Goal: Task Accomplishment & Management: Complete application form

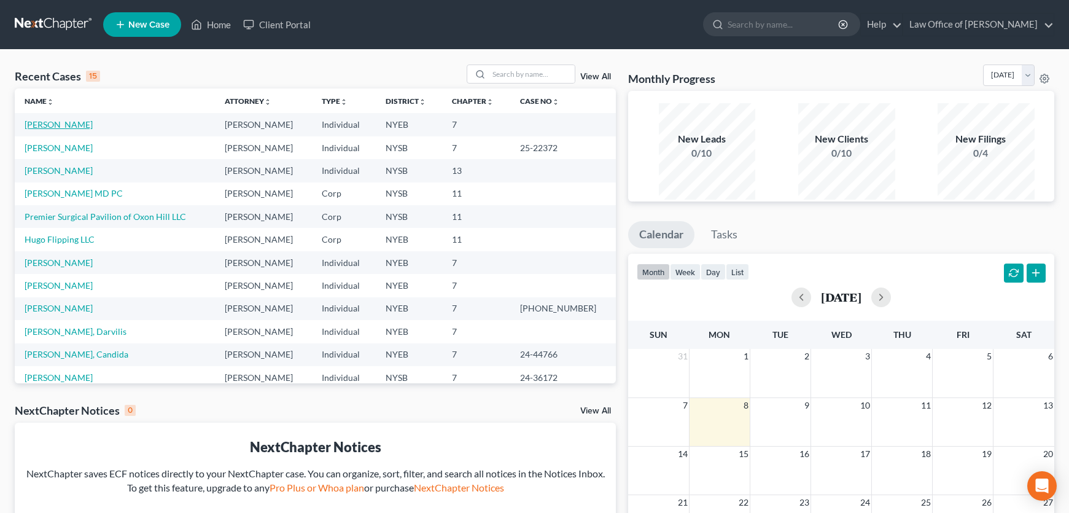
click at [63, 130] on link "[PERSON_NAME]" at bounding box center [59, 124] width 68 height 10
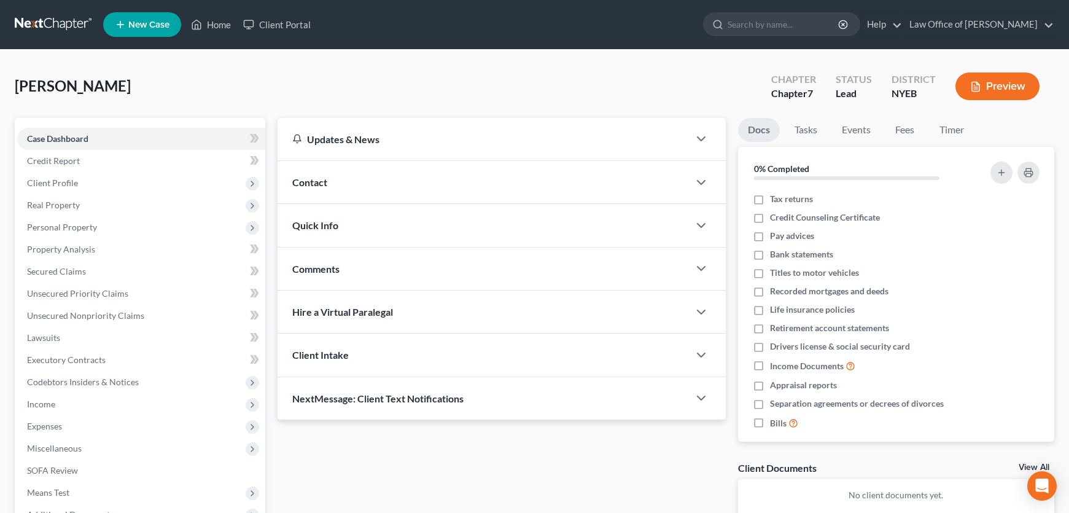
scroll to position [219, 0]
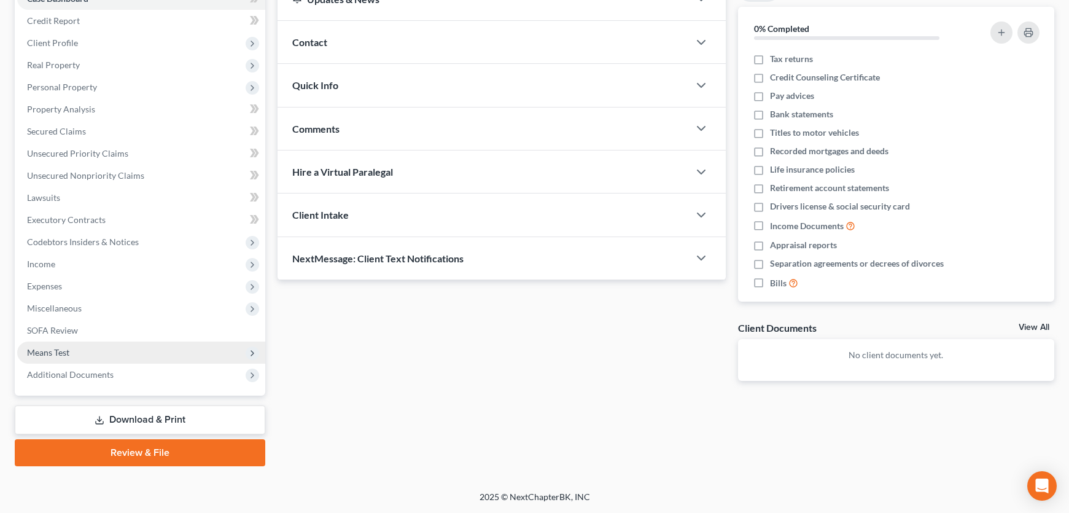
click at [60, 347] on span "Means Test" at bounding box center [48, 352] width 42 height 10
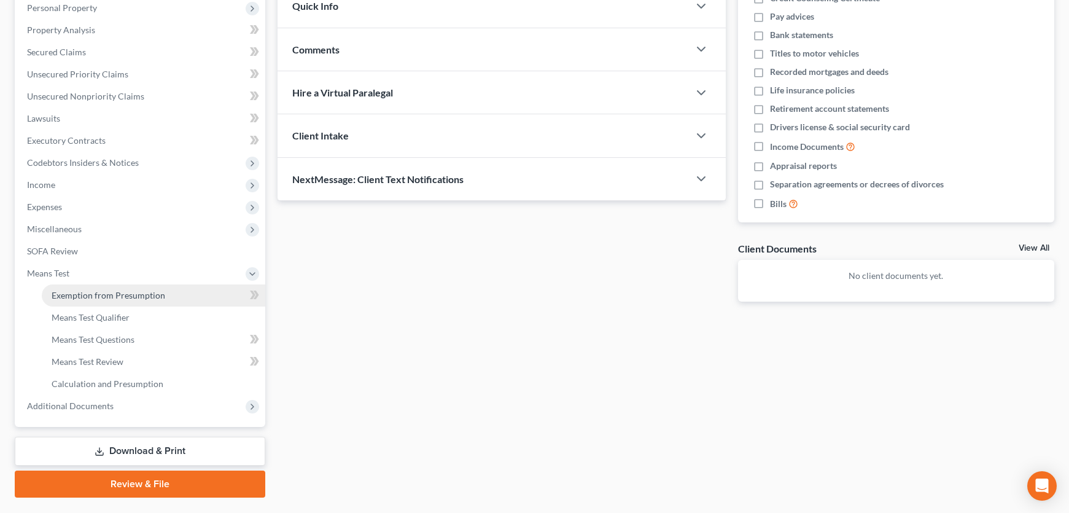
click at [107, 300] on span "Exemption from Presumption" at bounding box center [109, 295] width 114 height 10
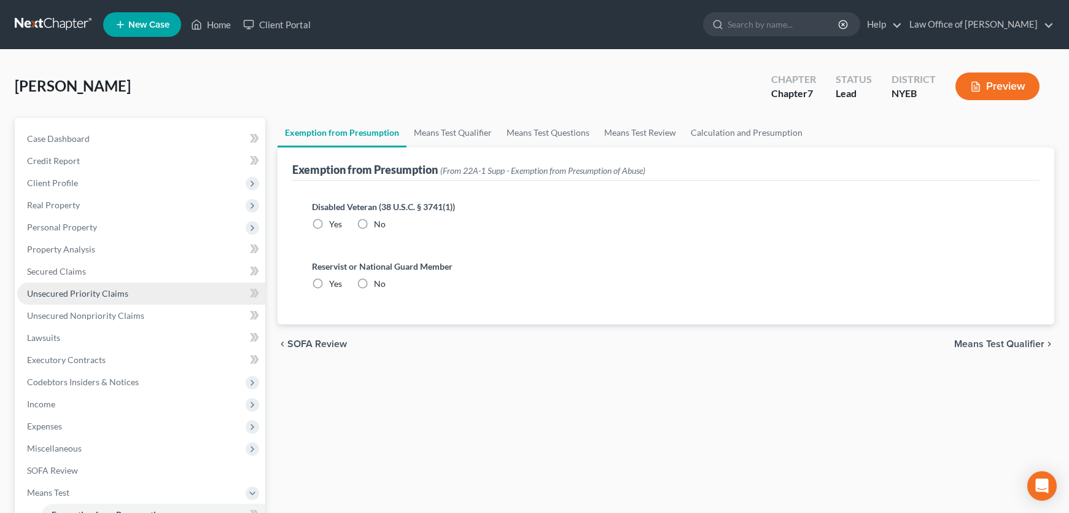
radio input "true"
click at [973, 349] on span "Means Test Qualifier" at bounding box center [999, 344] width 90 height 10
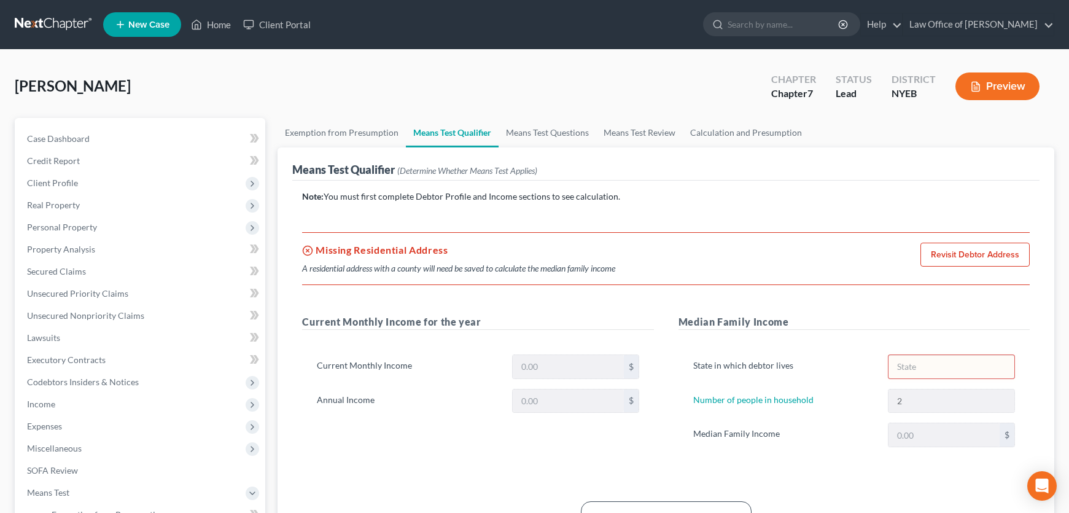
click at [979, 267] on link "Revisit Debtor Address" at bounding box center [974, 255] width 109 height 25
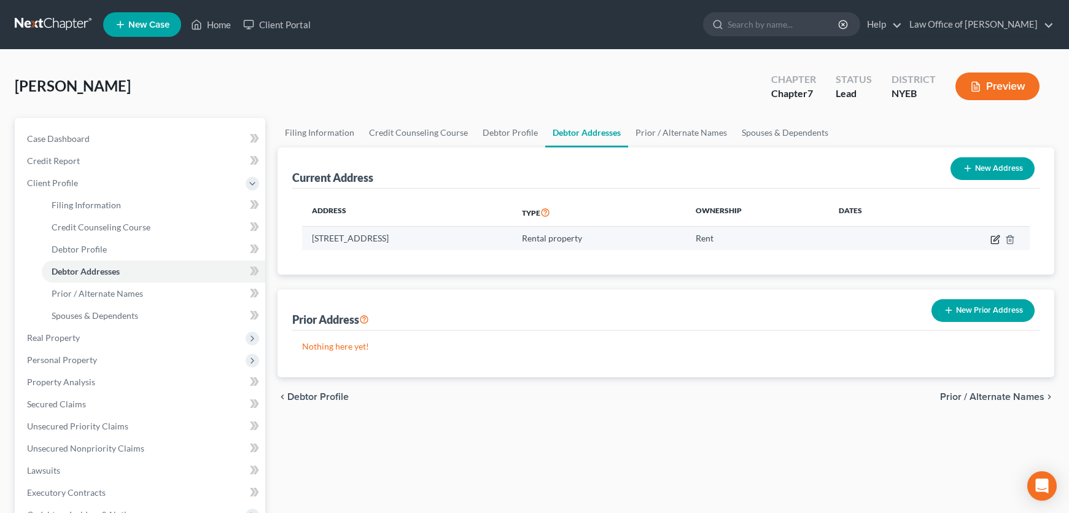
click at [990, 244] on icon "button" at bounding box center [995, 240] width 10 height 10
select select "35"
select select "23"
select select "2"
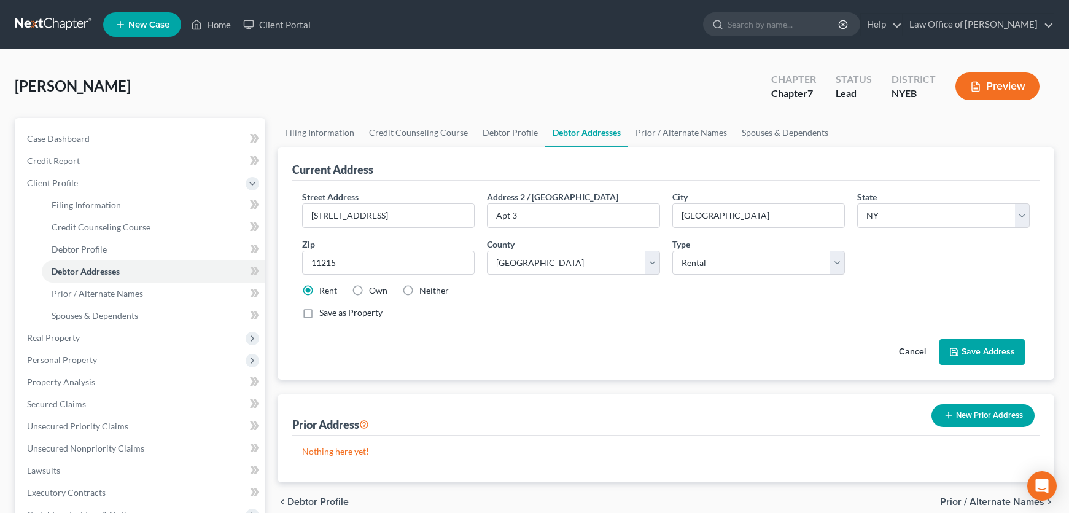
click at [957, 365] on button "Save Address" at bounding box center [981, 352] width 85 height 26
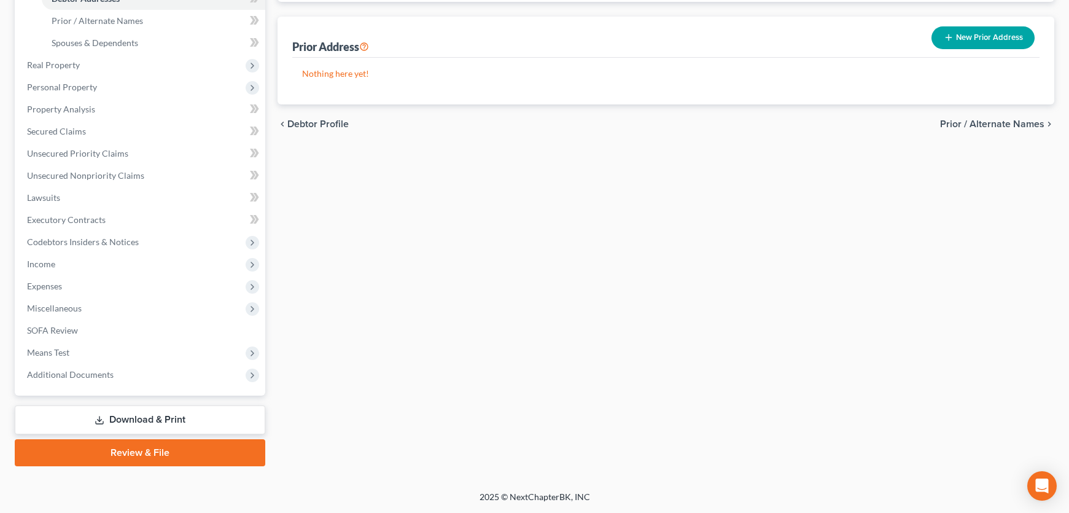
scroll to position [368, 0]
click at [178, 341] on span "Means Test" at bounding box center [141, 352] width 248 height 22
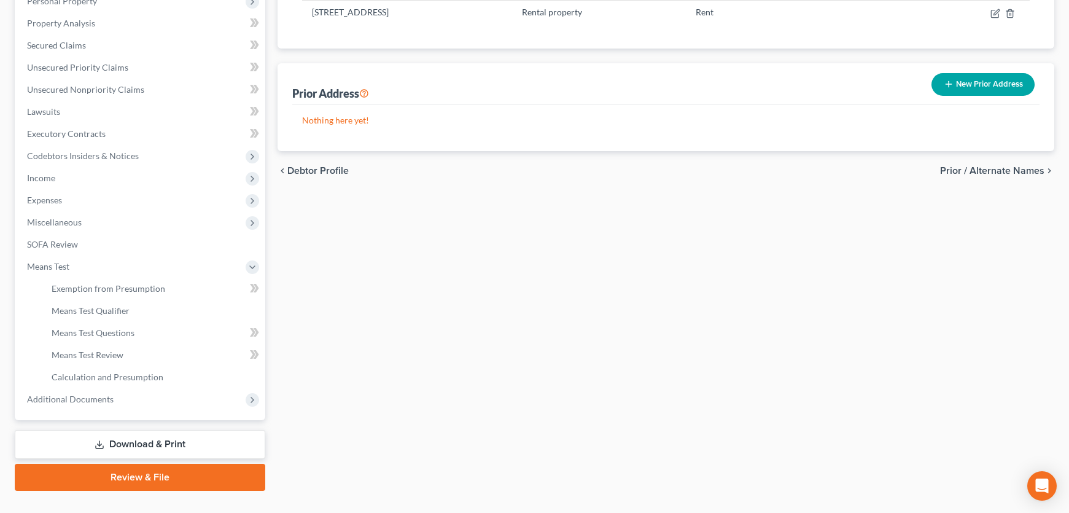
scroll to position [219, 0]
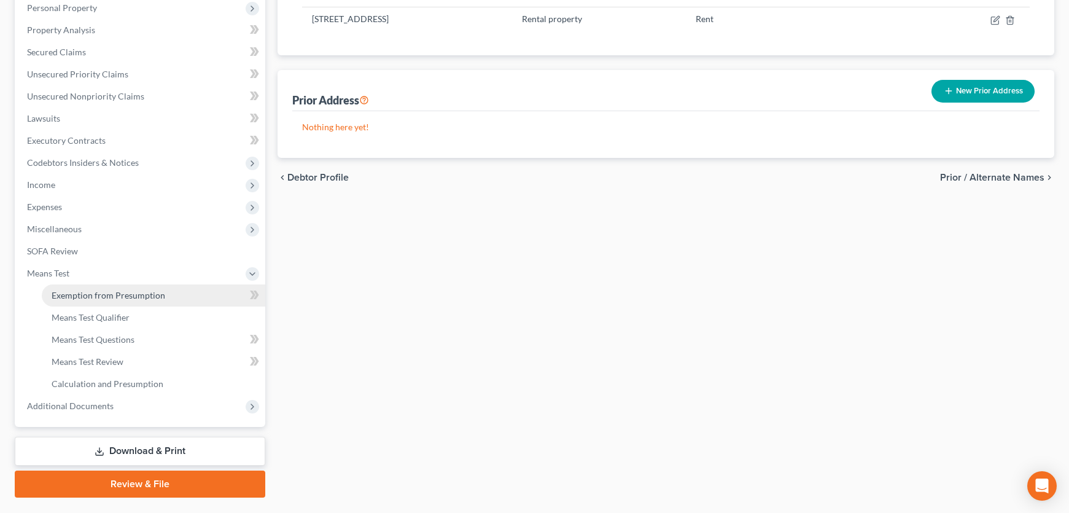
click at [165, 300] on span "Exemption from Presumption" at bounding box center [109, 295] width 114 height 10
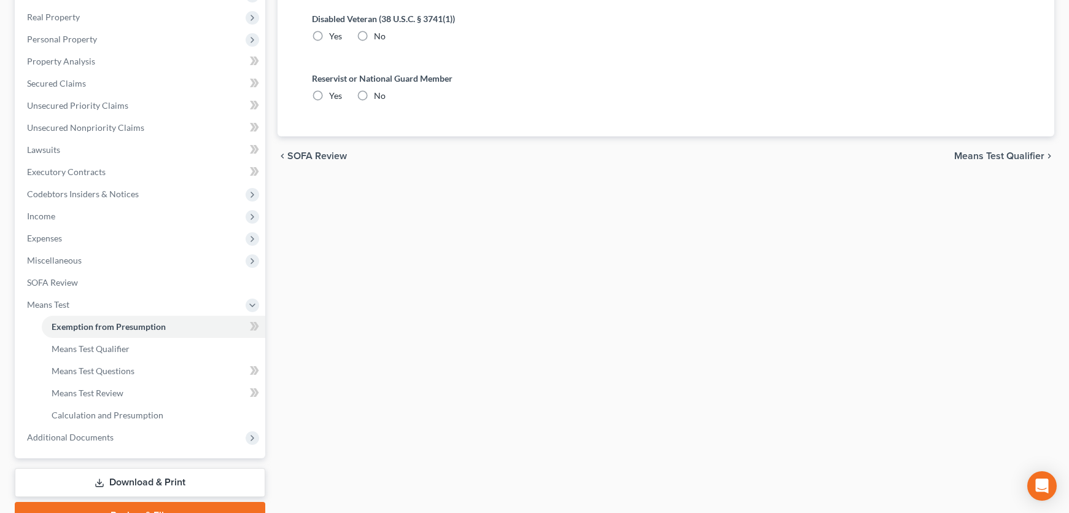
radio input "true"
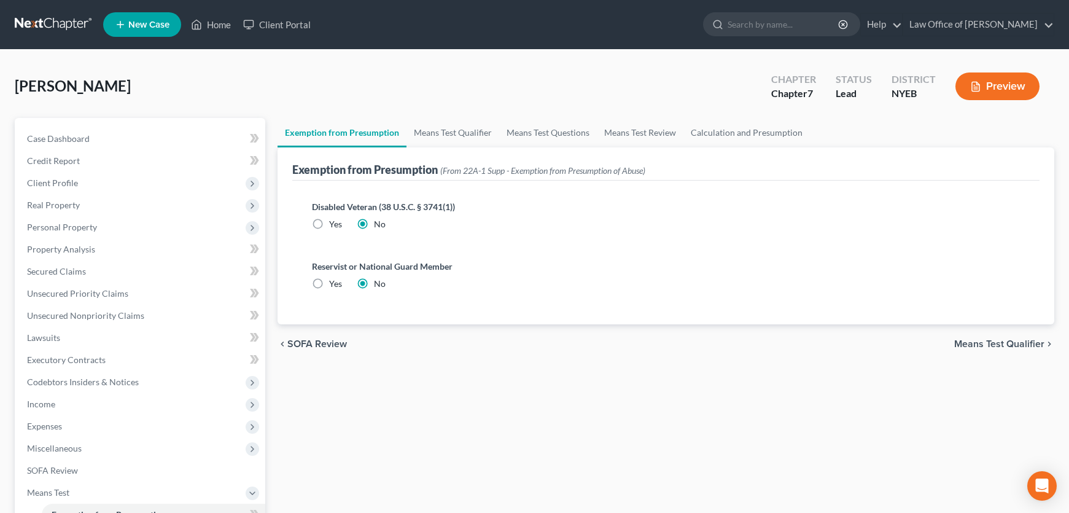
click at [1011, 349] on span "Means Test Qualifier" at bounding box center [999, 344] width 90 height 10
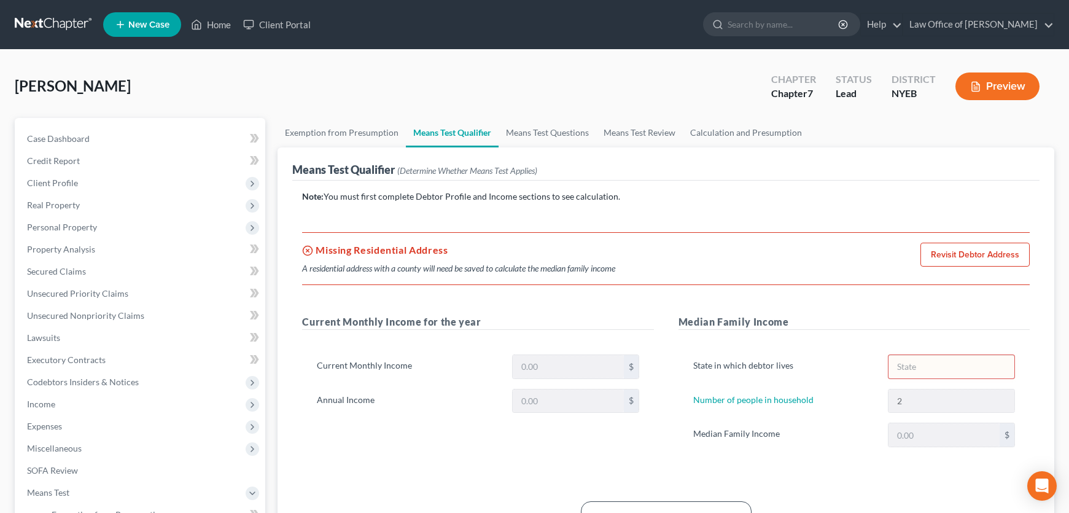
click at [976, 267] on link "Revisit Debtor Address" at bounding box center [974, 255] width 109 height 25
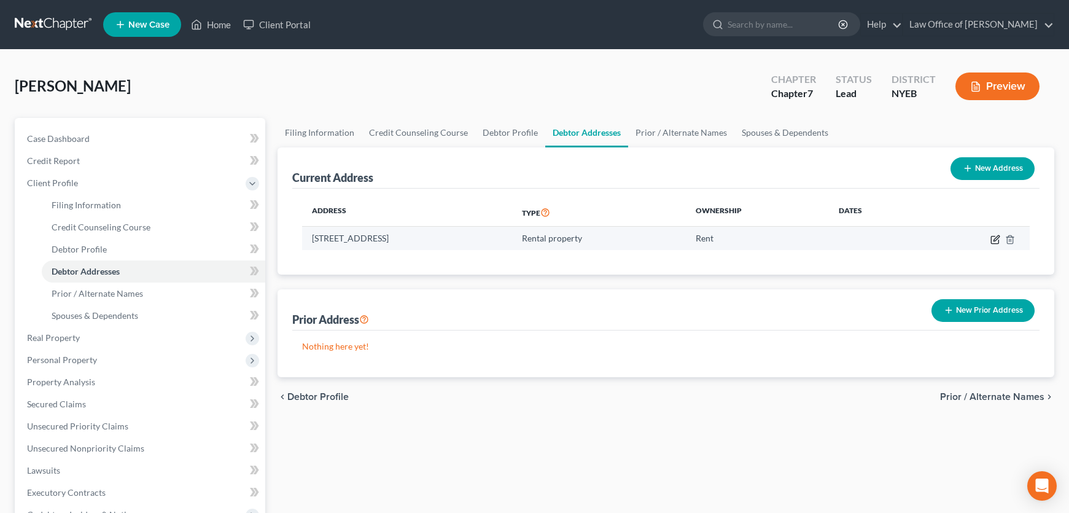
click at [993, 241] on icon "button" at bounding box center [996, 238] width 6 height 6
select select "35"
select select "23"
select select "2"
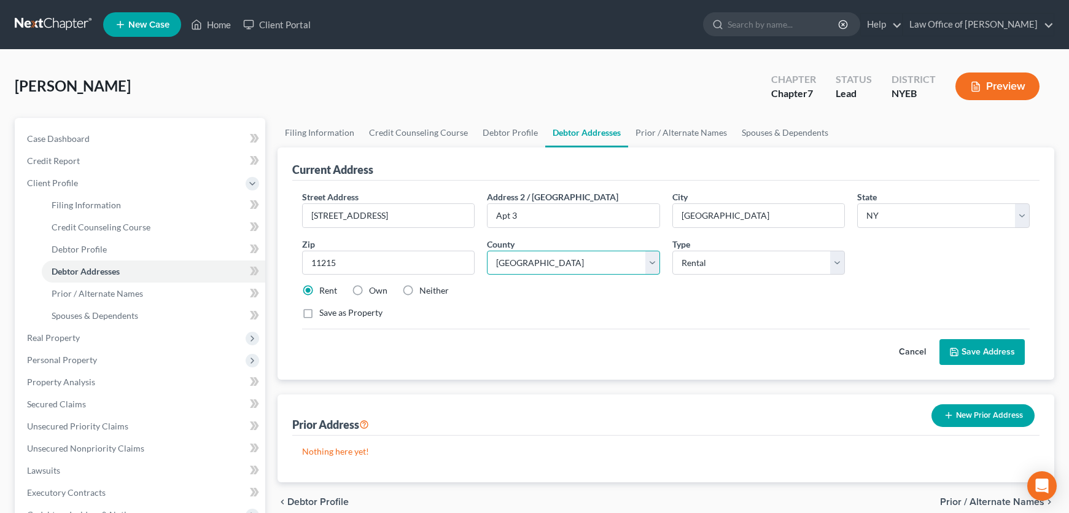
click at [651, 275] on select "County [GEOGRAPHIC_DATA] [GEOGRAPHIC_DATA] [GEOGRAPHIC_DATA] [GEOGRAPHIC_DATA] …" at bounding box center [573, 263] width 173 height 25
click at [489, 275] on select "County [GEOGRAPHIC_DATA] [GEOGRAPHIC_DATA] [GEOGRAPHIC_DATA] [GEOGRAPHIC_DATA] …" at bounding box center [573, 263] width 173 height 25
click at [648, 275] on select "County [GEOGRAPHIC_DATA] [GEOGRAPHIC_DATA] [GEOGRAPHIC_DATA] [GEOGRAPHIC_DATA] …" at bounding box center [573, 263] width 173 height 25
select select "23"
click at [489, 275] on select "County [GEOGRAPHIC_DATA] [GEOGRAPHIC_DATA] [GEOGRAPHIC_DATA] [GEOGRAPHIC_DATA] …" at bounding box center [573, 263] width 173 height 25
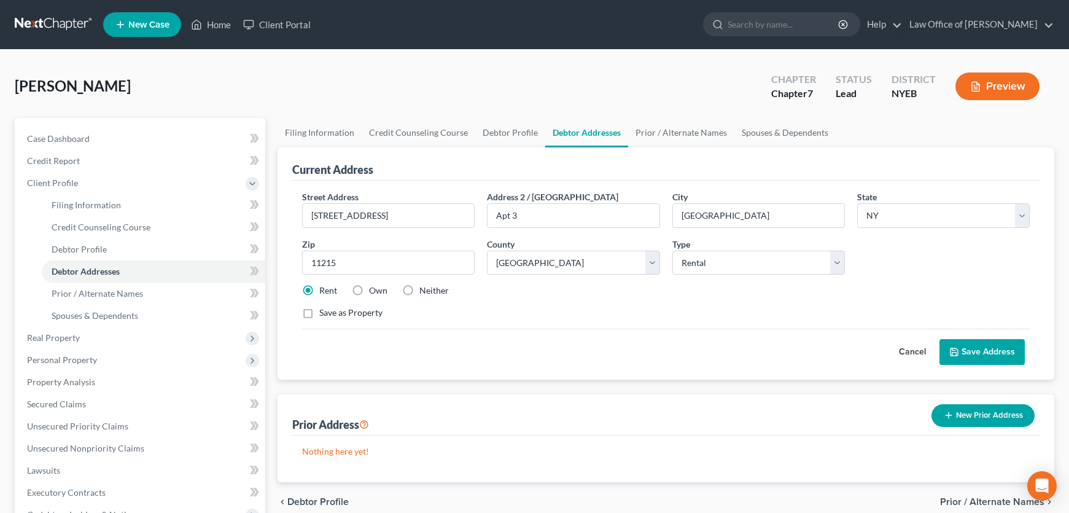
click at [984, 365] on button "Save Address" at bounding box center [981, 352] width 85 height 26
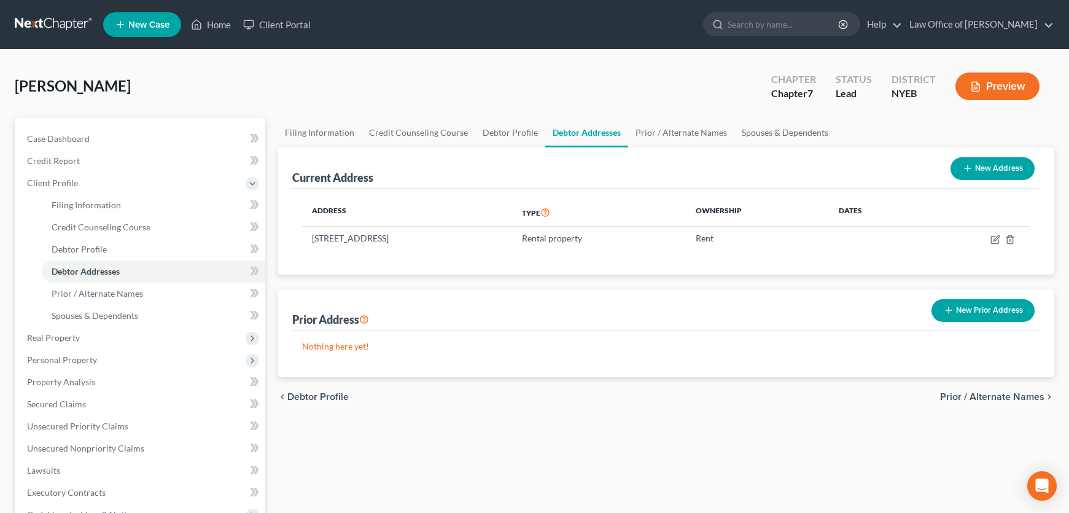
scroll to position [368, 0]
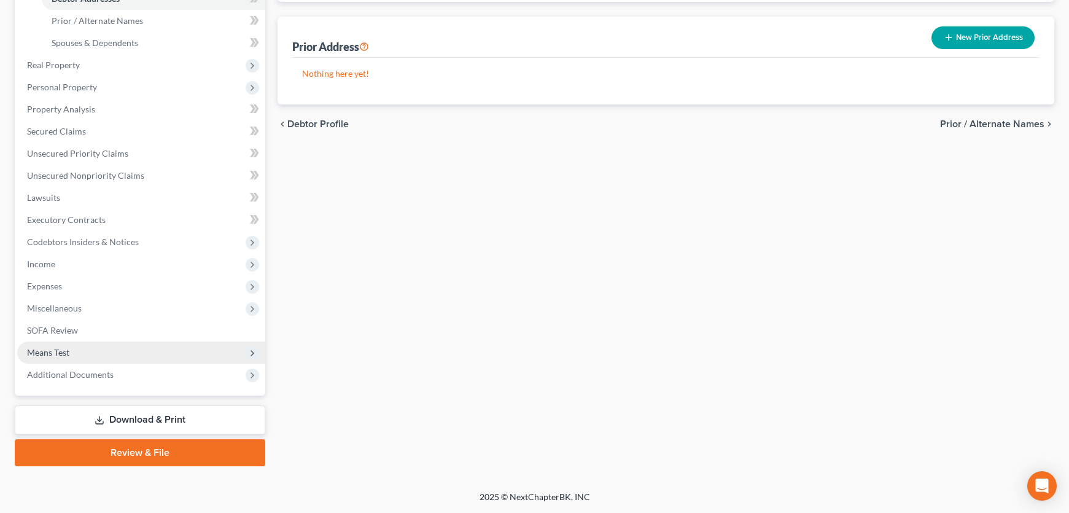
click at [41, 347] on span "Means Test" at bounding box center [48, 352] width 42 height 10
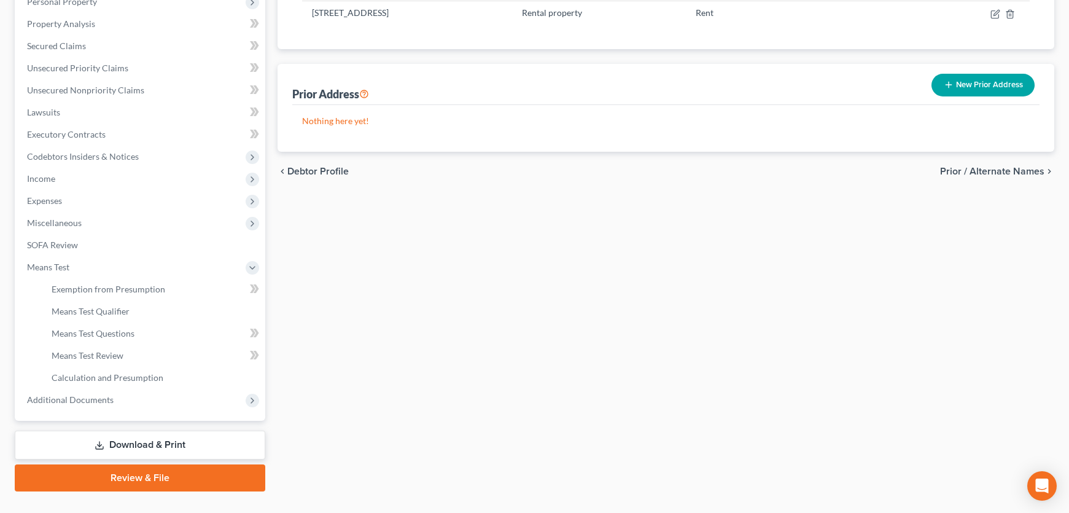
scroll to position [219, 0]
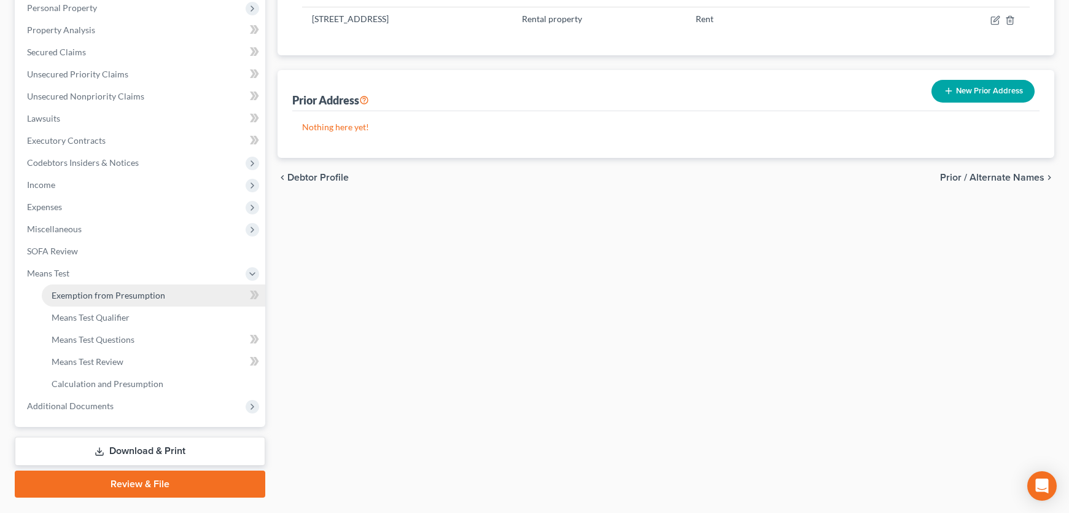
click at [123, 300] on span "Exemption from Presumption" at bounding box center [109, 295] width 114 height 10
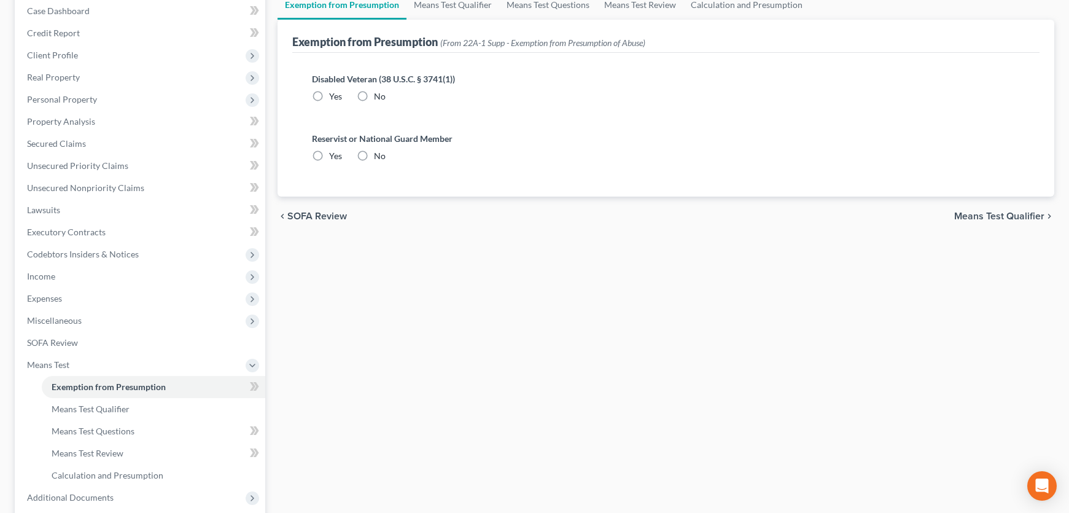
scroll to position [38, 0]
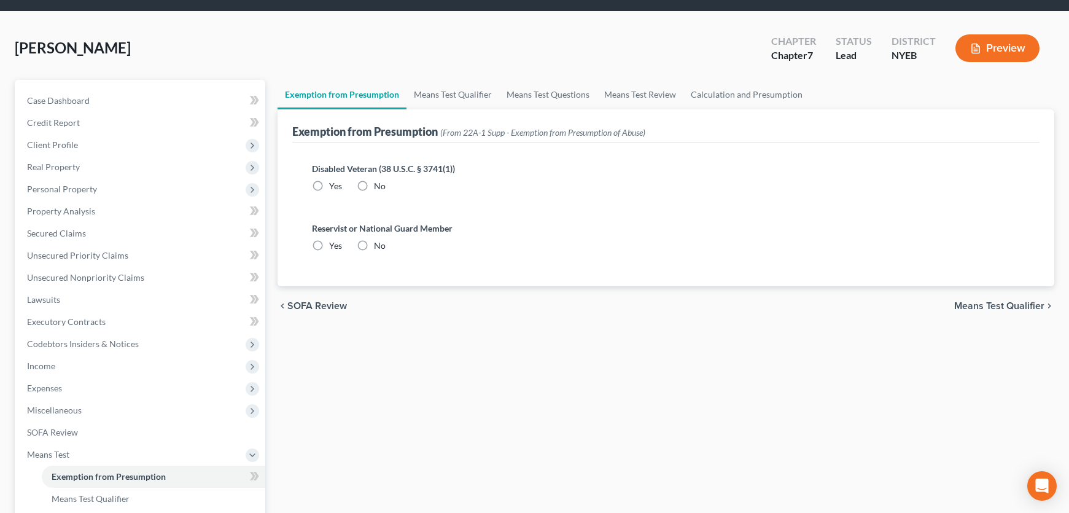
radio input "true"
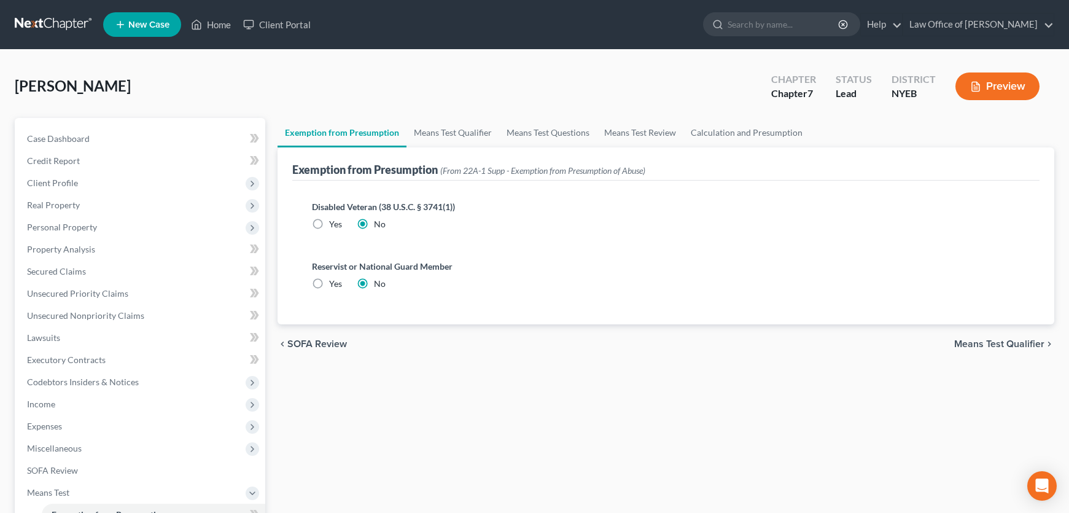
scroll to position [0, 0]
click at [1001, 349] on span "Means Test Qualifier" at bounding box center [999, 344] width 90 height 10
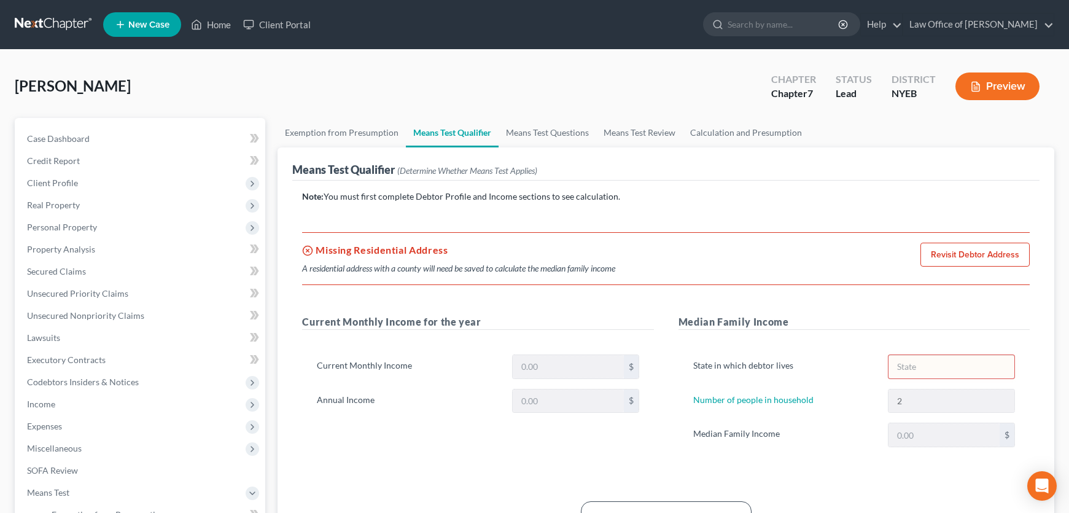
click at [996, 267] on link "Revisit Debtor Address" at bounding box center [974, 255] width 109 height 25
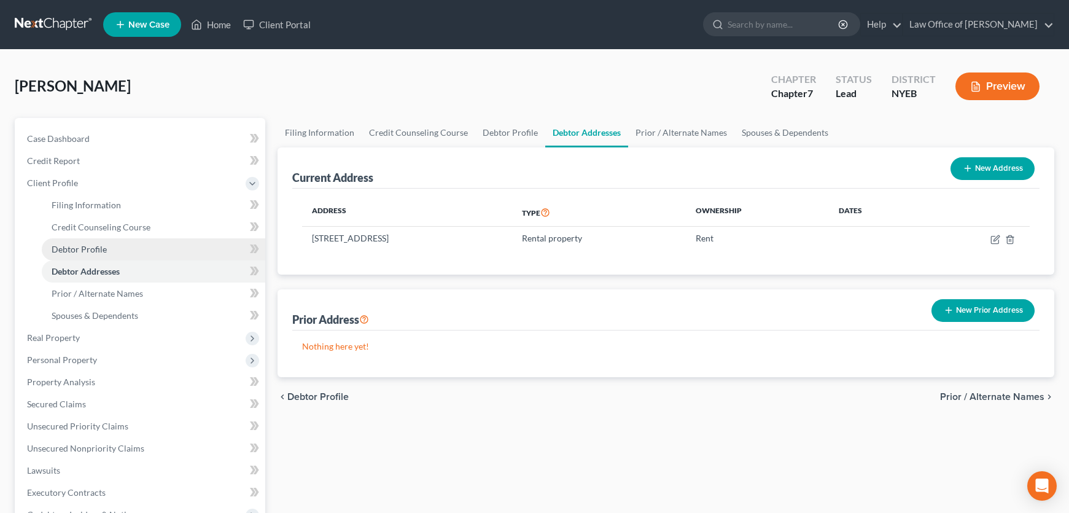
click at [93, 254] on span "Debtor Profile" at bounding box center [79, 249] width 55 height 10
select select "3"
select select "1"
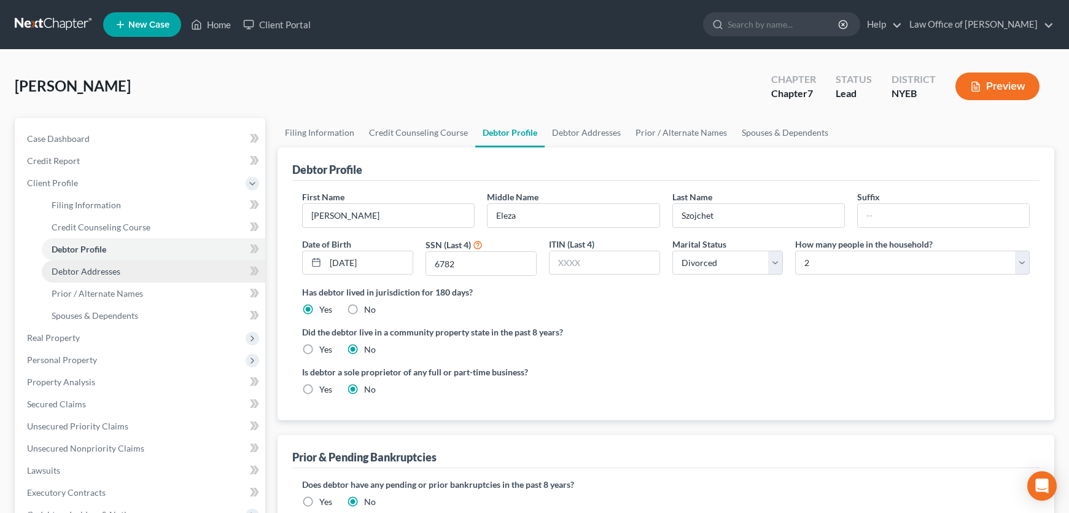
click at [118, 276] on span "Debtor Addresses" at bounding box center [86, 271] width 69 height 10
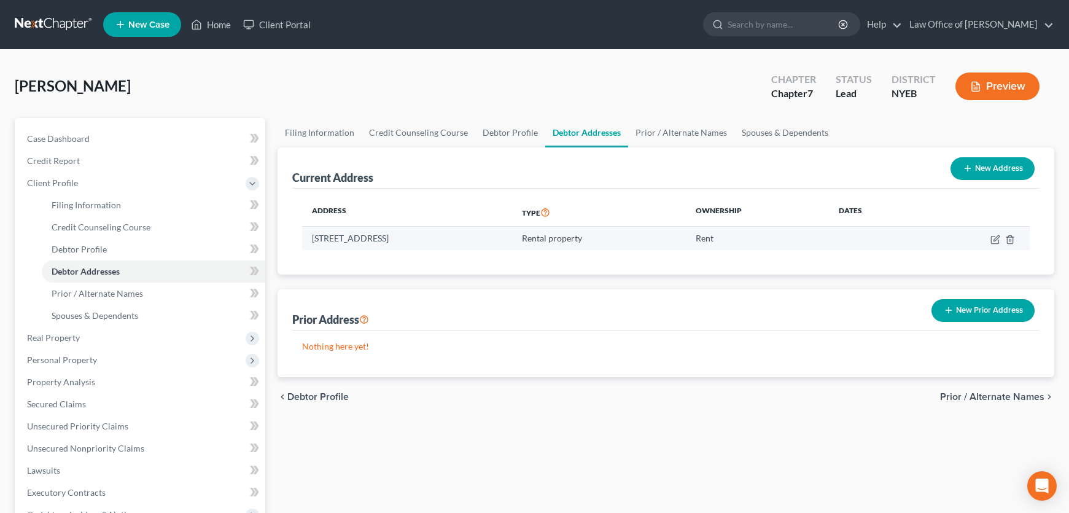
click at [512, 250] on td "111 15th Street, Apt 3, Brooklyn, NY 11215" at bounding box center [407, 238] width 210 height 23
click at [990, 244] on icon "button" at bounding box center [995, 240] width 10 height 10
select select "35"
select select "23"
select select "2"
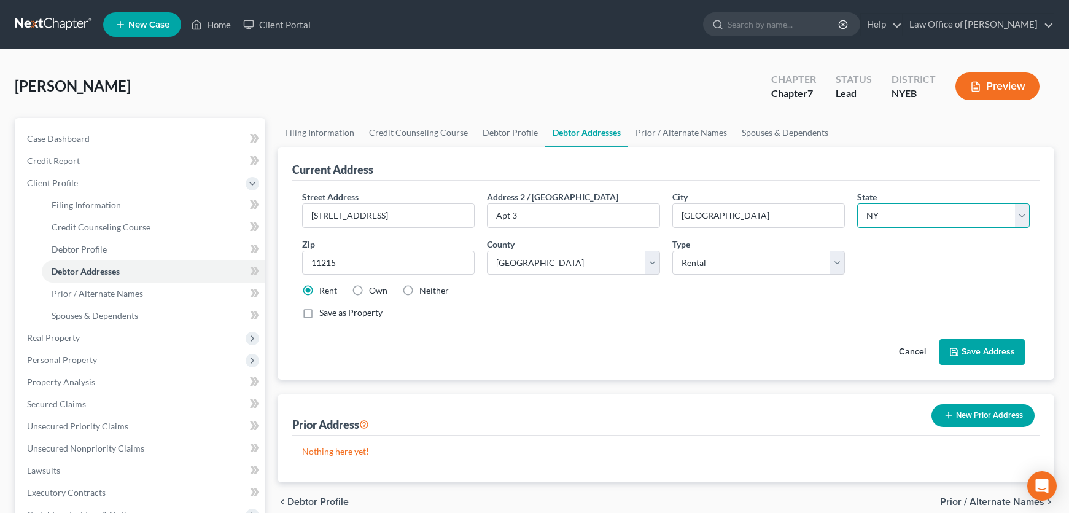
click at [1017, 228] on select "State [US_STATE] AK AR AZ CA CO CT DE DC [GEOGRAPHIC_DATA] [GEOGRAPHIC_DATA] GU…" at bounding box center [943, 215] width 173 height 25
click at [857, 226] on select "State [US_STATE] AK AR AZ CA CO CT DE DC [GEOGRAPHIC_DATA] [GEOGRAPHIC_DATA] GU…" at bounding box center [943, 215] width 173 height 25
click at [732, 227] on input "[GEOGRAPHIC_DATA]" at bounding box center [758, 215] width 171 height 23
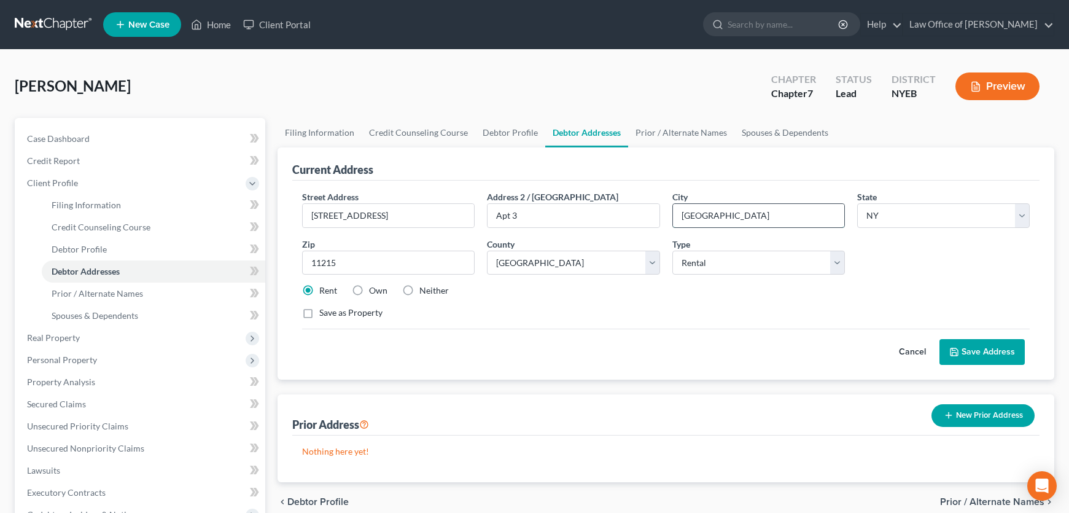
type input "[GEOGRAPHIC_DATA]"
drag, startPoint x: 616, startPoint y: 322, endPoint x: 620, endPoint y: 316, distance: 7.2
click at [616, 297] on div "Rent Own Neither" at bounding box center [666, 290] width 740 height 12
click at [647, 275] on select "County [GEOGRAPHIC_DATA] [GEOGRAPHIC_DATA] [GEOGRAPHIC_DATA] [GEOGRAPHIC_DATA] …" at bounding box center [573, 263] width 173 height 25
select select "23"
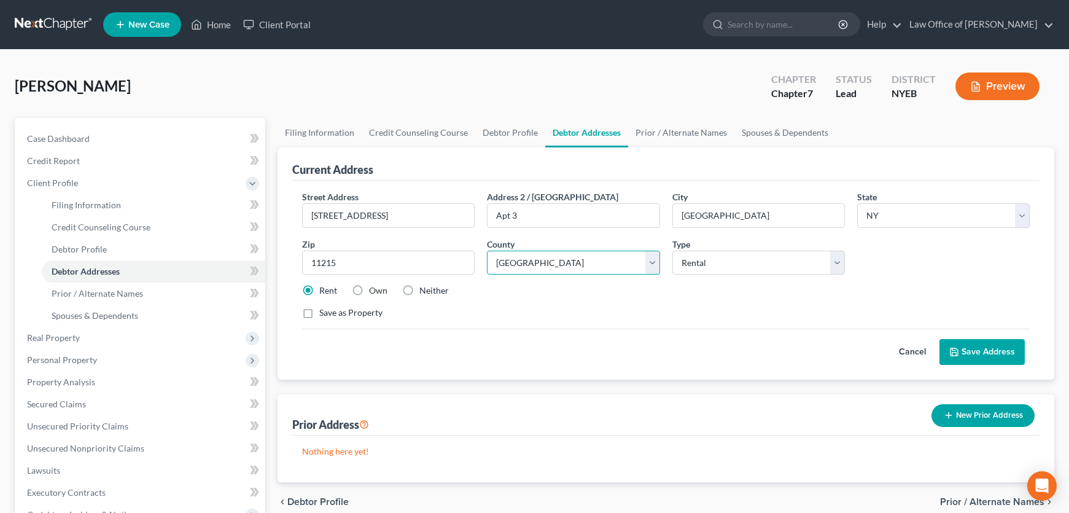
click at [489, 275] on select "County [GEOGRAPHIC_DATA] [GEOGRAPHIC_DATA] [GEOGRAPHIC_DATA] [GEOGRAPHIC_DATA] …" at bounding box center [573, 263] width 173 height 25
click at [976, 365] on button "Save Address" at bounding box center [981, 352] width 85 height 26
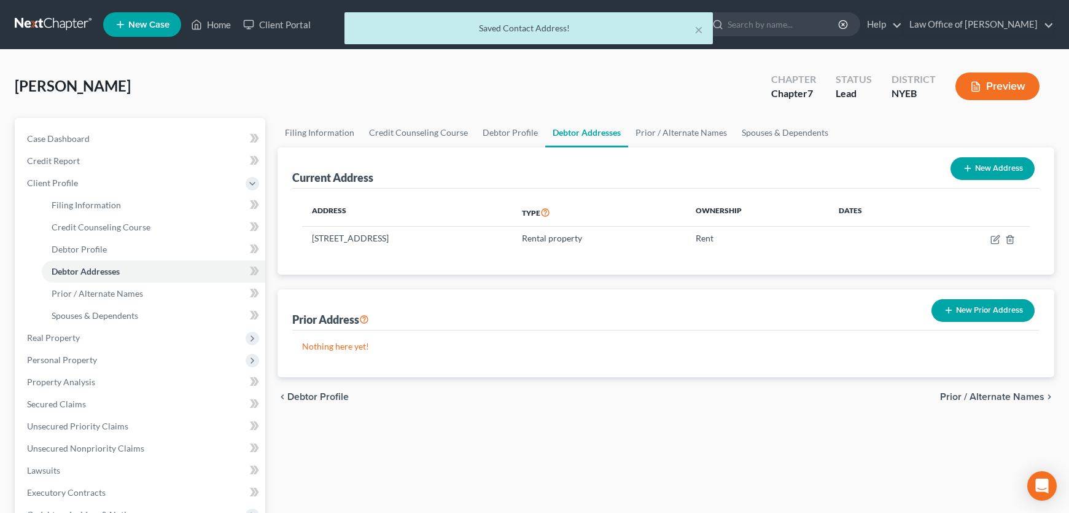
scroll to position [368, 0]
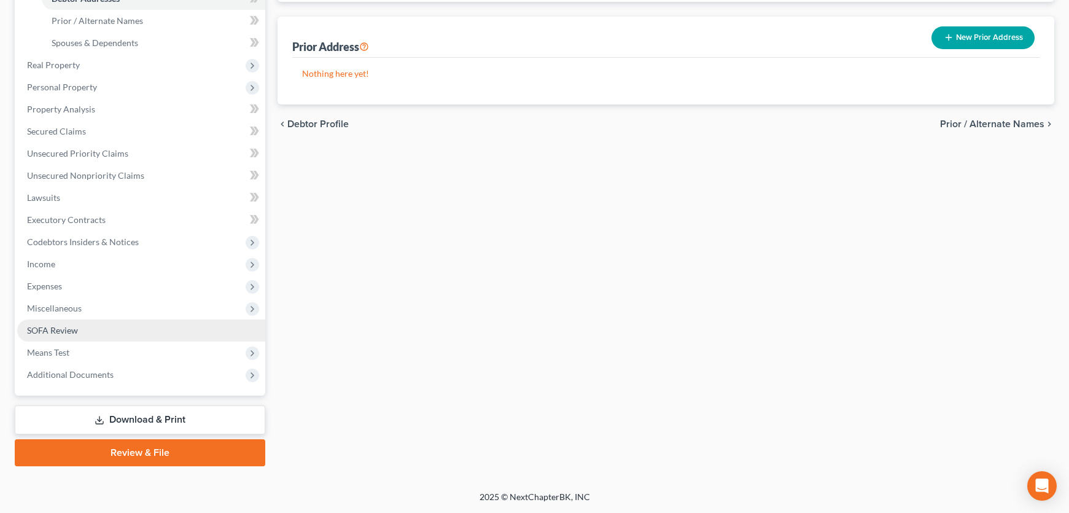
drag, startPoint x: 75, startPoint y: 334, endPoint x: 79, endPoint y: 319, distance: 15.4
click at [69, 347] on span "Means Test" at bounding box center [48, 352] width 42 height 10
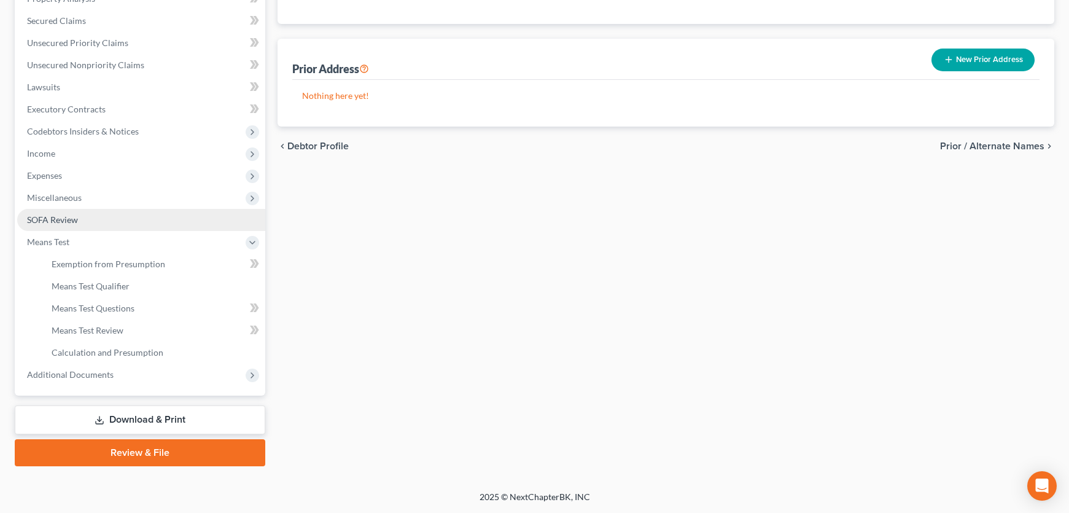
scroll to position [219, 0]
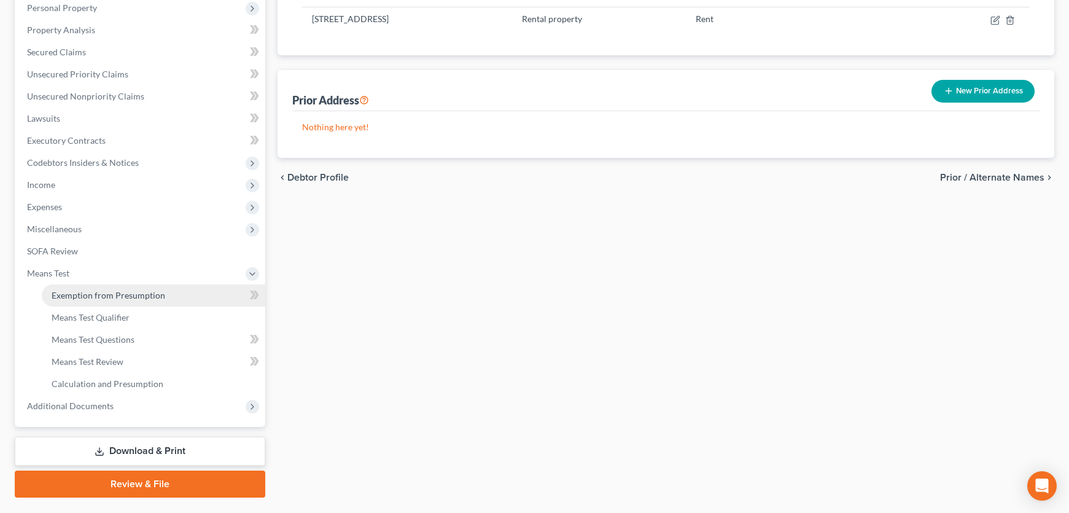
click at [130, 306] on link "Exemption from Presumption" at bounding box center [154, 295] width 224 height 22
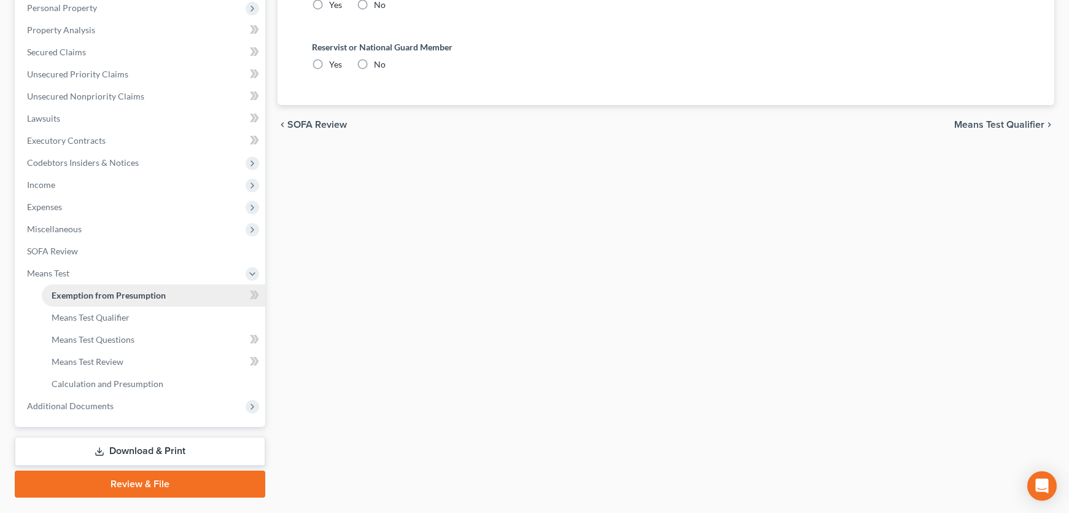
radio input "true"
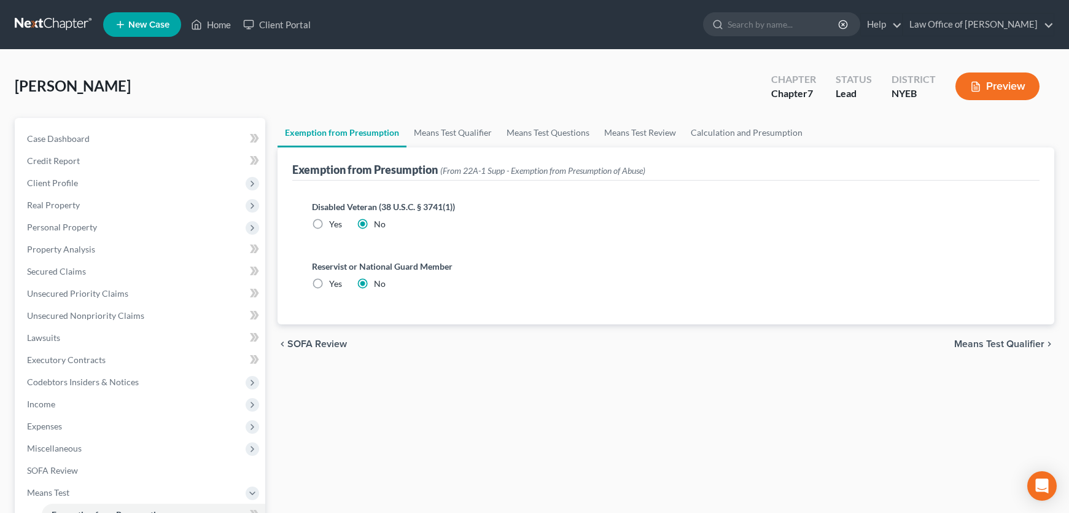
click at [965, 349] on span "Means Test Qualifier" at bounding box center [999, 344] width 90 height 10
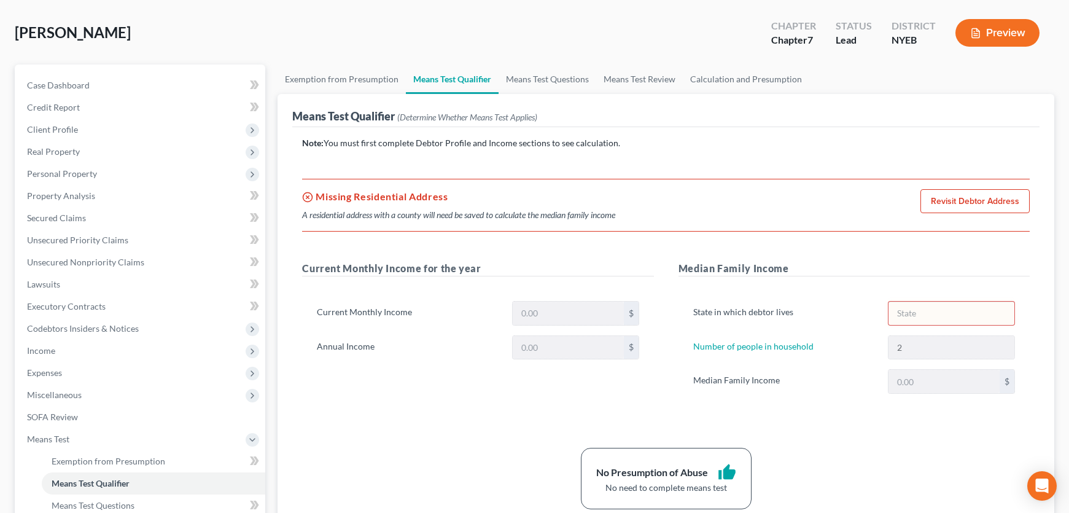
scroll to position [47, 0]
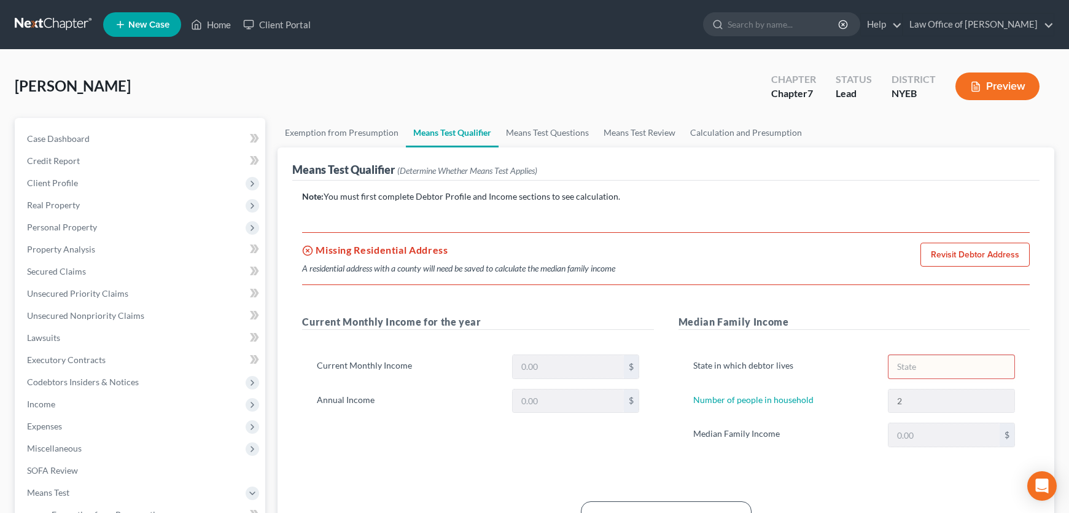
click at [309, 252] on line at bounding box center [307, 250] width 3 height 3
click at [349, 257] on h5 "Missing Residential Address" at bounding box center [458, 250] width 313 height 15
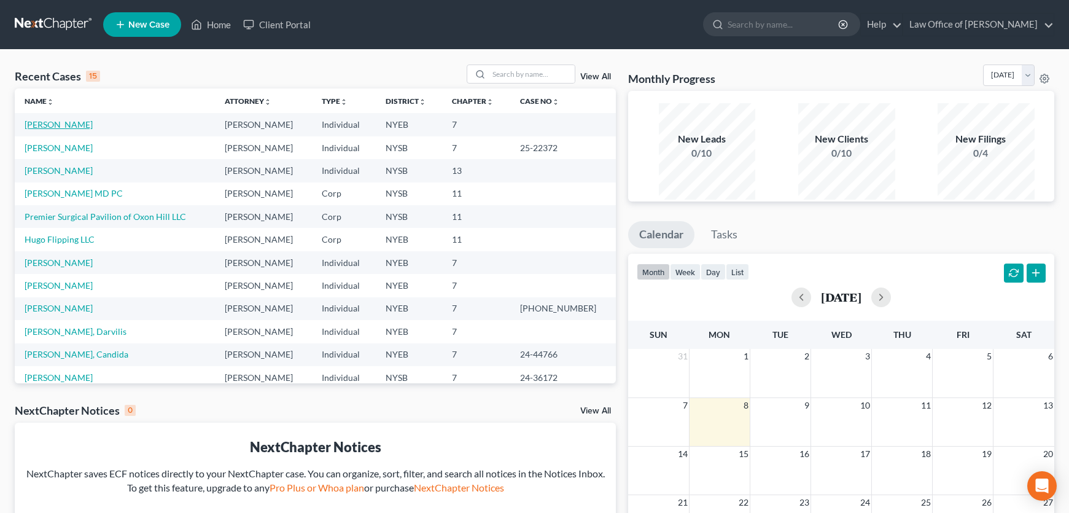
click at [67, 130] on link "[PERSON_NAME]" at bounding box center [59, 124] width 68 height 10
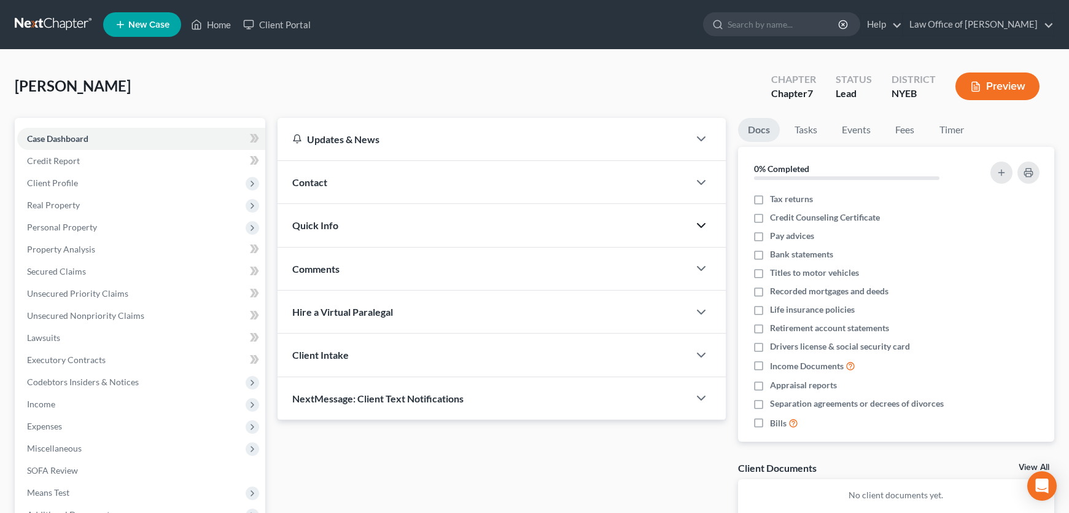
click at [701, 233] on icon "button" at bounding box center [701, 225] width 15 height 15
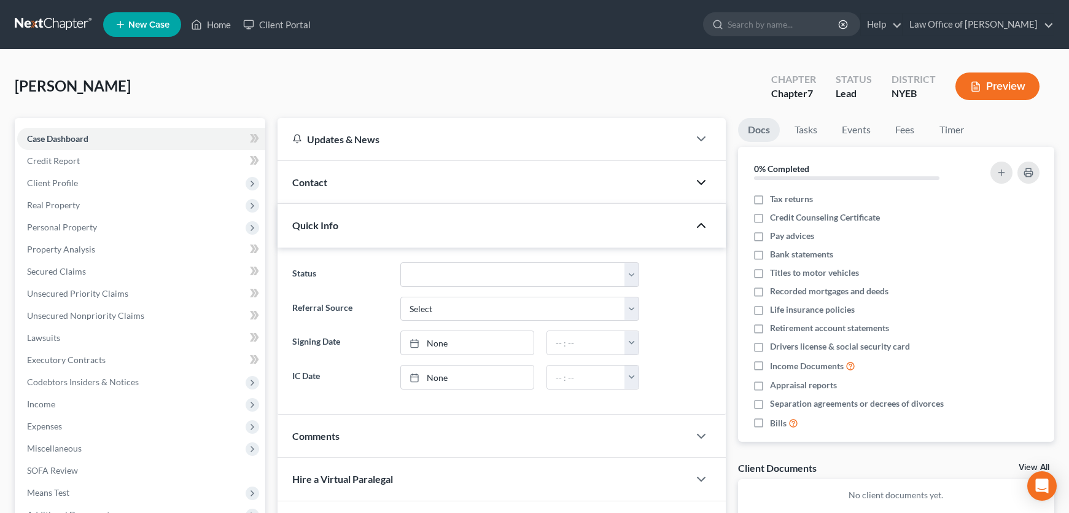
click at [698, 184] on polyline "button" at bounding box center [701, 183] width 7 height 4
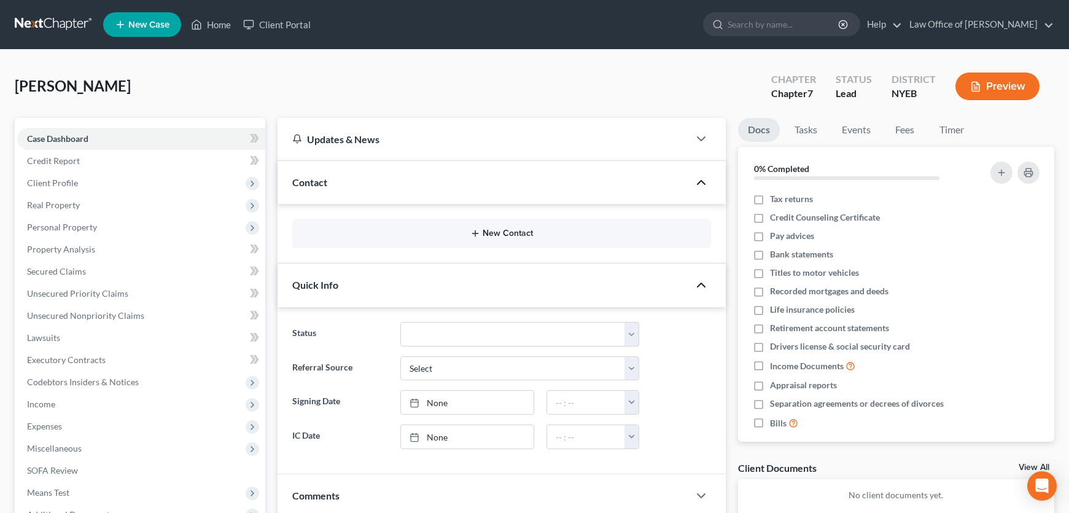
click at [494, 238] on button "New Contact" at bounding box center [501, 233] width 398 height 10
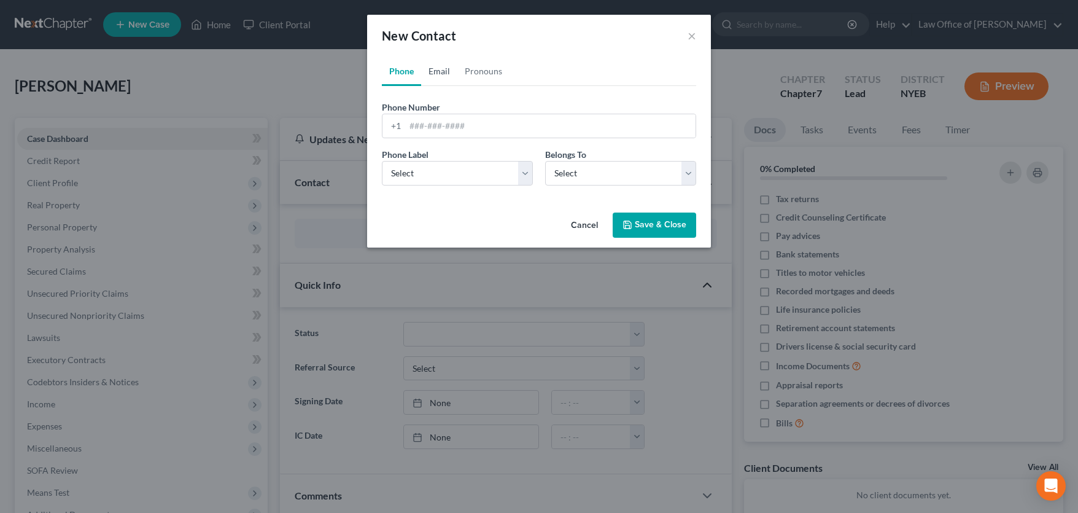
click at [426, 81] on link "Email" at bounding box center [439, 70] width 36 height 29
click at [465, 80] on link "Pronouns" at bounding box center [483, 70] width 52 height 29
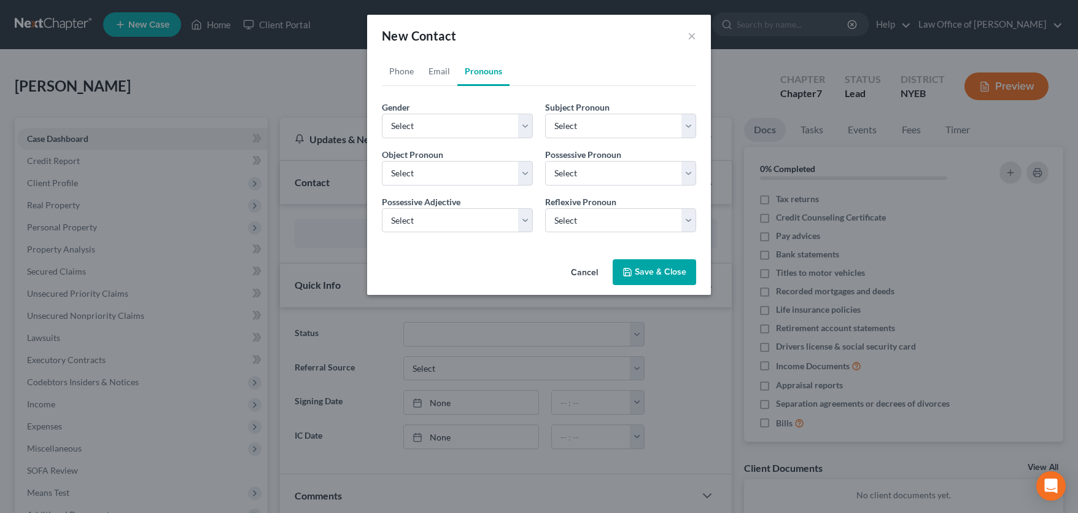
drag, startPoint x: 589, startPoint y: 303, endPoint x: 557, endPoint y: 305, distance: 32.6
click at [589, 285] on button "Cancel" at bounding box center [584, 272] width 47 height 25
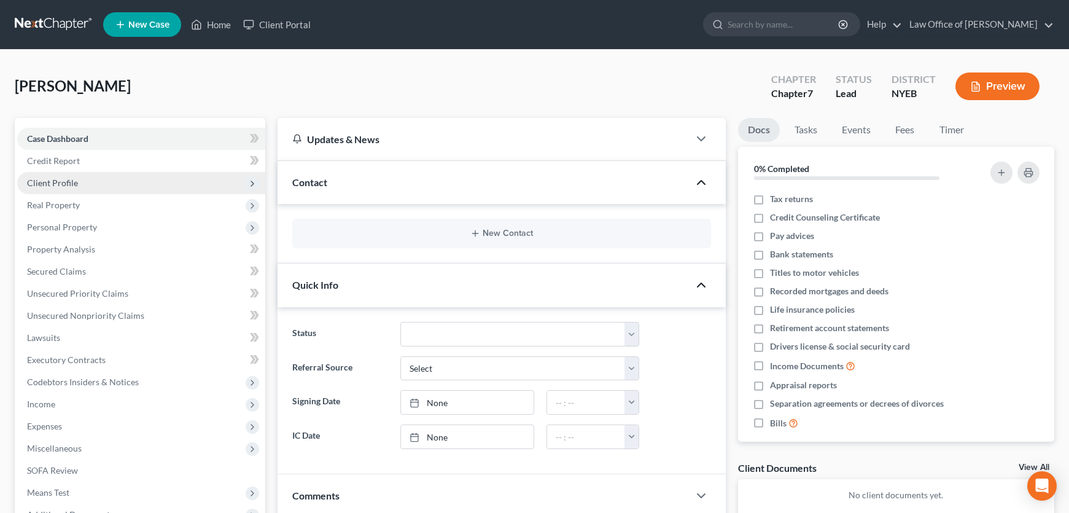
click at [53, 188] on span "Client Profile" at bounding box center [52, 182] width 51 height 10
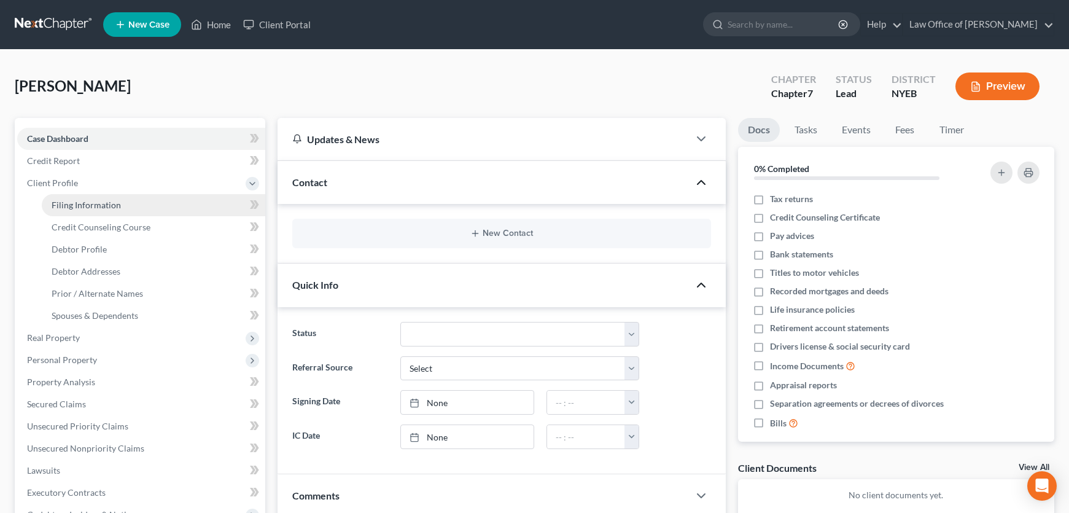
click at [85, 210] on span "Filing Information" at bounding box center [86, 205] width 69 height 10
select select "1"
select select "0"
select select "35"
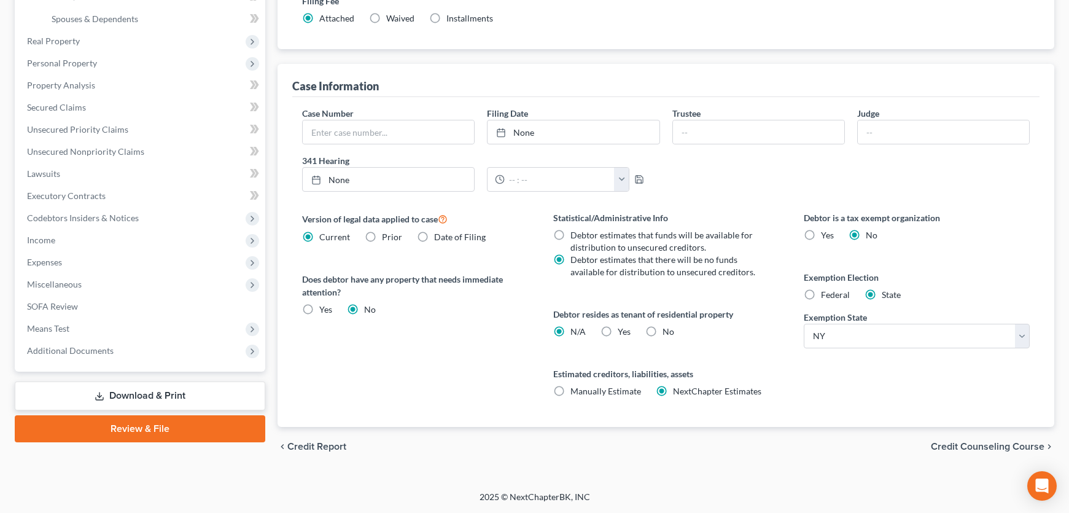
scroll to position [422, 0]
click at [618, 325] on label "Yes Yes" at bounding box center [624, 331] width 13 height 12
click at [623, 325] on input "Yes Yes" at bounding box center [627, 329] width 8 height 8
radio input "true"
radio input "false"
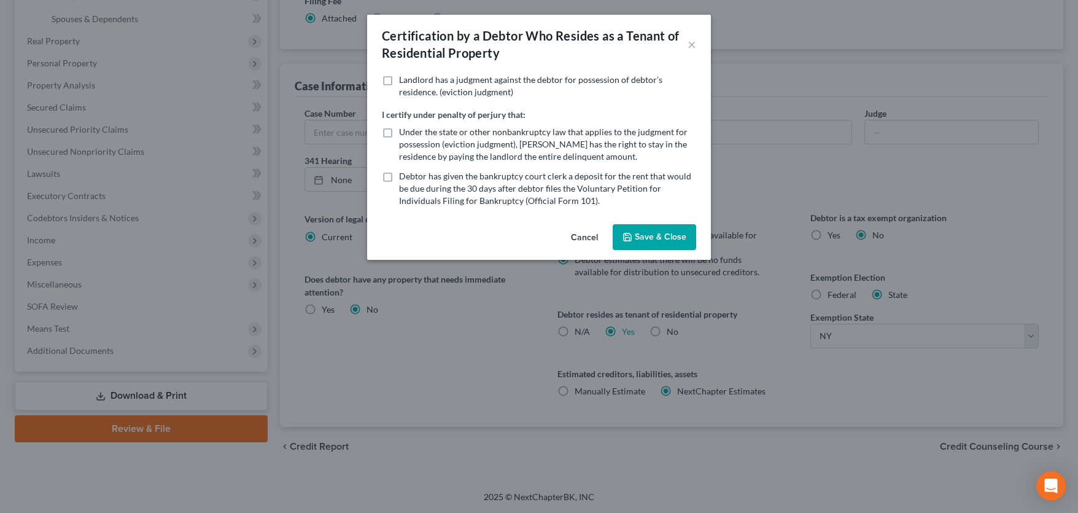
click at [659, 250] on button "Save & Close" at bounding box center [655, 237] width 84 height 26
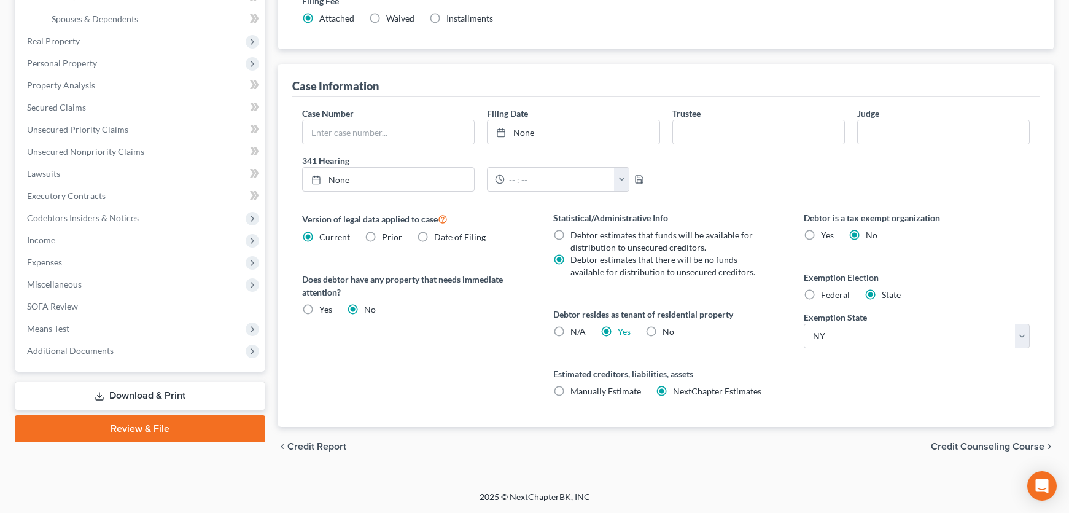
click at [990, 441] on span "Credit Counseling Course" at bounding box center [988, 446] width 114 height 10
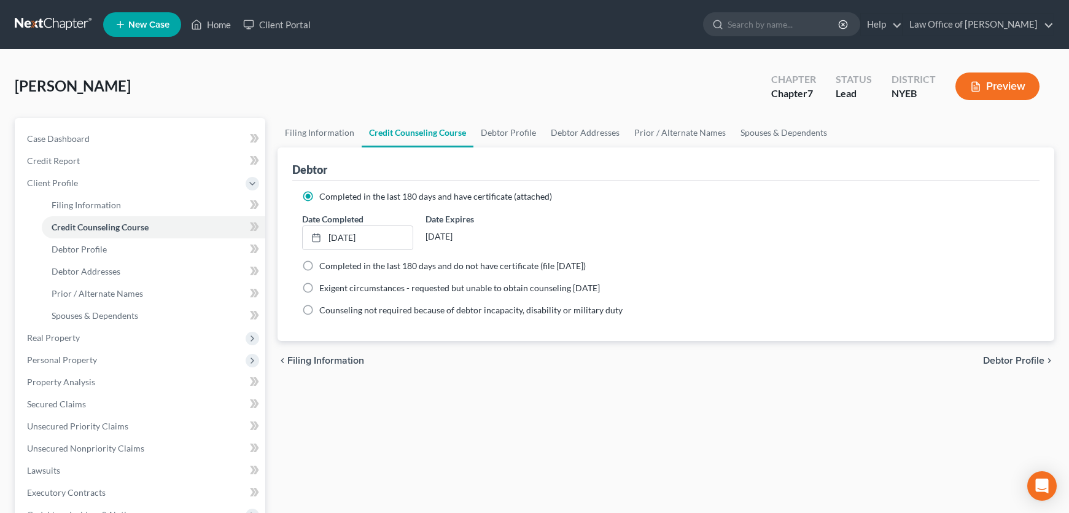
click at [1002, 365] on span "Debtor Profile" at bounding box center [1013, 361] width 61 height 10
select select "3"
select select "1"
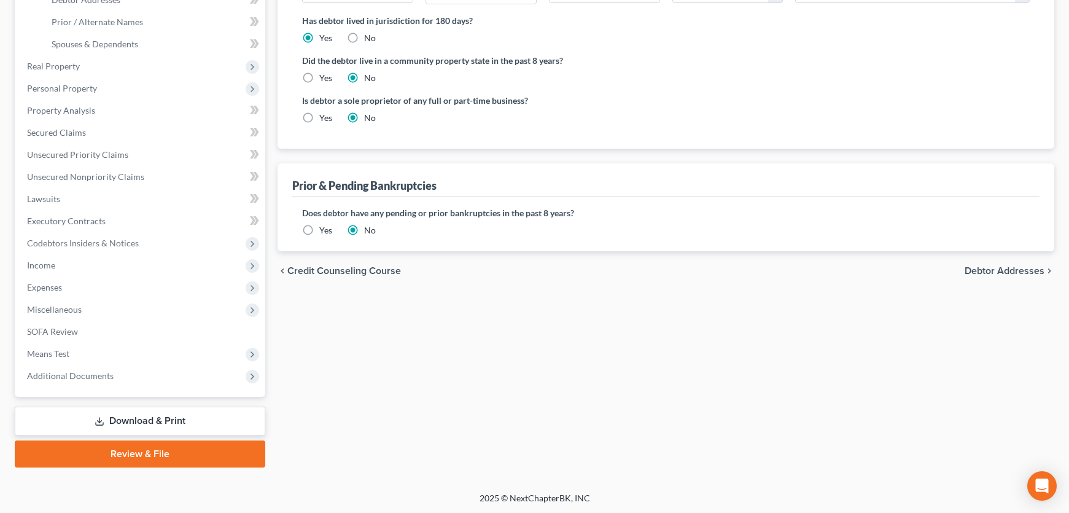
scroll to position [301, 0]
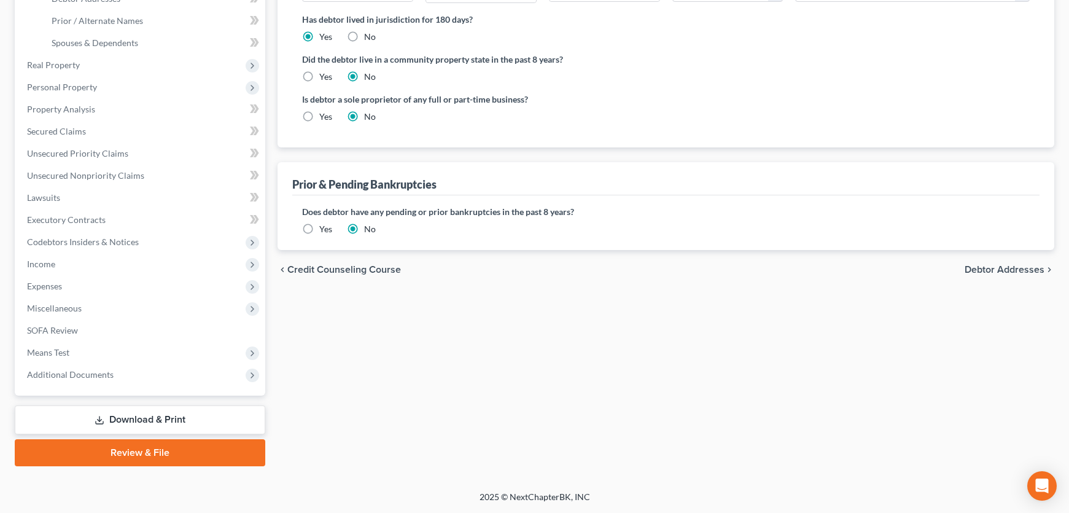
click at [981, 274] on span "Debtor Addresses" at bounding box center [1005, 270] width 80 height 10
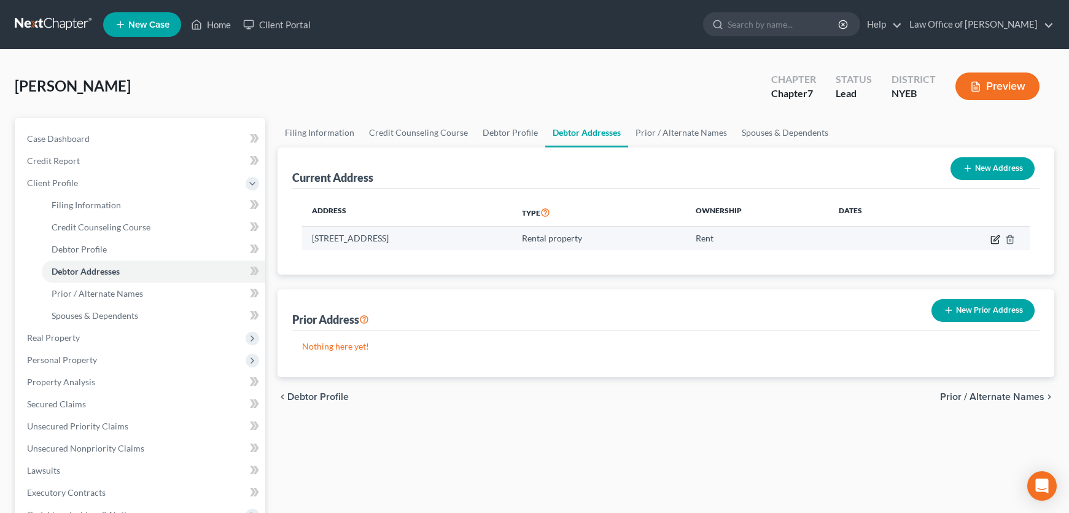
click at [990, 244] on icon "button" at bounding box center [995, 240] width 10 height 10
select select "35"
select select "2"
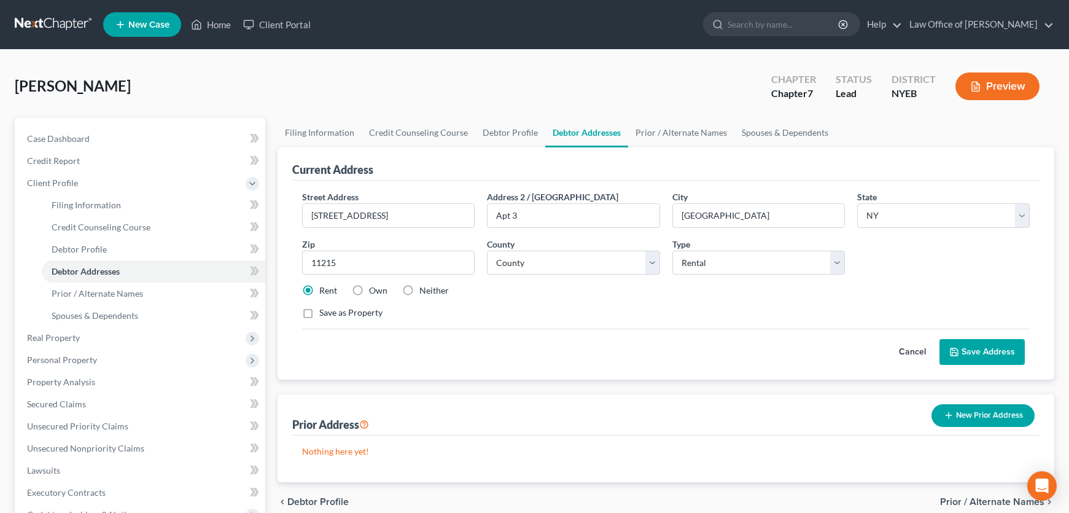
click at [978, 365] on button "Save Address" at bounding box center [981, 352] width 85 height 26
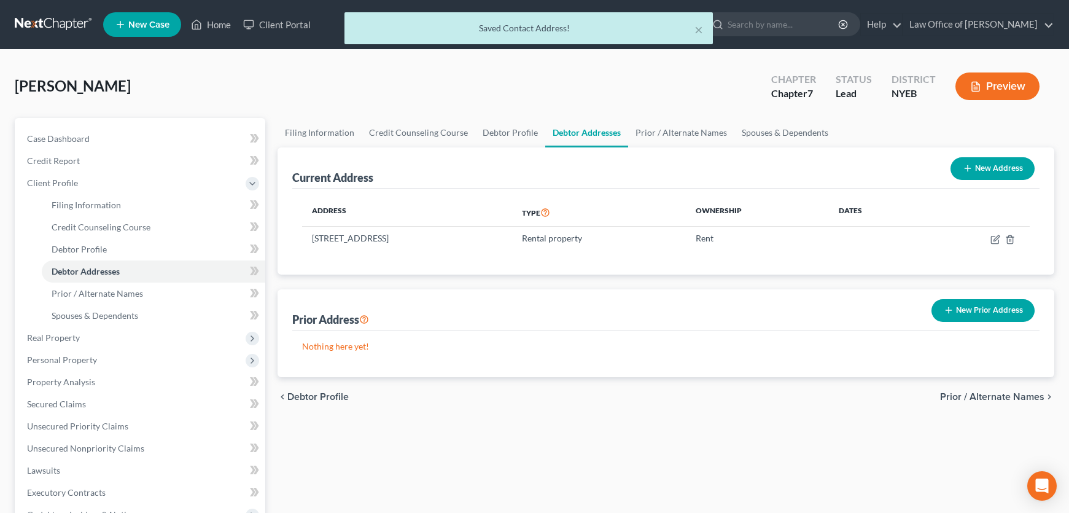
click at [1000, 402] on span "Prior / Alternate Names" at bounding box center [992, 397] width 104 height 10
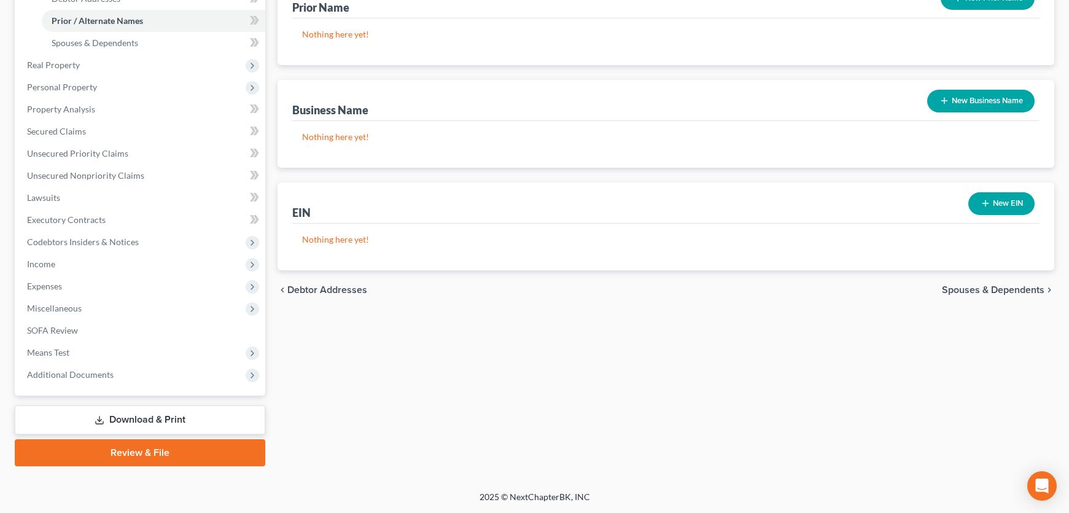
scroll to position [290, 0]
click at [977, 295] on span "Spouses & Dependents" at bounding box center [993, 290] width 103 height 10
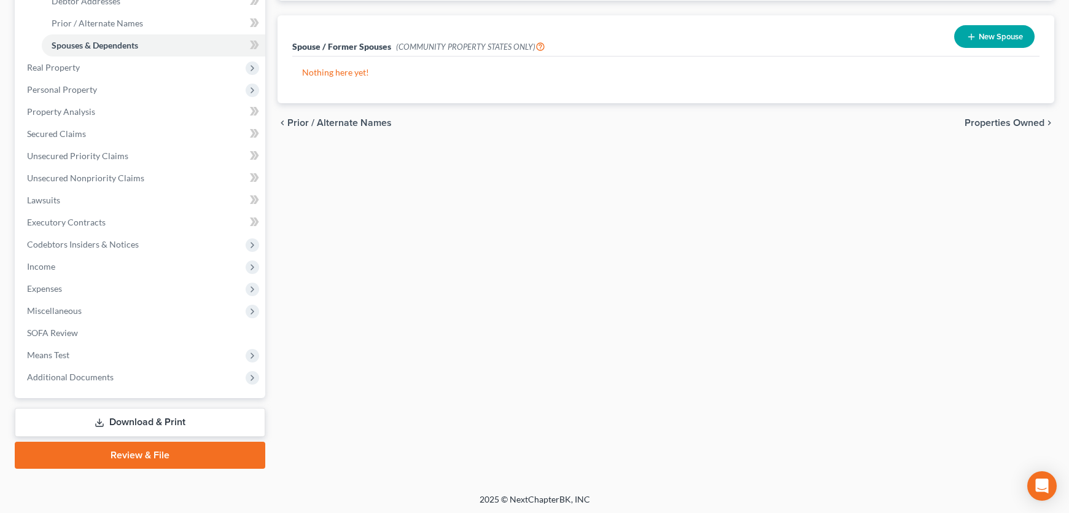
scroll to position [286, 0]
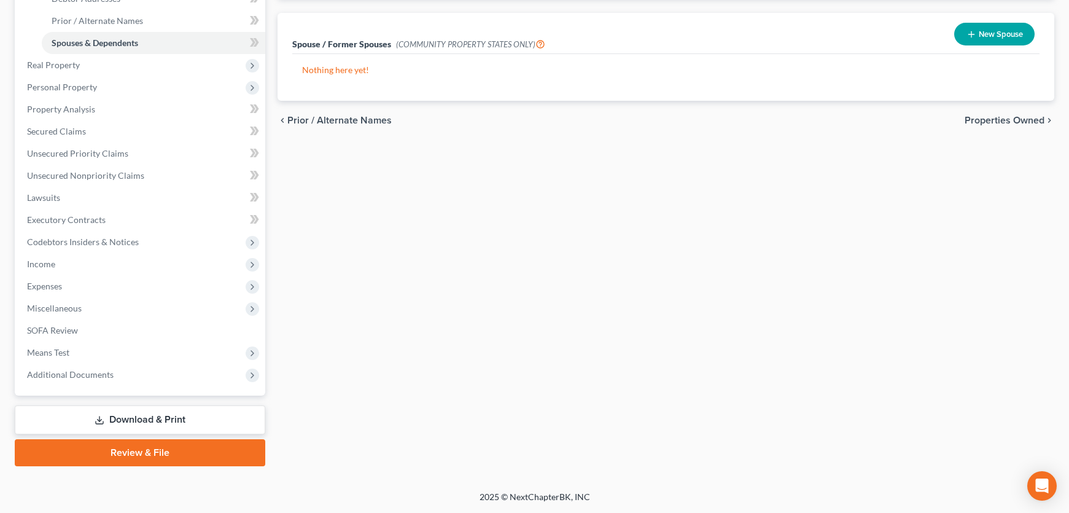
click at [997, 125] on span "Properties Owned" at bounding box center [1005, 120] width 80 height 10
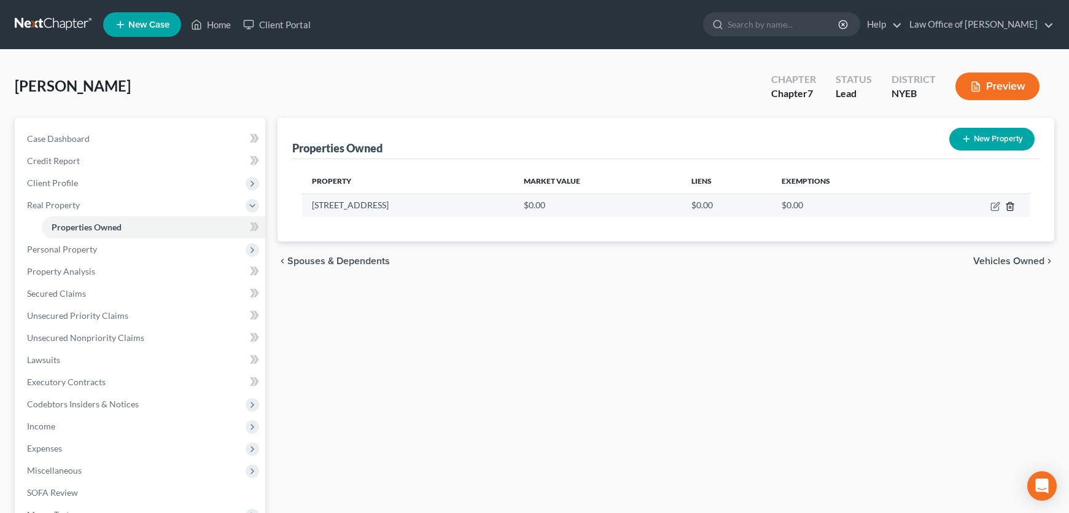
click at [1005, 211] on icon "button" at bounding box center [1010, 206] width 10 height 10
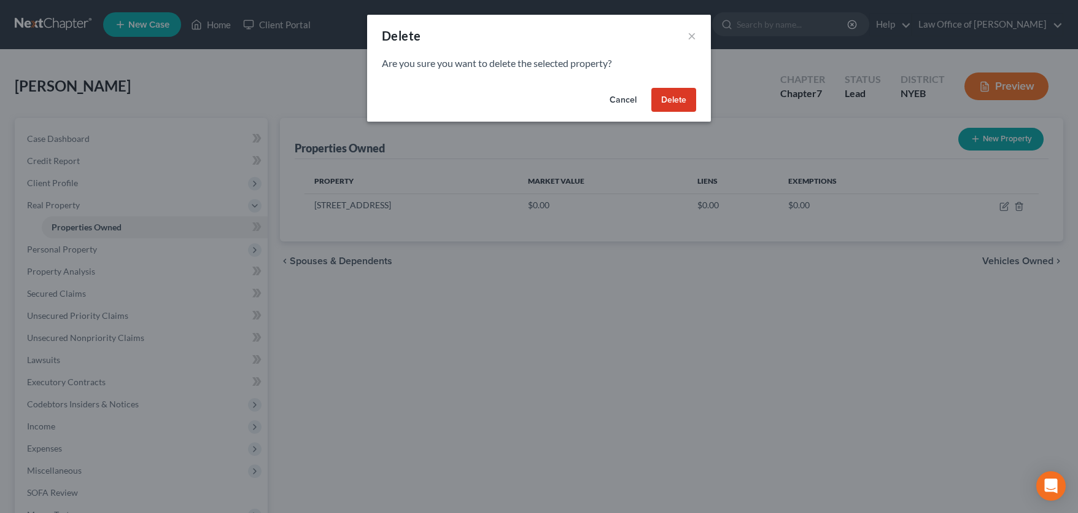
click at [677, 107] on button "Delete" at bounding box center [673, 100] width 45 height 25
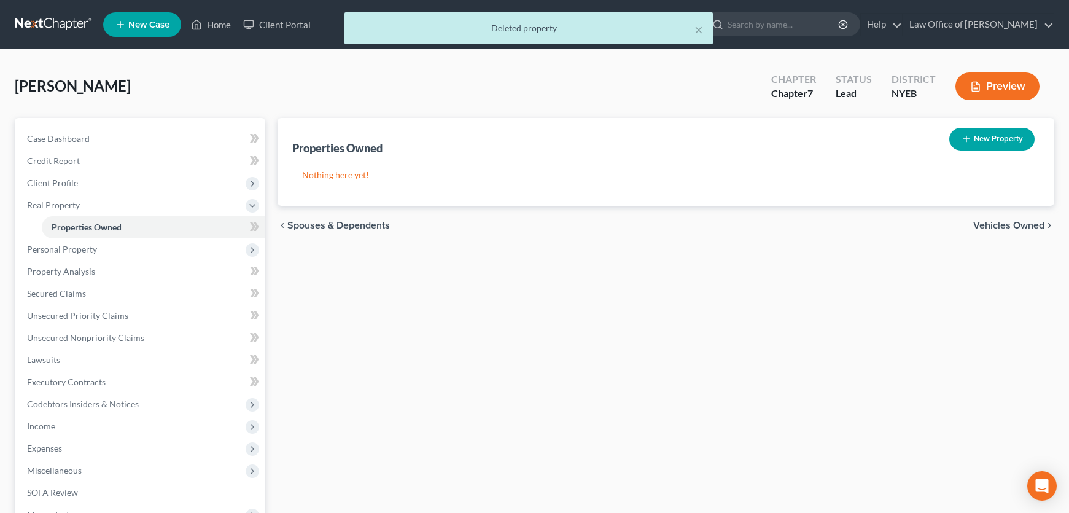
click at [988, 230] on span "Vehicles Owned" at bounding box center [1008, 225] width 71 height 10
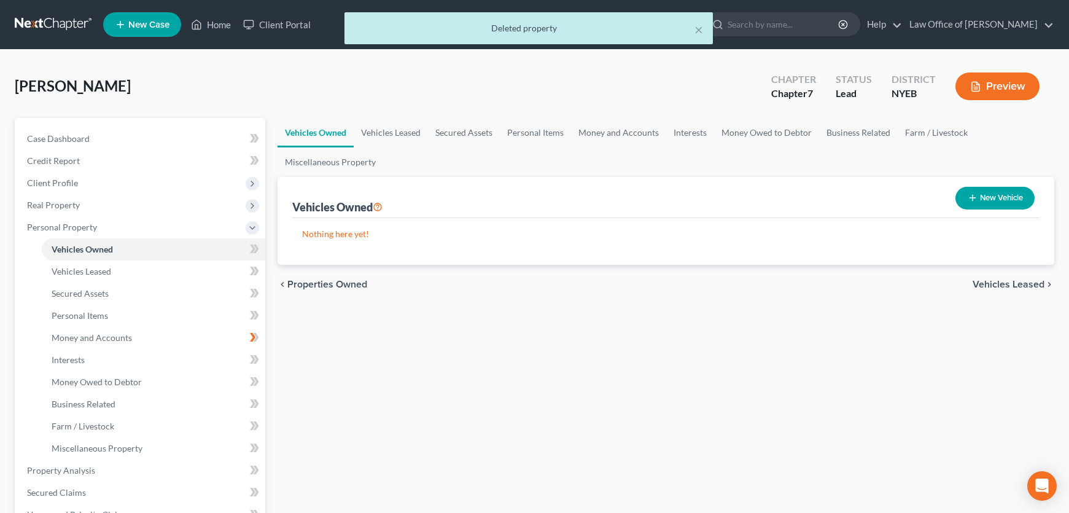
click at [1009, 289] on span "Vehicles Leased" at bounding box center [1009, 284] width 72 height 10
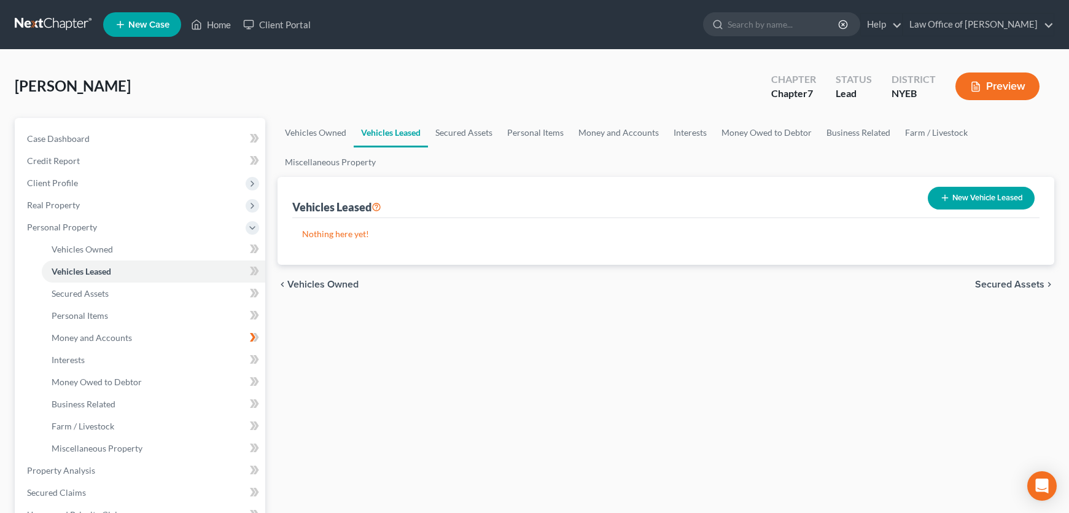
click at [975, 289] on span "Secured Assets" at bounding box center [1009, 284] width 69 height 10
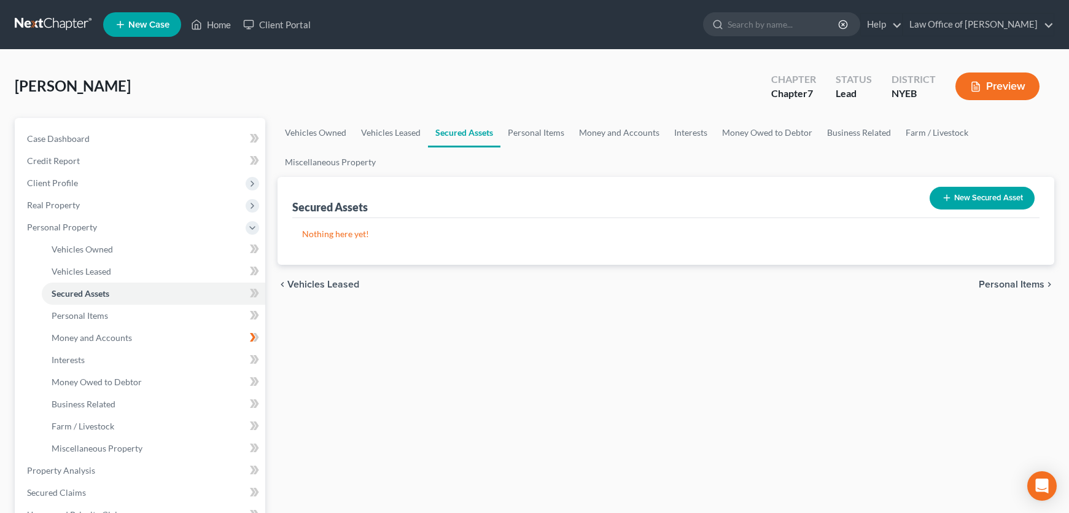
click at [998, 289] on span "Personal Items" at bounding box center [1012, 284] width 66 height 10
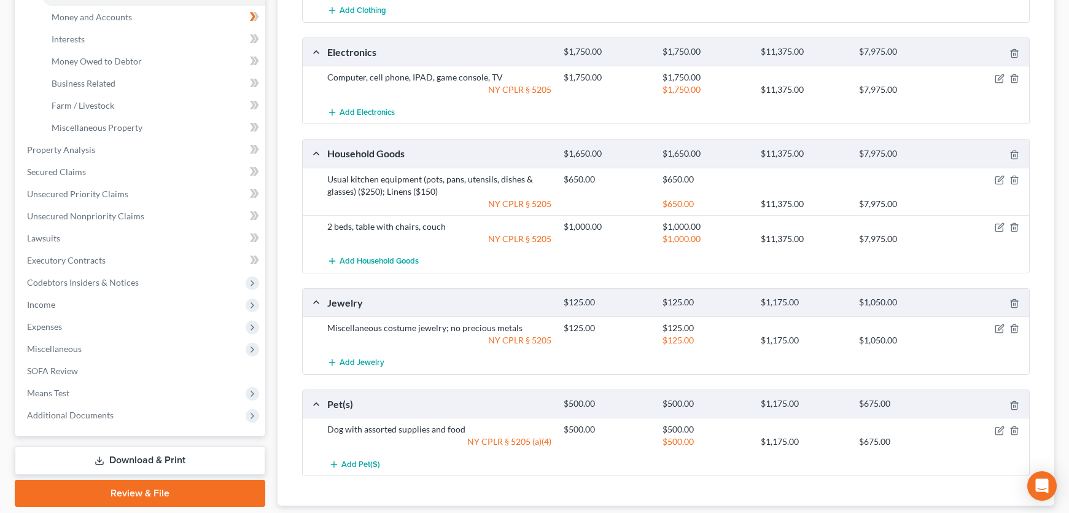
scroll to position [320, 0]
click at [64, 316] on span "Income" at bounding box center [141, 305] width 248 height 22
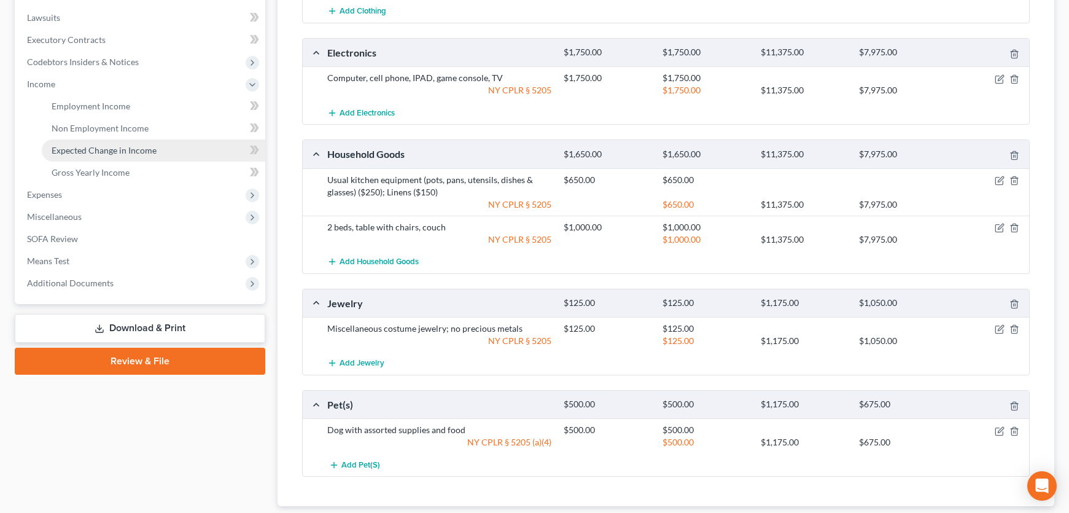
click at [127, 155] on span "Expected Change in Income" at bounding box center [104, 150] width 105 height 10
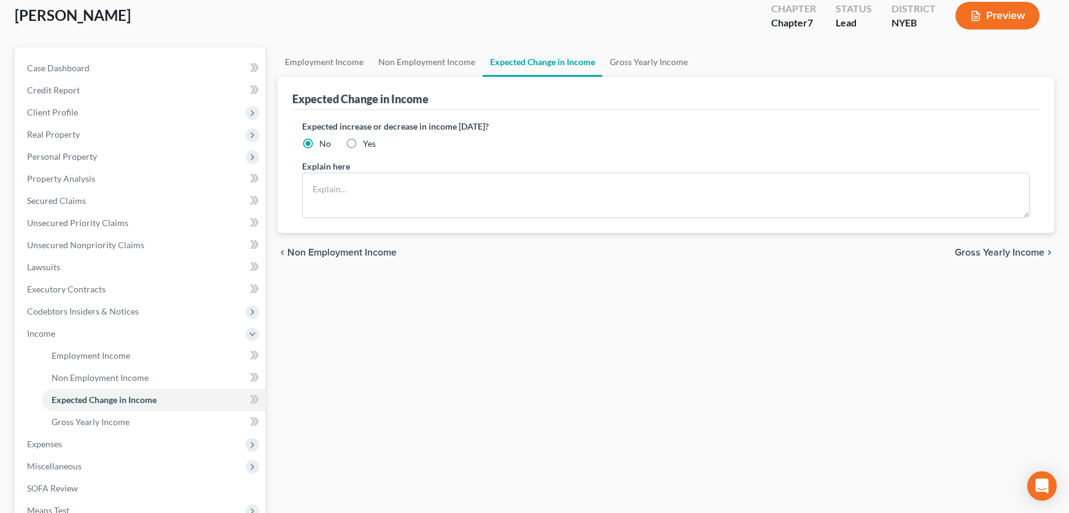
scroll to position [61, 0]
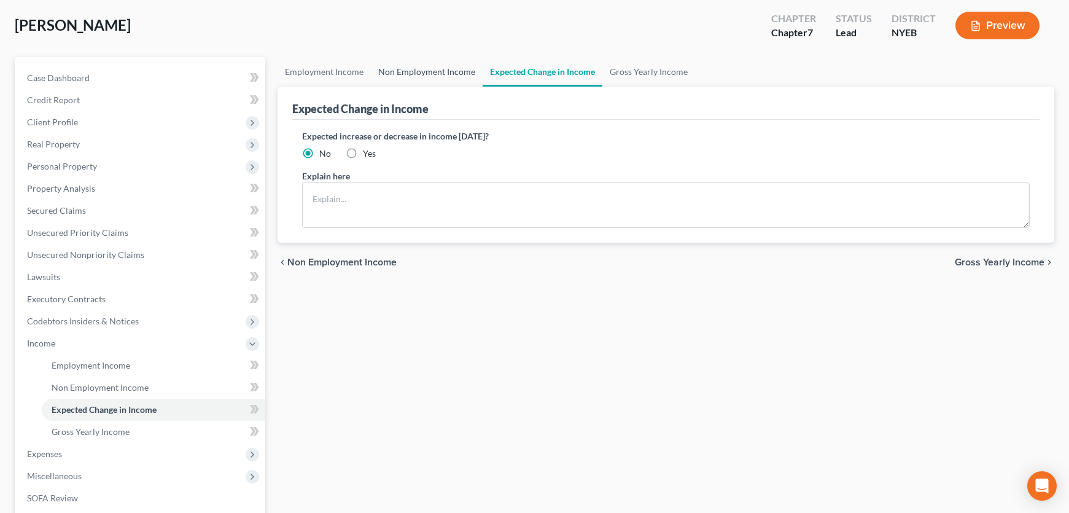
click at [424, 87] on link "Non Employment Income" at bounding box center [427, 71] width 112 height 29
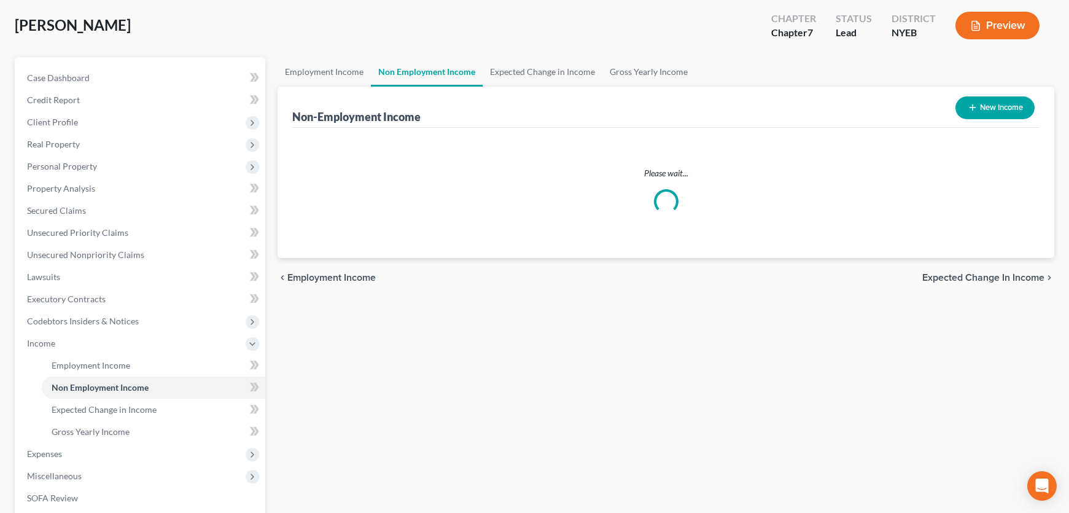
click at [424, 87] on link "Non Employment Income" at bounding box center [427, 71] width 112 height 29
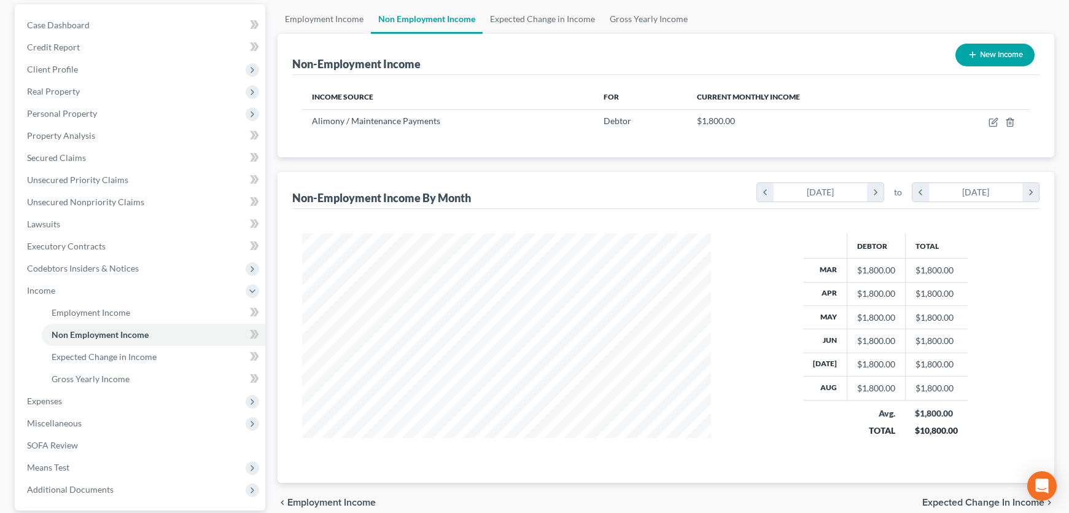
scroll to position [111, 0]
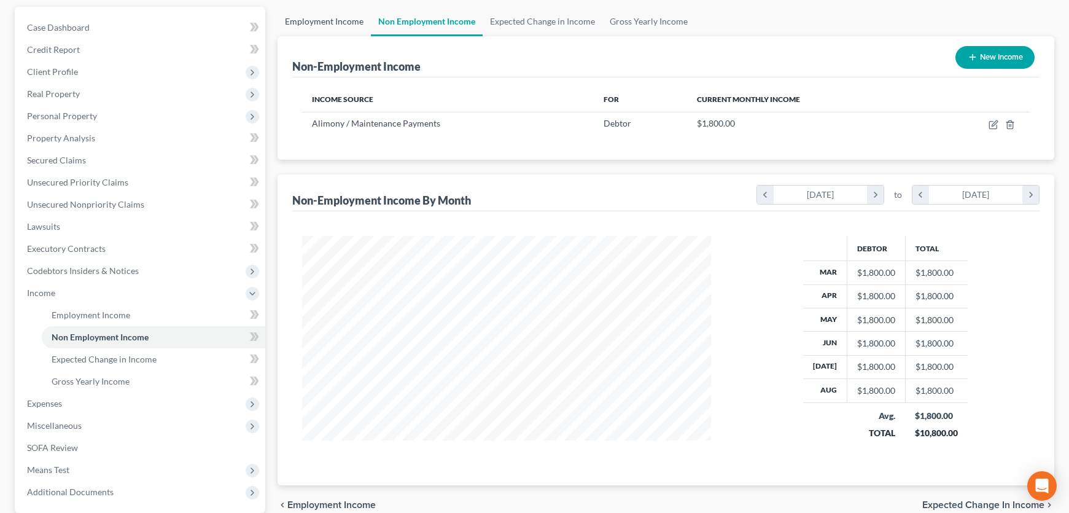
click at [315, 36] on link "Employment Income" at bounding box center [324, 21] width 93 height 29
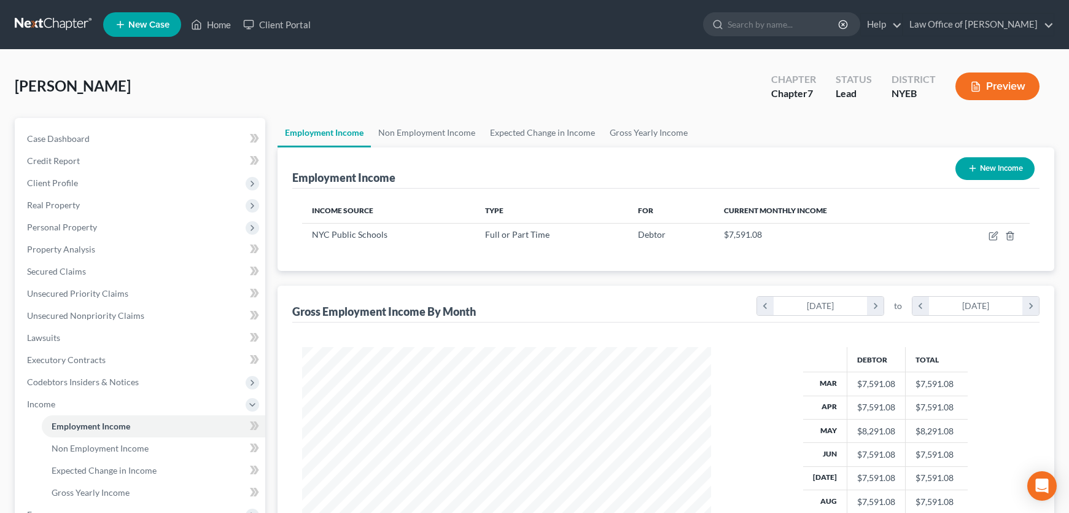
scroll to position [247, 433]
click at [72, 232] on span "Personal Property" at bounding box center [62, 227] width 70 height 10
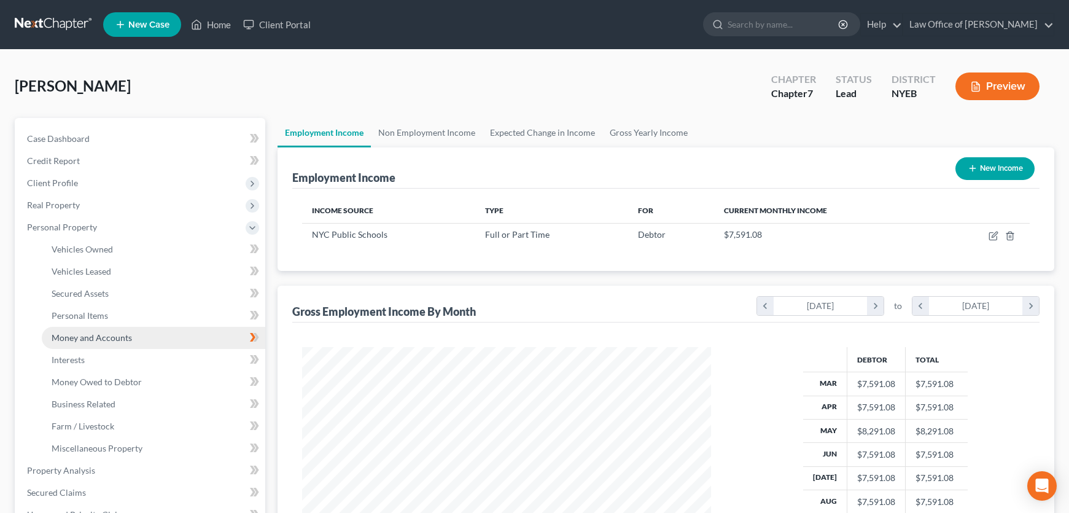
click at [87, 343] on span "Money and Accounts" at bounding box center [92, 337] width 80 height 10
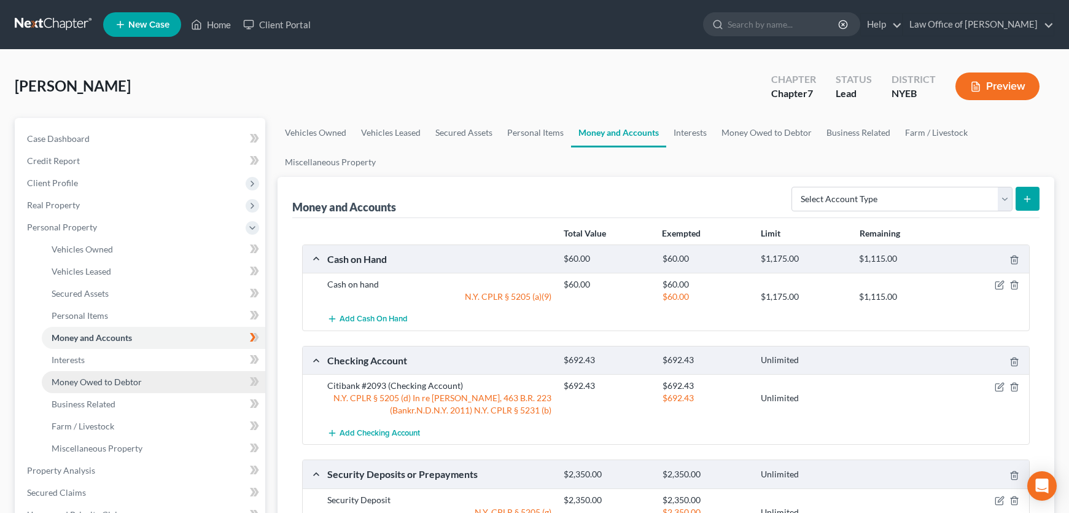
click at [138, 387] on span "Money Owed to Debtor" at bounding box center [97, 381] width 90 height 10
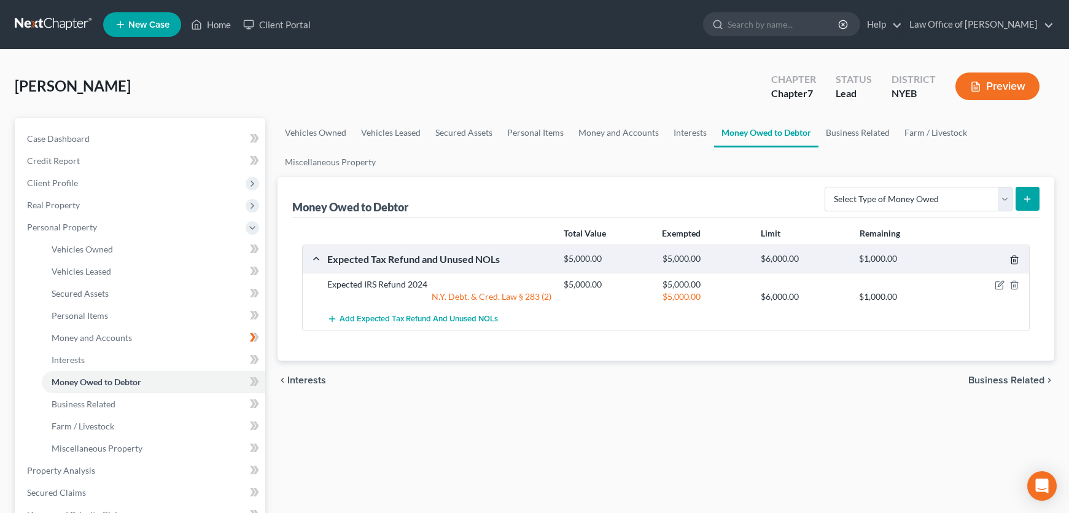
click at [1009, 265] on icon "button" at bounding box center [1014, 260] width 10 height 10
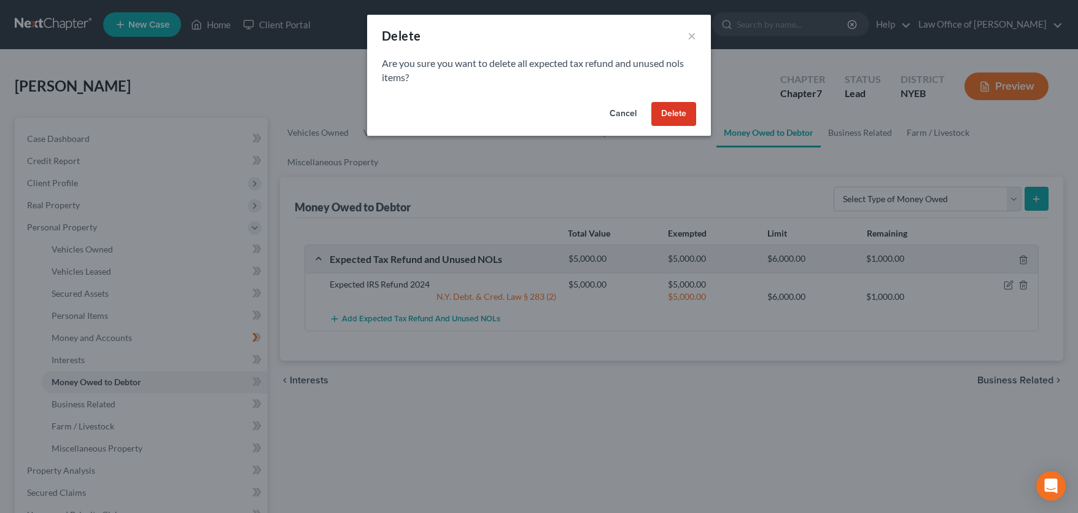
click at [696, 126] on button "Delete" at bounding box center [673, 114] width 45 height 25
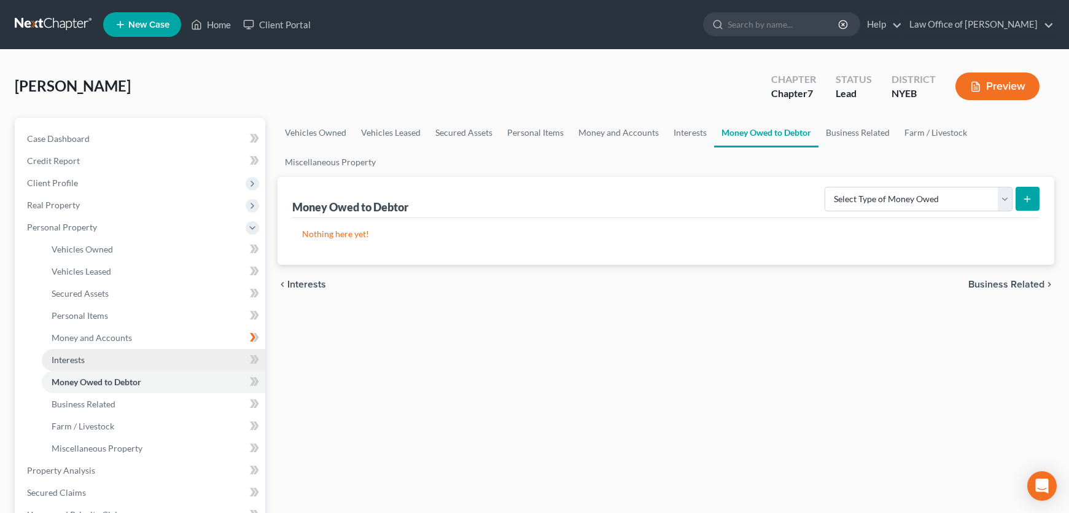
click at [79, 365] on span "Interests" at bounding box center [68, 359] width 33 height 10
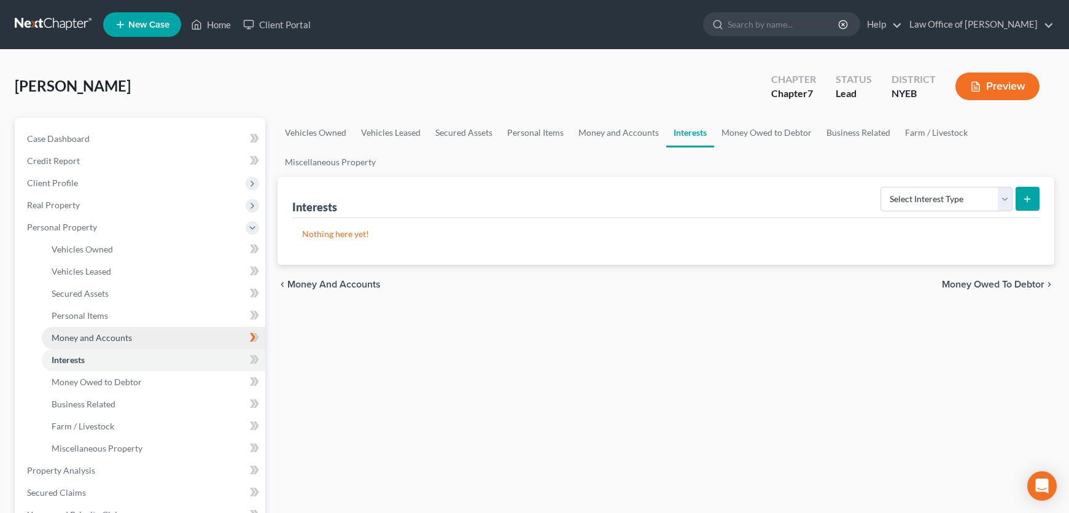
click at [86, 343] on span "Money and Accounts" at bounding box center [92, 337] width 80 height 10
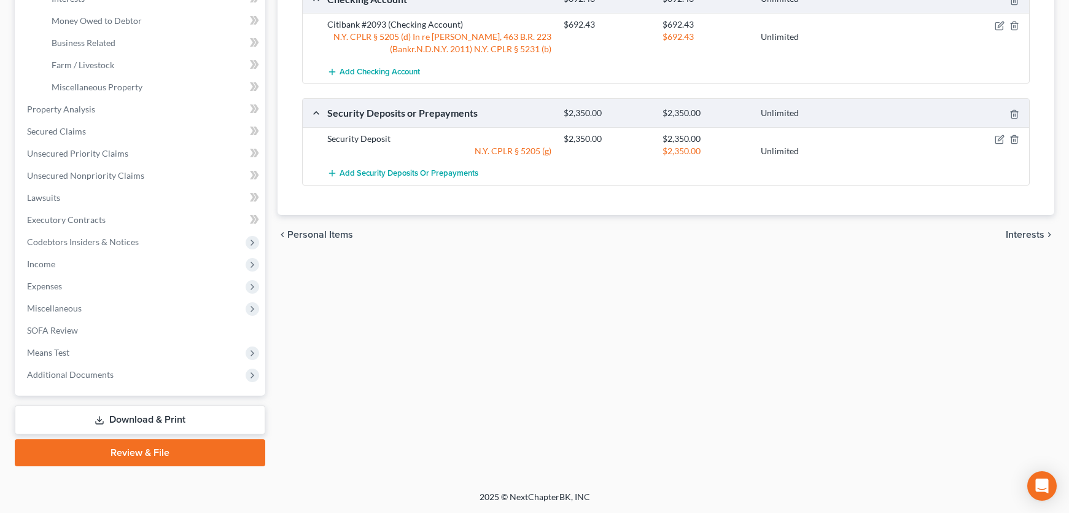
scroll to position [468, 0]
click at [67, 347] on span "Means Test" at bounding box center [48, 352] width 42 height 10
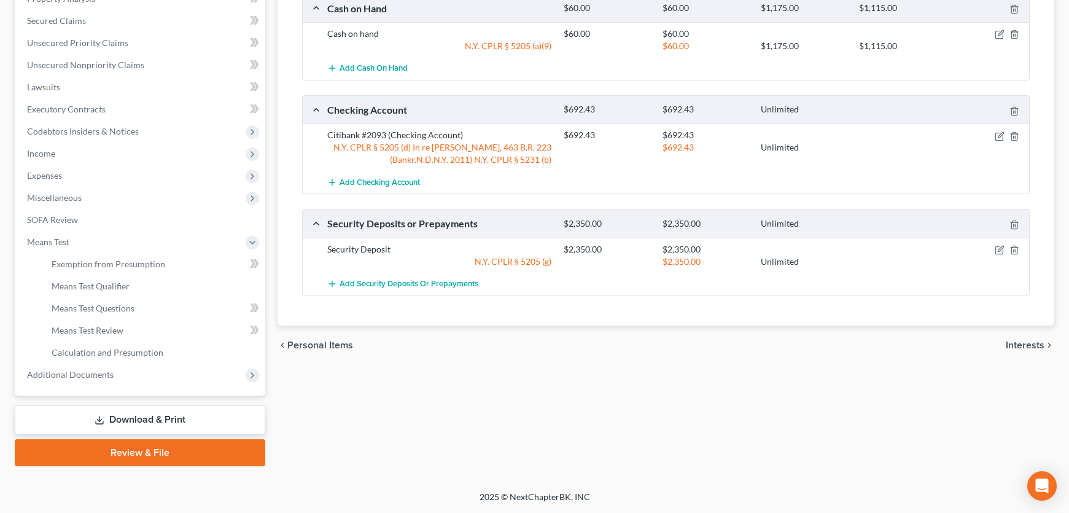
scroll to position [343, 0]
click at [155, 259] on span "Exemption from Presumption" at bounding box center [109, 264] width 114 height 10
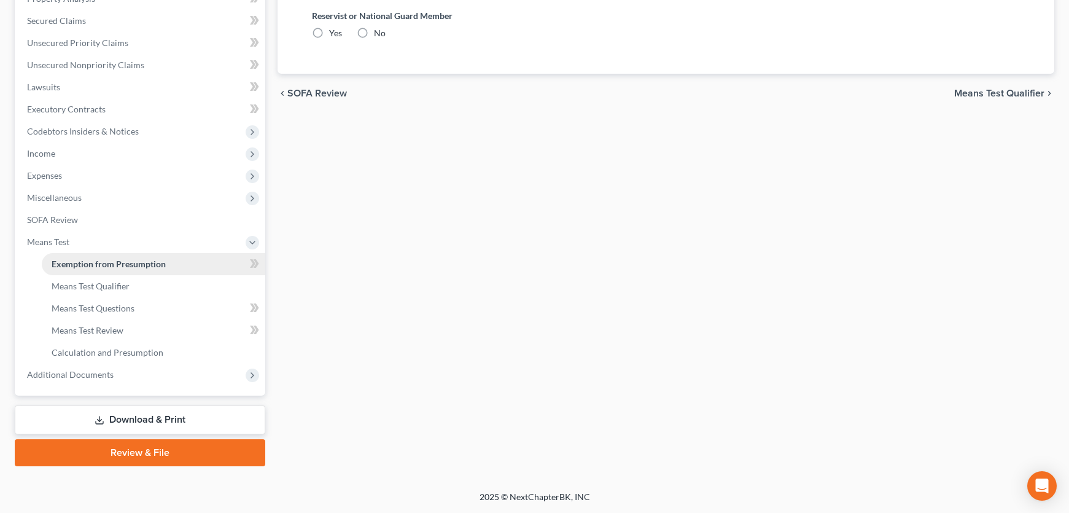
radio input "true"
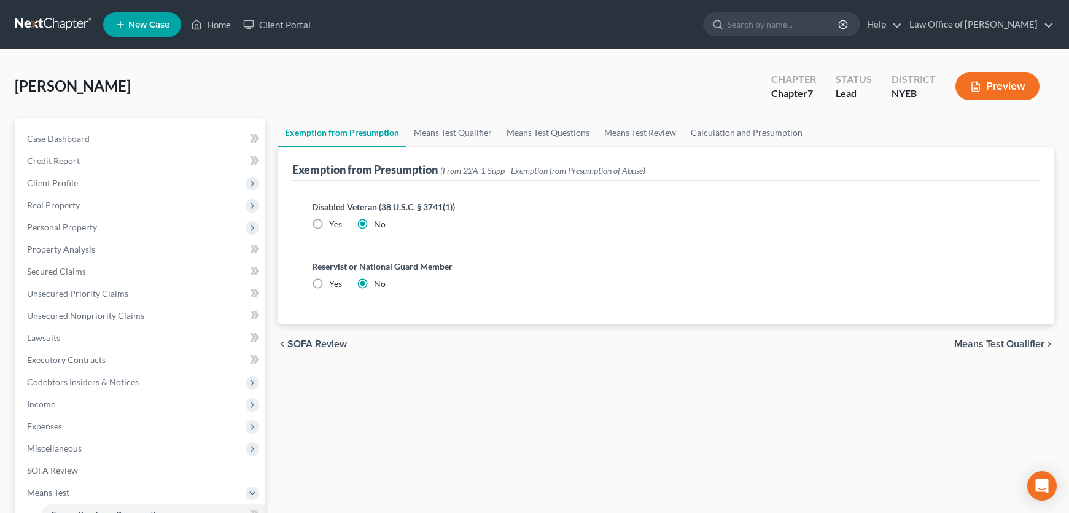
click at [973, 349] on span "Means Test Qualifier" at bounding box center [999, 344] width 90 height 10
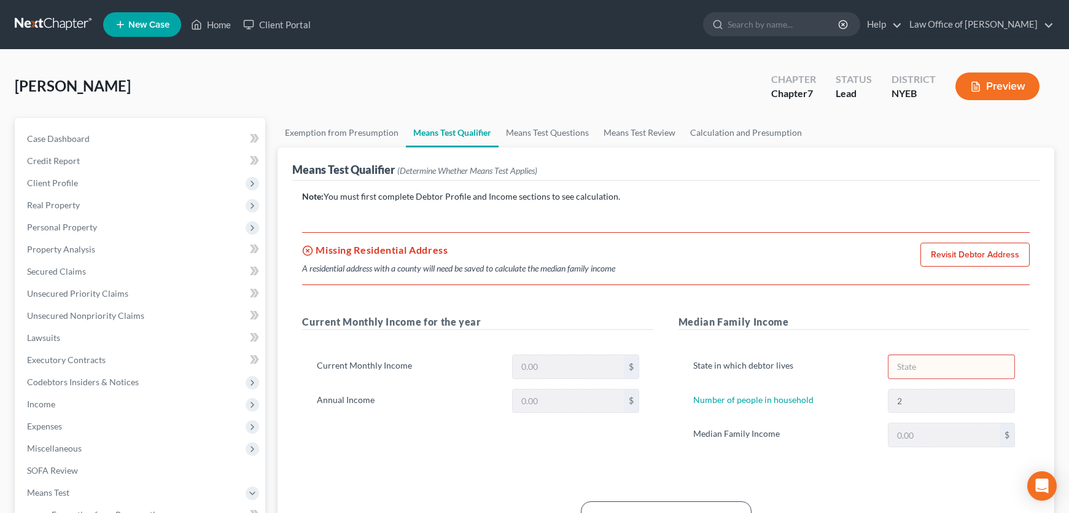
click at [963, 267] on link "Revisit Debtor Address" at bounding box center [974, 255] width 109 height 25
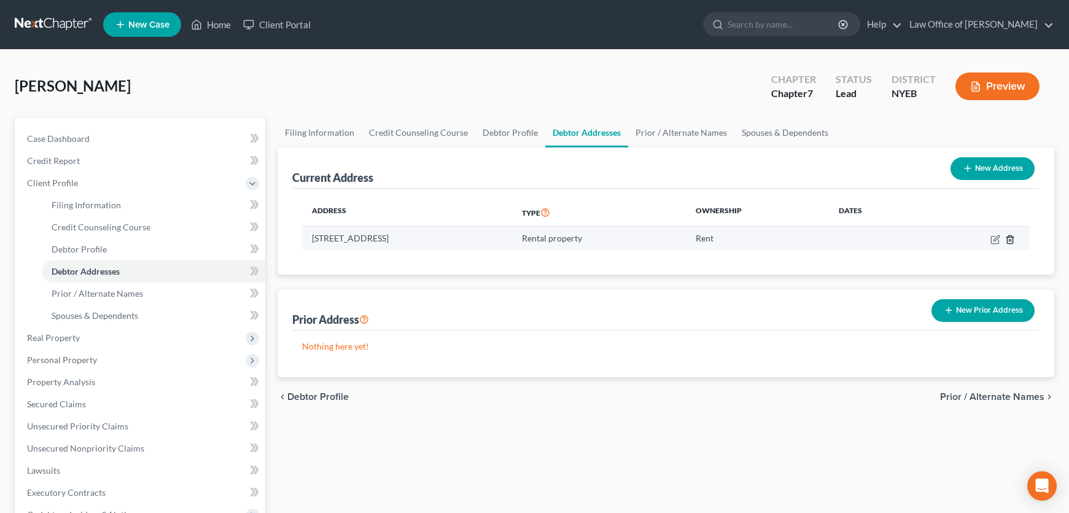
click at [1005, 244] on icon "button" at bounding box center [1010, 240] width 10 height 10
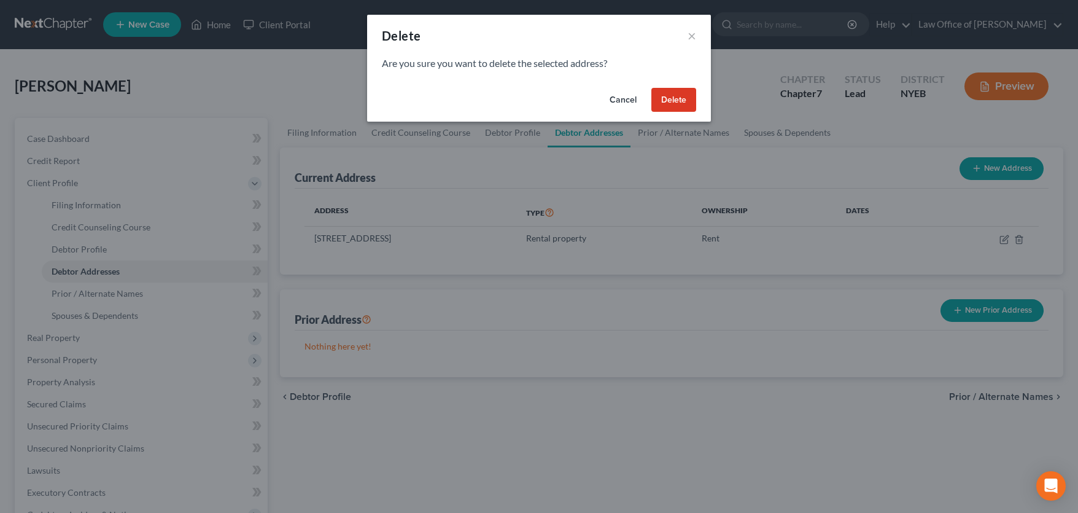
click at [683, 112] on button "Delete" at bounding box center [673, 100] width 45 height 25
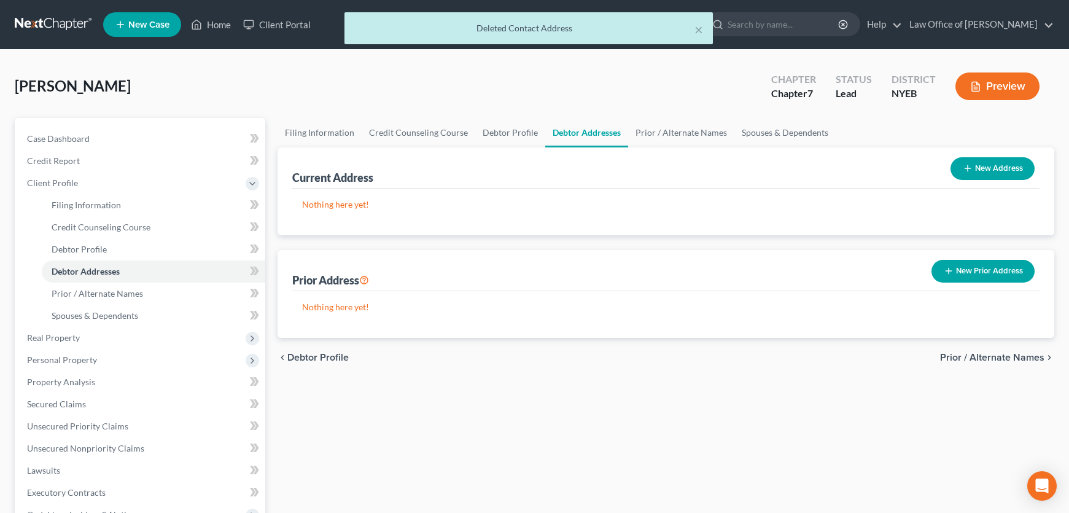
drag, startPoint x: 993, startPoint y: 185, endPoint x: 801, endPoint y: 185, distance: 192.2
click at [993, 180] on button "New Address" at bounding box center [992, 168] width 84 height 23
select select "0"
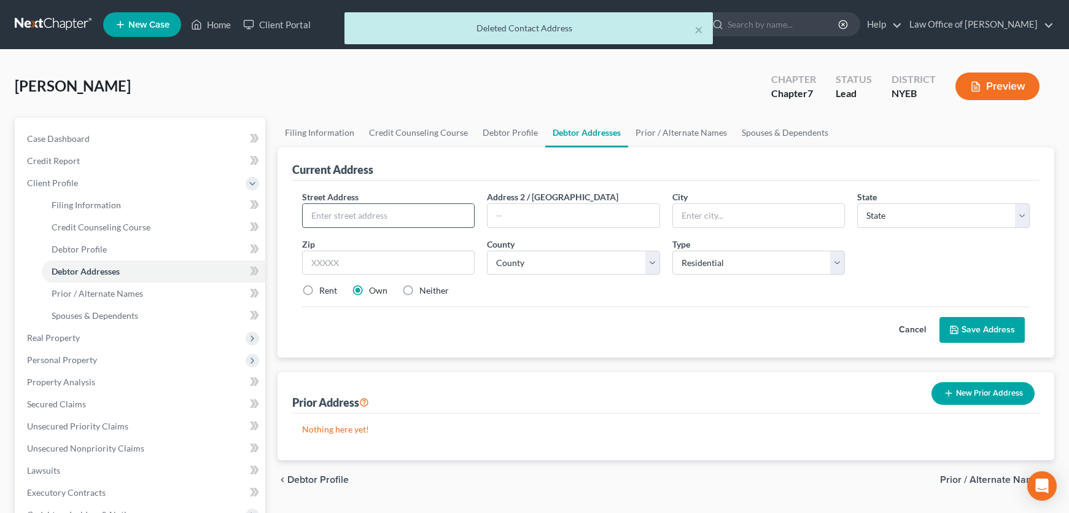
click at [371, 227] on input "text" at bounding box center [388, 215] width 171 height 23
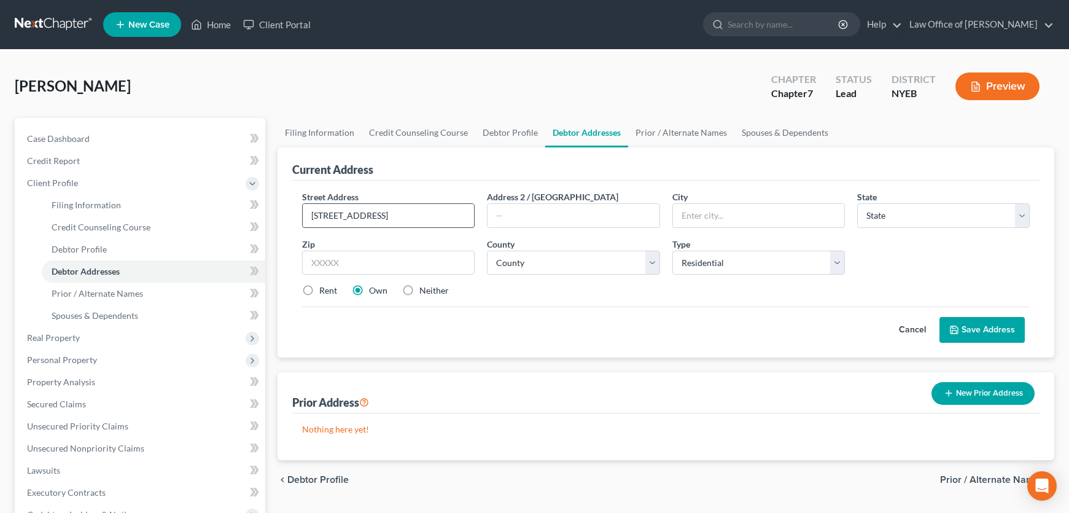
type input "[STREET_ADDRESS]"
type input "Apt 3"
type input "b"
type input "[GEOGRAPHIC_DATA]"
select select "35"
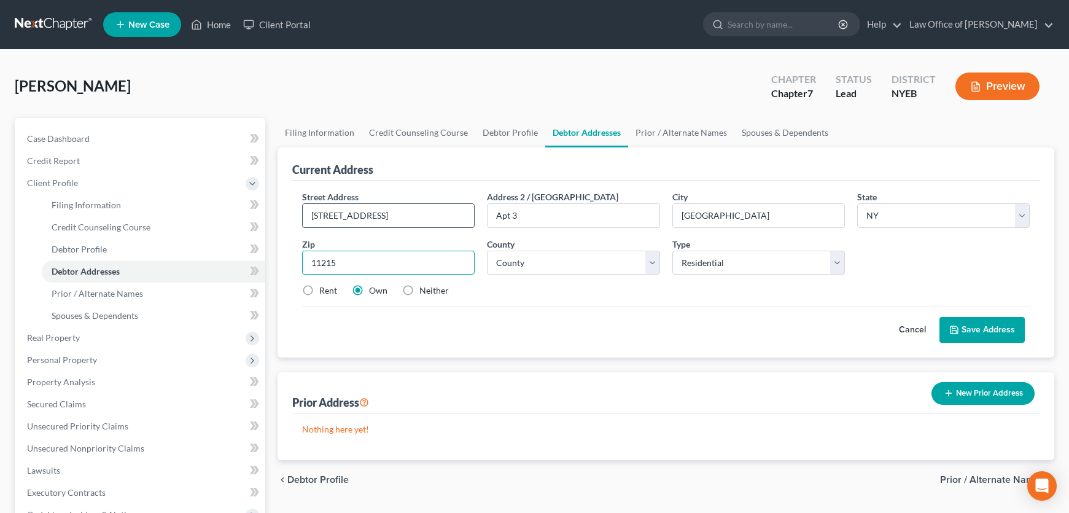
type input "11215"
select select "23"
click at [319, 297] on label "Rent" at bounding box center [328, 290] width 18 height 12
click at [324, 292] on input "Rent" at bounding box center [328, 288] width 8 height 8
radio input "true"
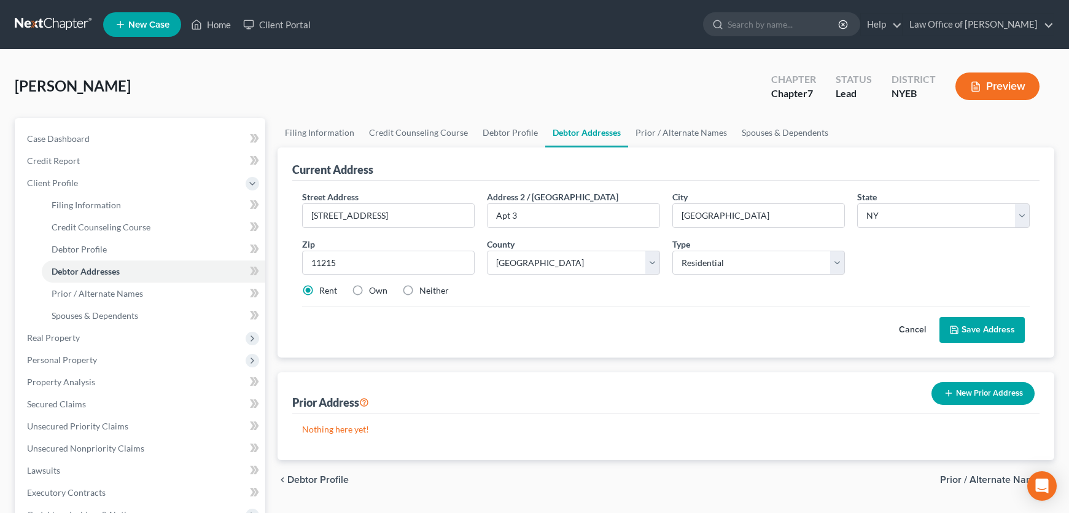
drag, startPoint x: 981, startPoint y: 368, endPoint x: 959, endPoint y: 319, distance: 53.9
click at [980, 343] on button "Save Address" at bounding box center [981, 330] width 85 height 26
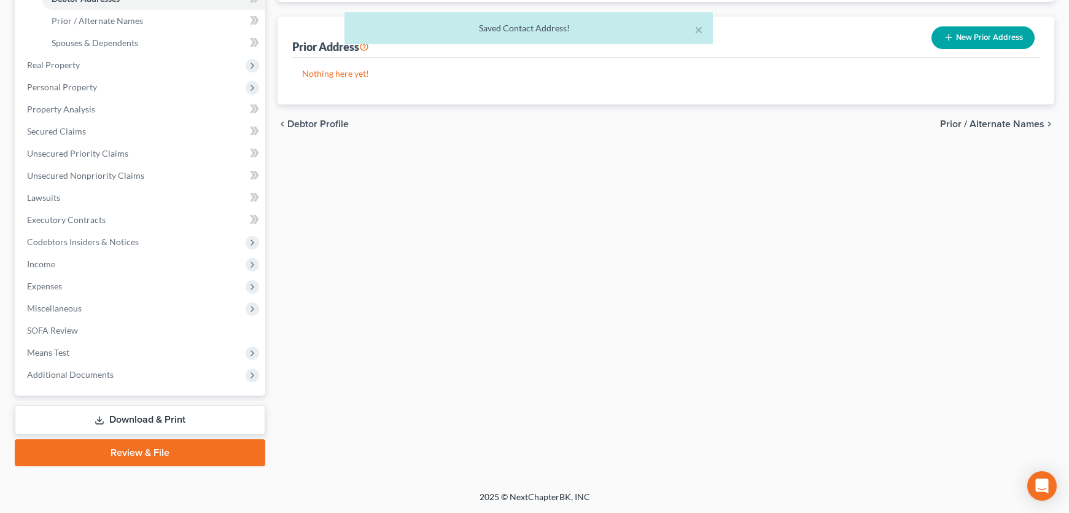
scroll to position [319, 0]
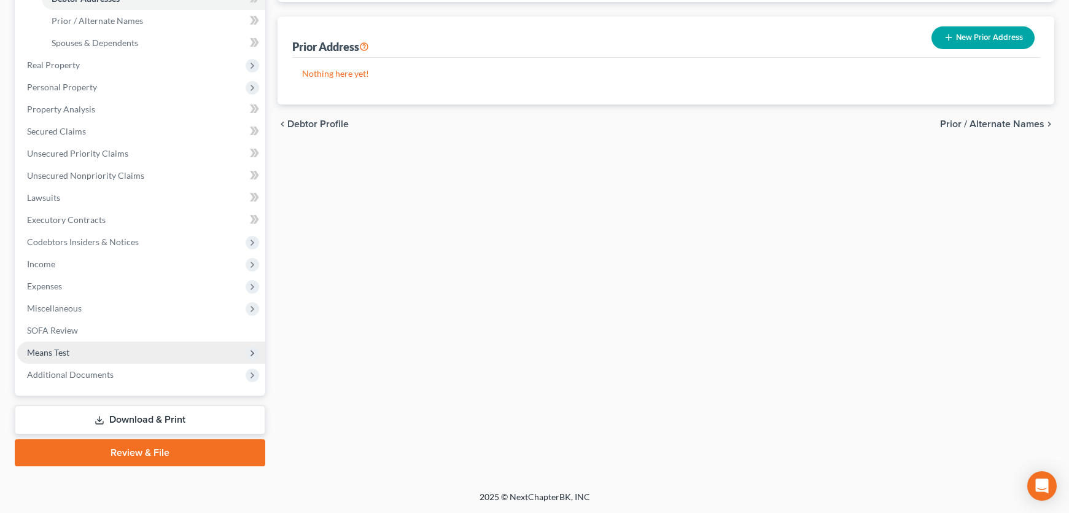
drag, startPoint x: 69, startPoint y: 384, endPoint x: 82, endPoint y: 390, distance: 14.8
click at [69, 357] on span "Means Test" at bounding box center [48, 352] width 42 height 10
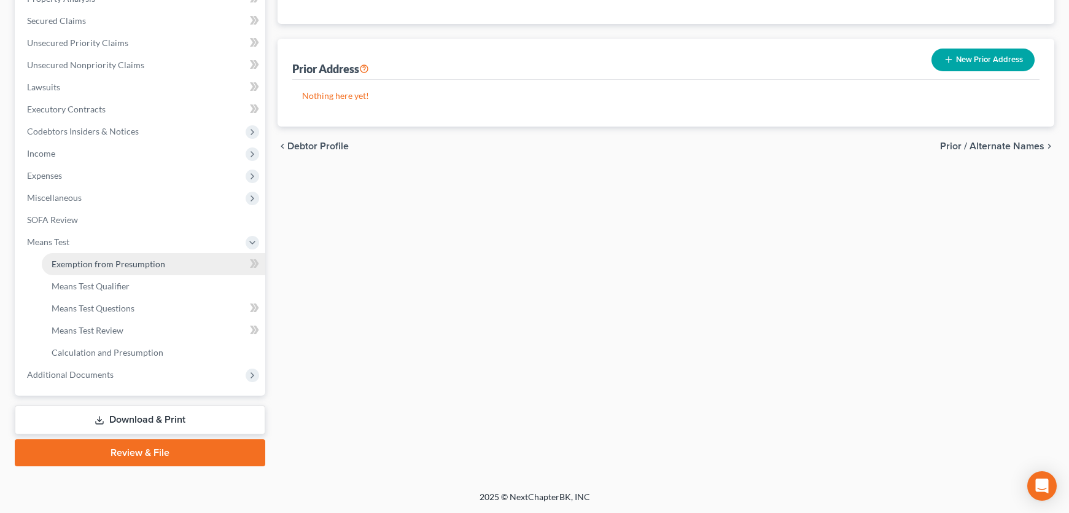
click at [126, 259] on span "Exemption from Presumption" at bounding box center [109, 264] width 114 height 10
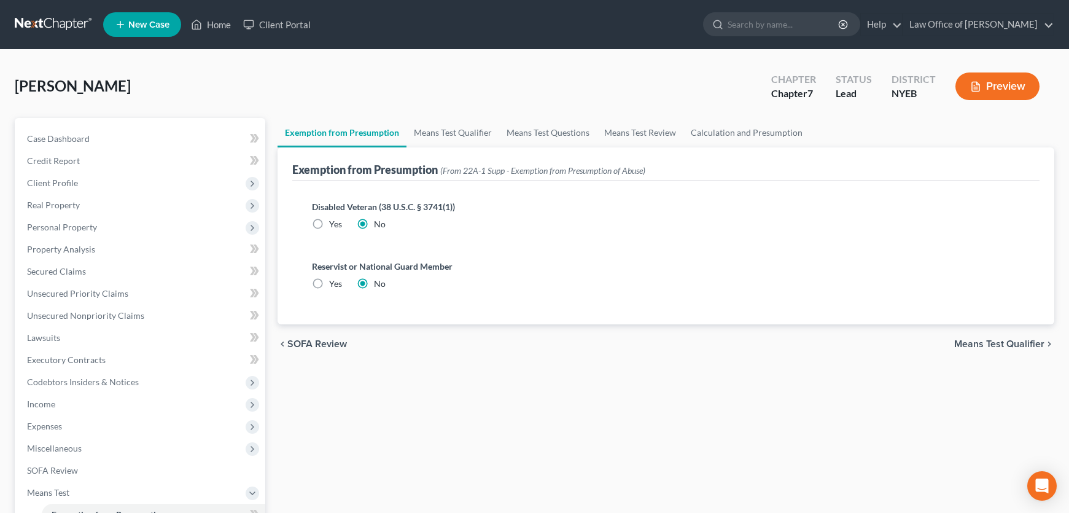
click at [996, 349] on span "Means Test Qualifier" at bounding box center [999, 344] width 90 height 10
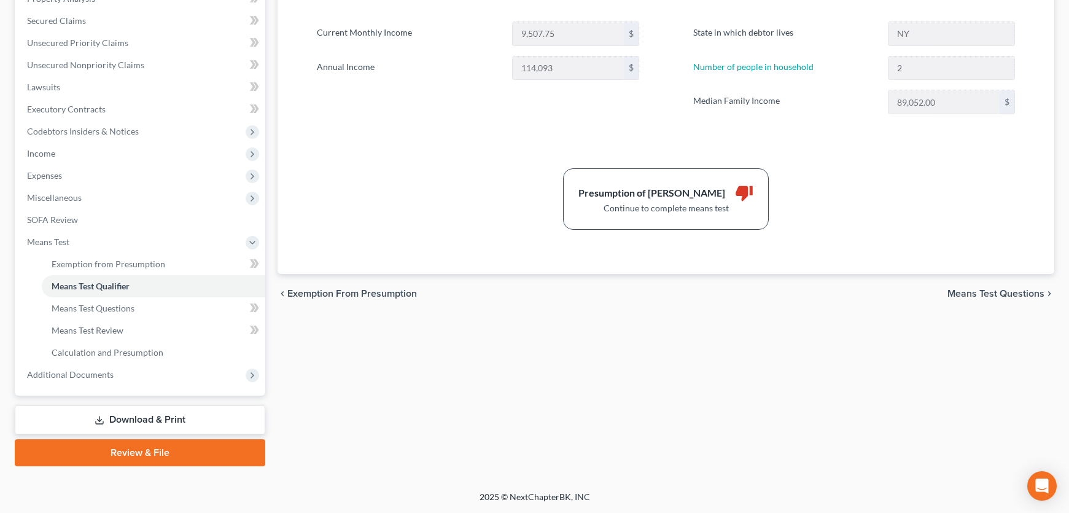
scroll to position [266, 0]
click at [984, 298] on span "Means Test Questions" at bounding box center [995, 294] width 97 height 10
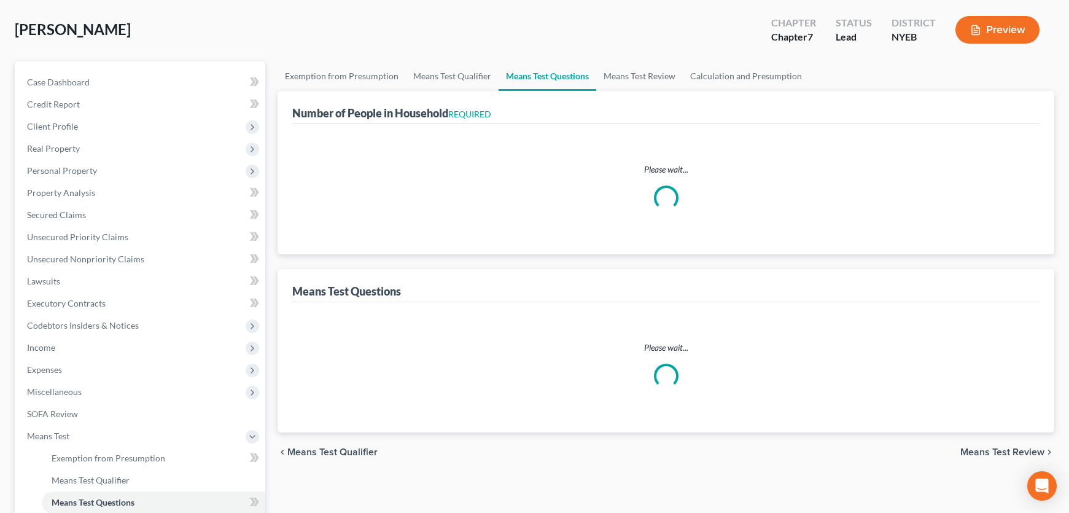
scroll to position [3, 0]
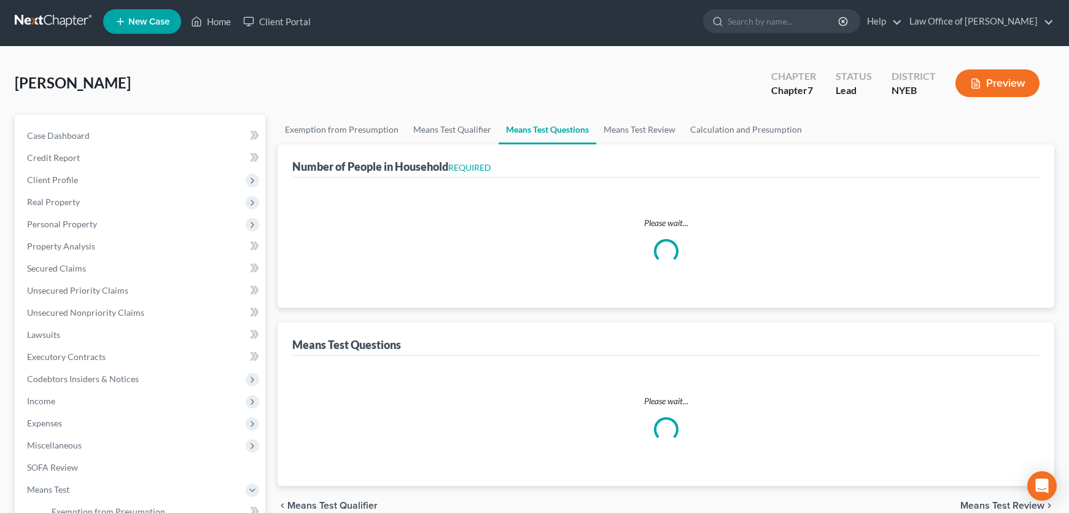
select select "2"
select select "0"
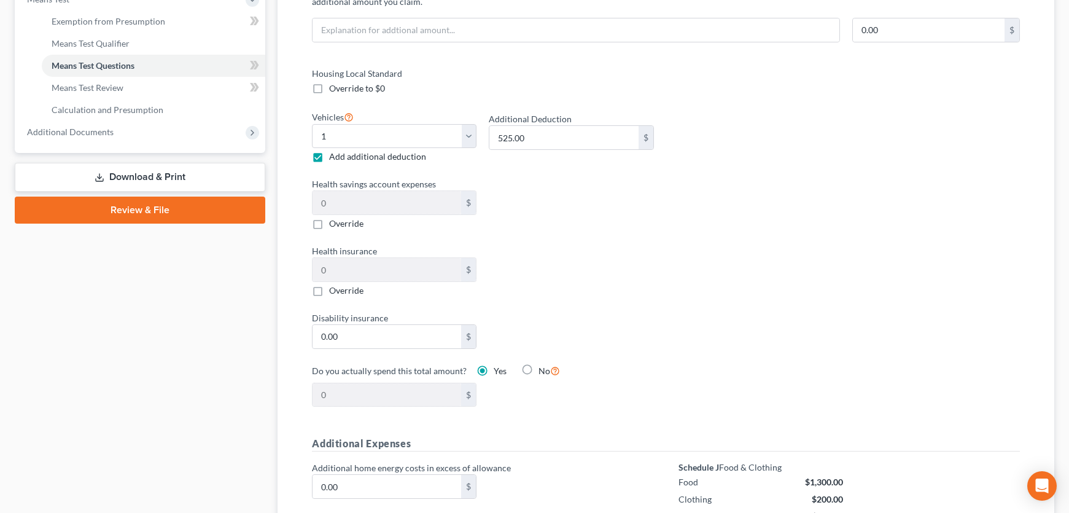
scroll to position [501, 0]
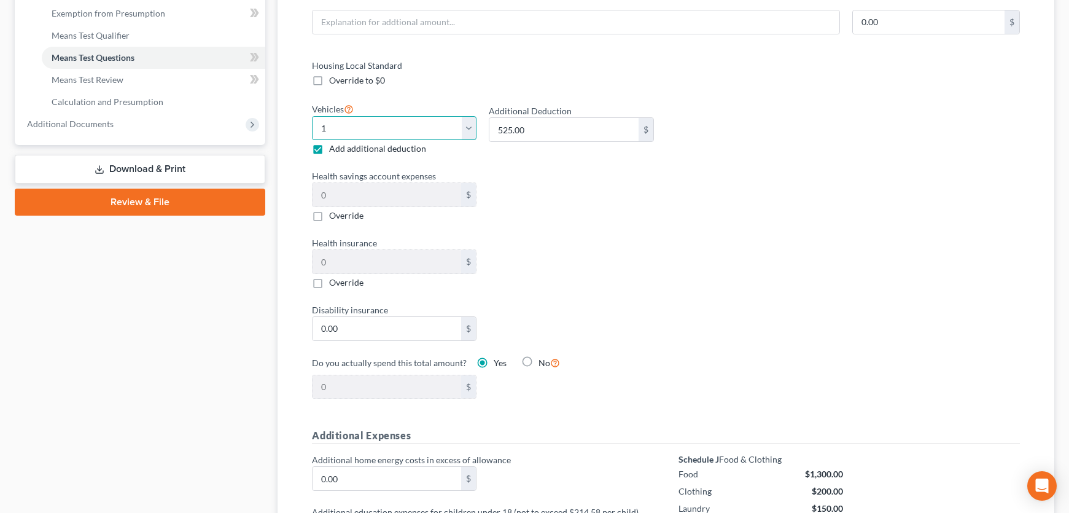
click at [464, 141] on select "Select 0 1 2 3 4 5" at bounding box center [394, 128] width 165 height 25
select select "0"
click at [317, 141] on select "Select 0 1 2 3 4 5" at bounding box center [394, 128] width 165 height 25
click at [329, 155] on label "Add additional deduction" at bounding box center [377, 148] width 97 height 12
click at [334, 150] on input "Add additional deduction" at bounding box center [338, 146] width 8 height 8
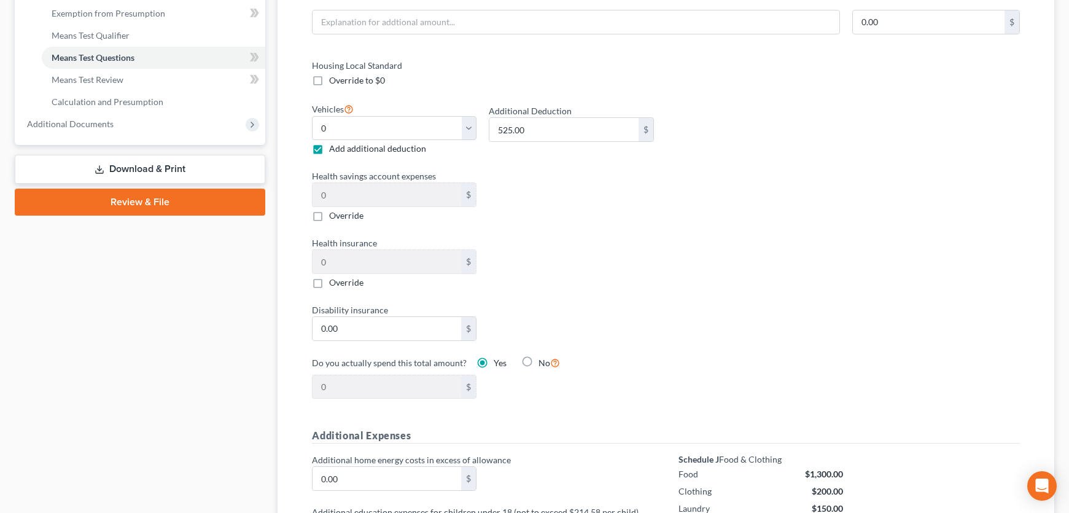
checkbox input "false"
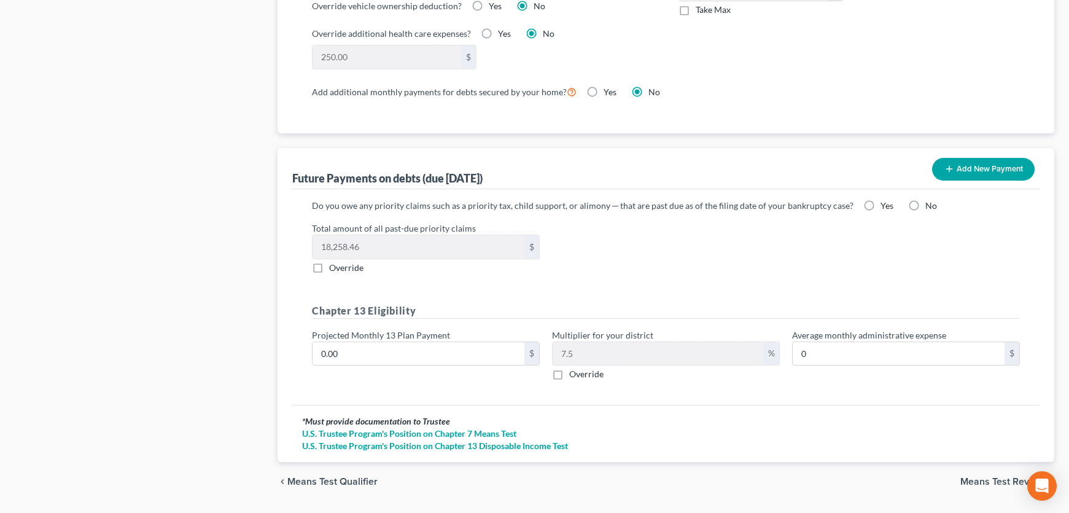
scroll to position [1348, 0]
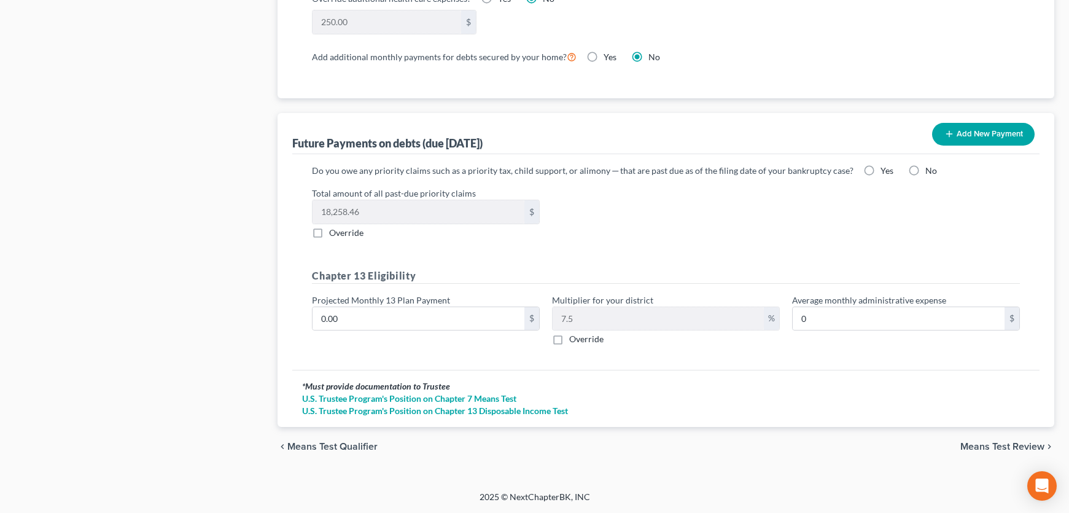
click at [1001, 441] on span "Means Test Review" at bounding box center [1002, 446] width 84 height 10
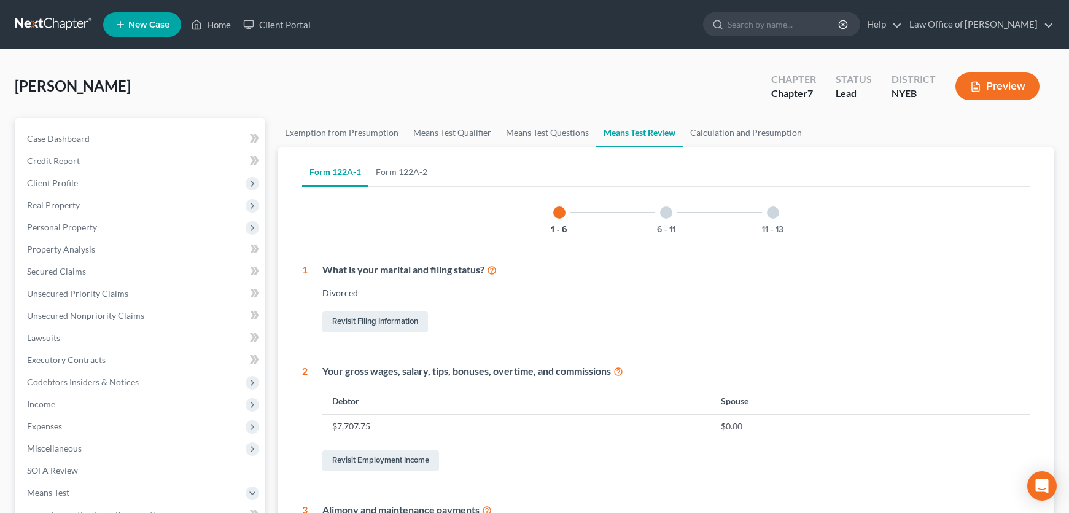
scroll to position [658, 0]
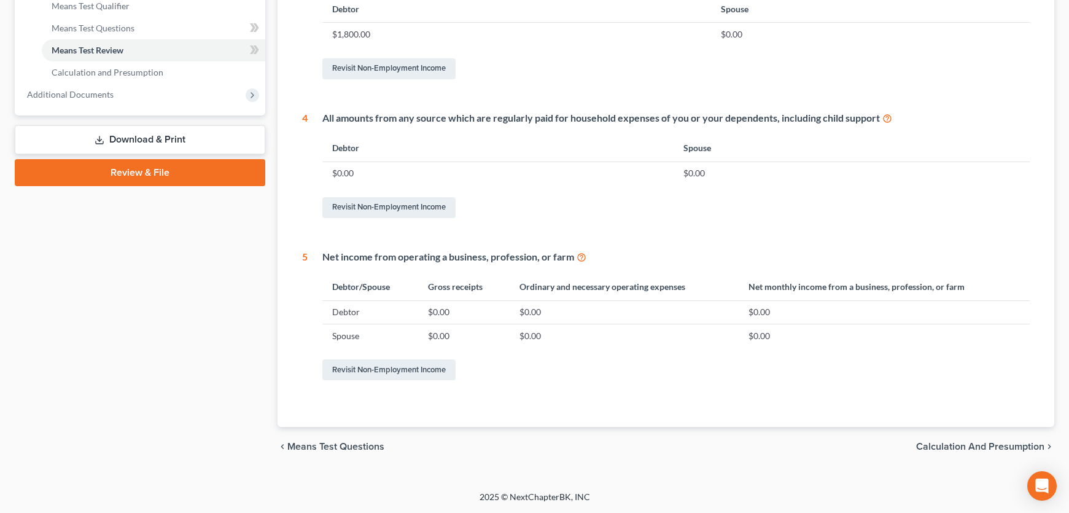
click at [980, 441] on span "Calculation and Presumption" at bounding box center [980, 446] width 128 height 10
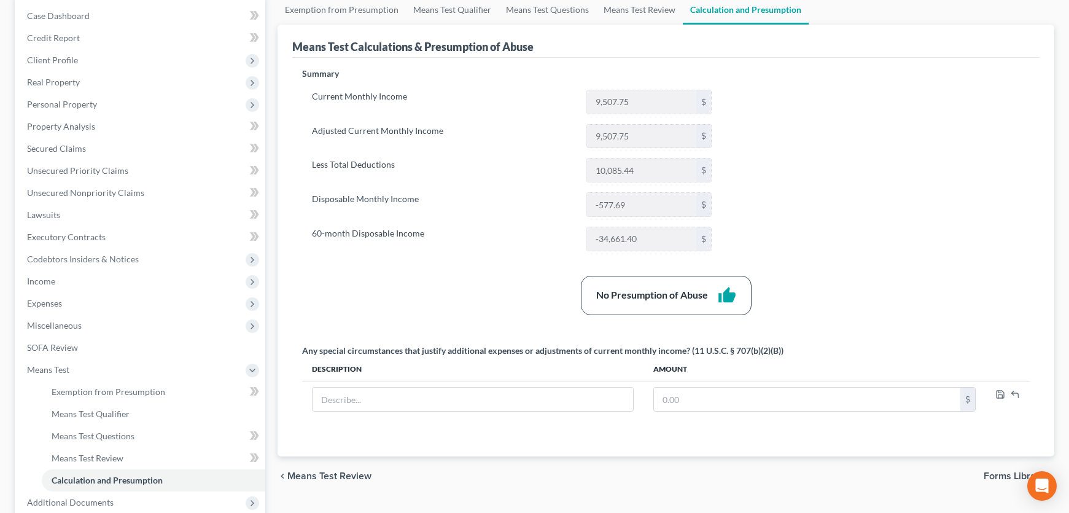
scroll to position [121, 0]
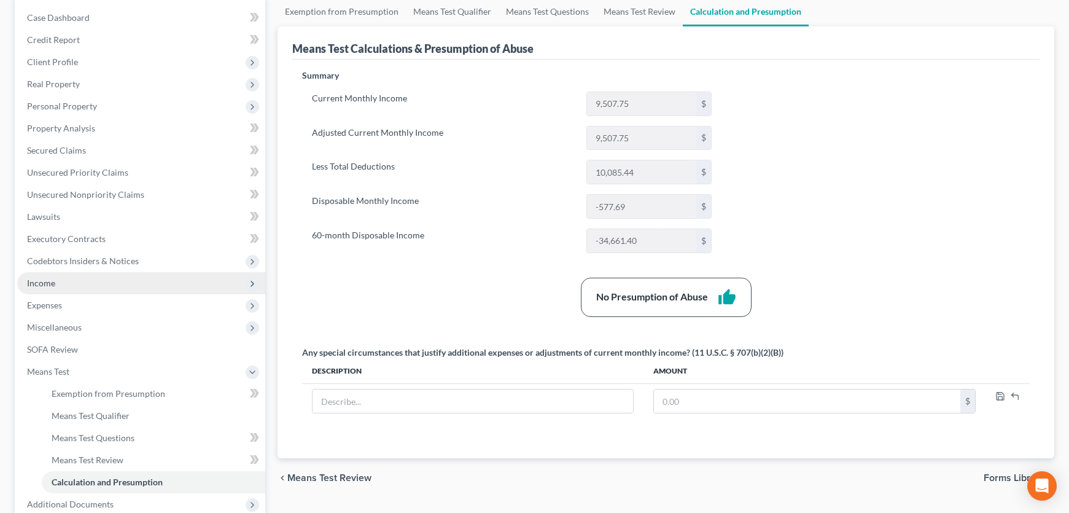
click at [48, 288] on span "Income" at bounding box center [41, 283] width 28 height 10
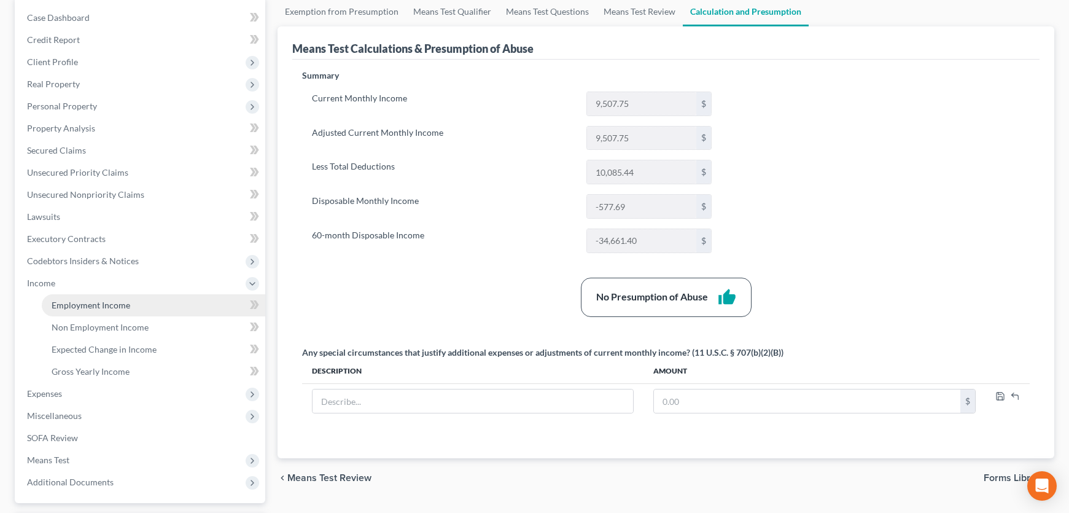
click at [123, 310] on span "Employment Income" at bounding box center [91, 305] width 79 height 10
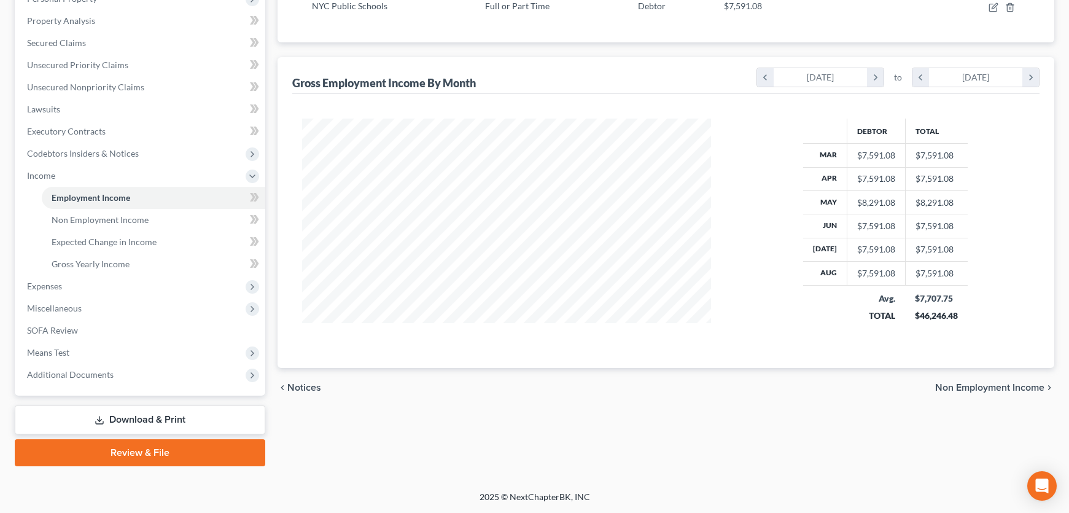
scroll to position [307, 0]
click at [81, 346] on span "Means Test" at bounding box center [141, 352] width 248 height 22
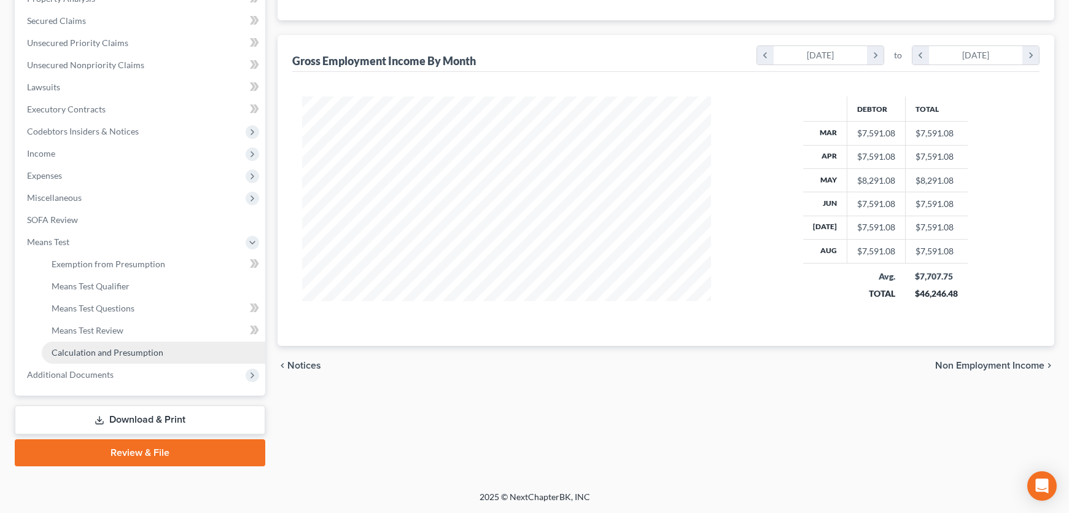
click at [130, 357] on span "Calculation and Presumption" at bounding box center [108, 352] width 112 height 10
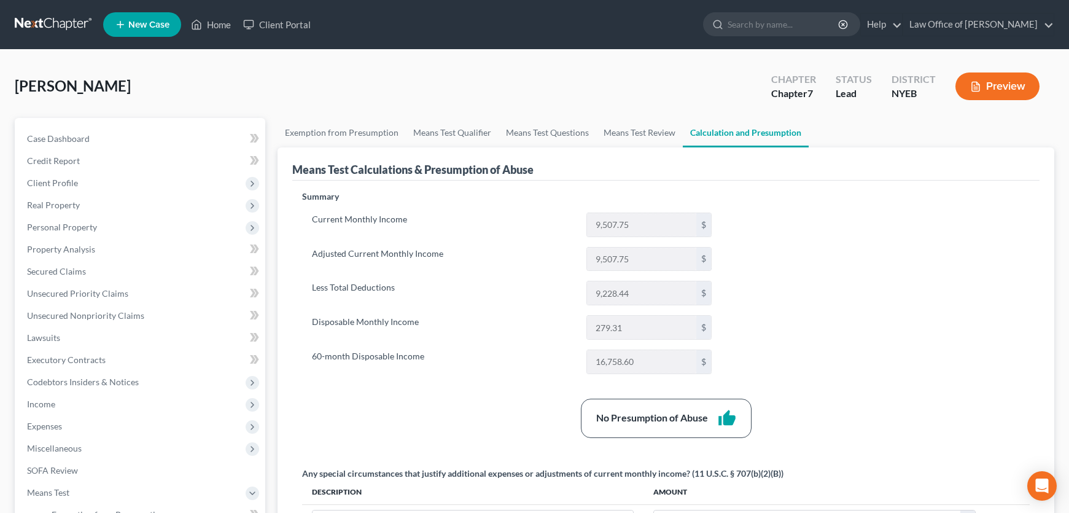
click at [985, 94] on button "Preview" at bounding box center [997, 86] width 84 height 28
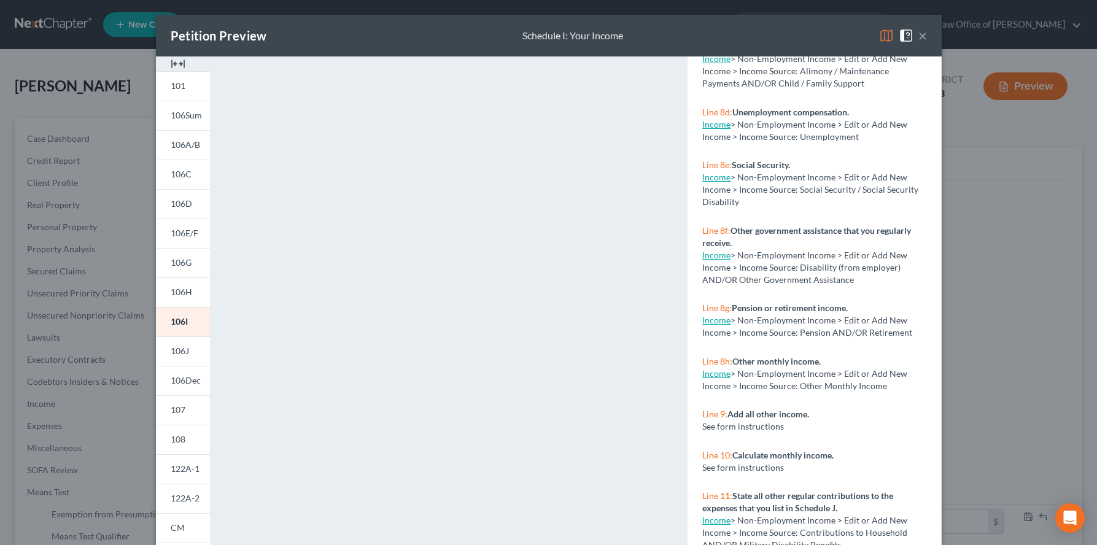
scroll to position [1245, 0]
click at [1026, 393] on div "Petition Preview Schedule I: Your Income × 101 106Sum 106A/B 106C 106D 106E/F 1…" at bounding box center [548, 272] width 1097 height 545
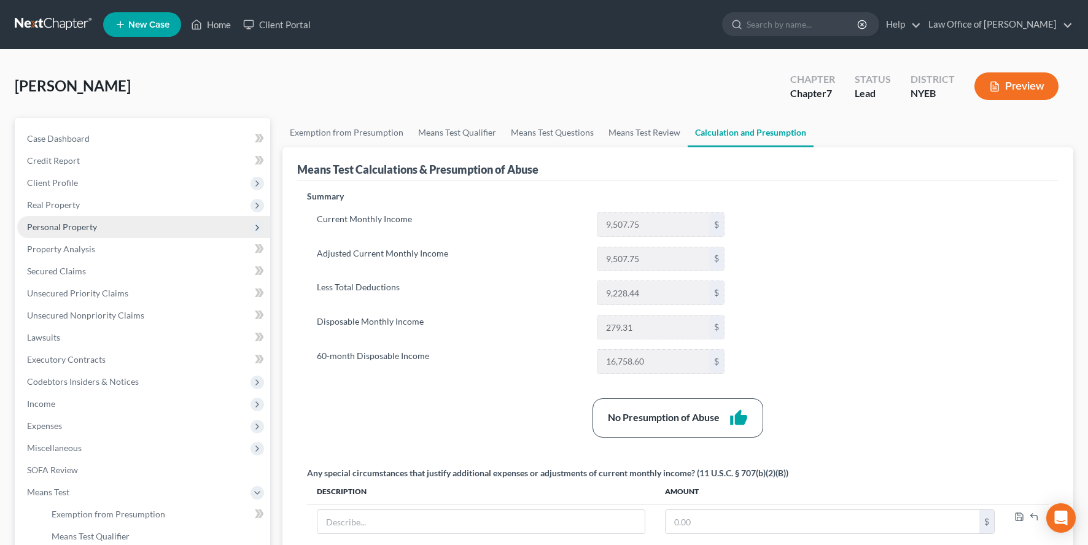
click at [63, 232] on span "Personal Property" at bounding box center [62, 227] width 70 height 10
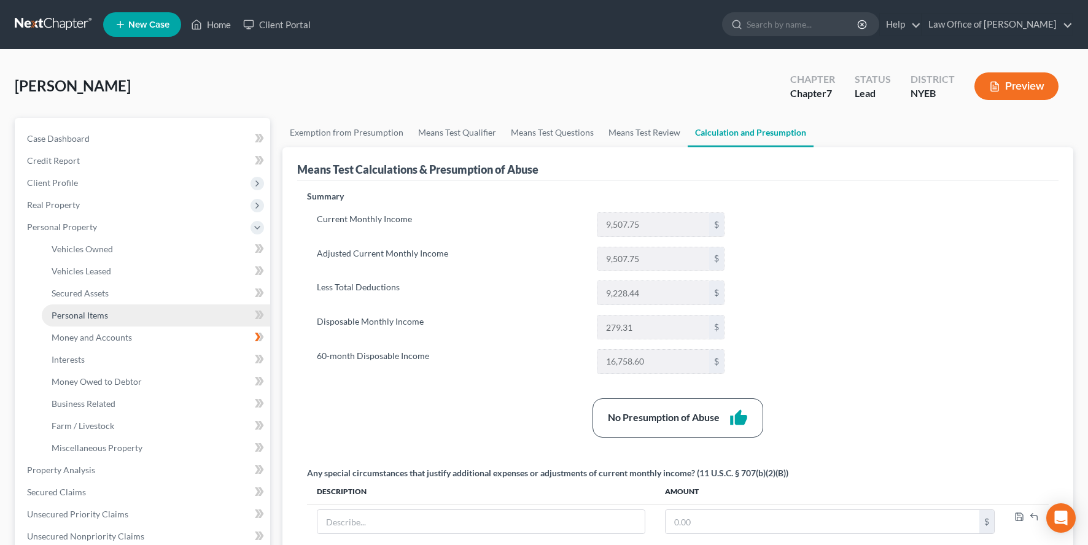
click at [108, 321] on span "Personal Items" at bounding box center [80, 315] width 56 height 10
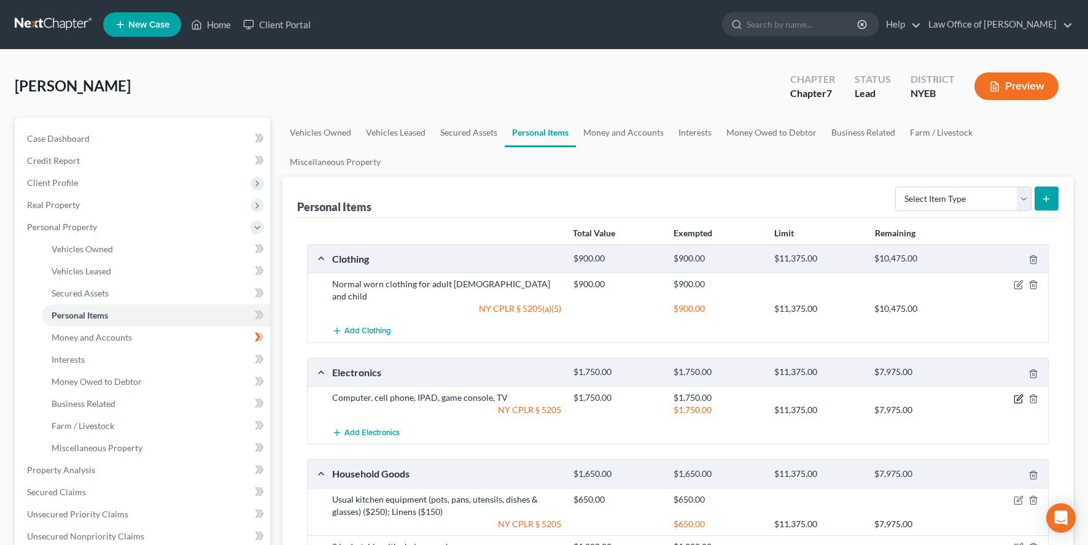
click at [1014, 404] on icon "button" at bounding box center [1019, 399] width 10 height 10
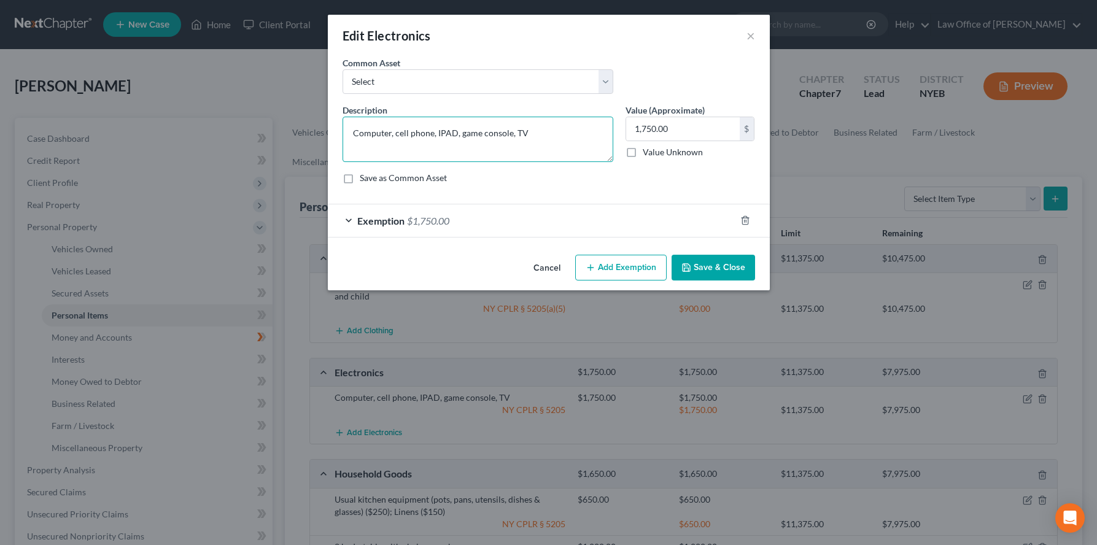
click at [343, 149] on textarea "Computer, cell phone, IPAD, game console, TV" at bounding box center [478, 139] width 271 height 45
click at [375, 90] on select "Select Computer and appliances Computer, cell phone, stereo, TV" at bounding box center [478, 81] width 271 height 25
click at [343, 150] on textarea "Computer, cell phone, IPAD, game console, TV" at bounding box center [478, 139] width 271 height 45
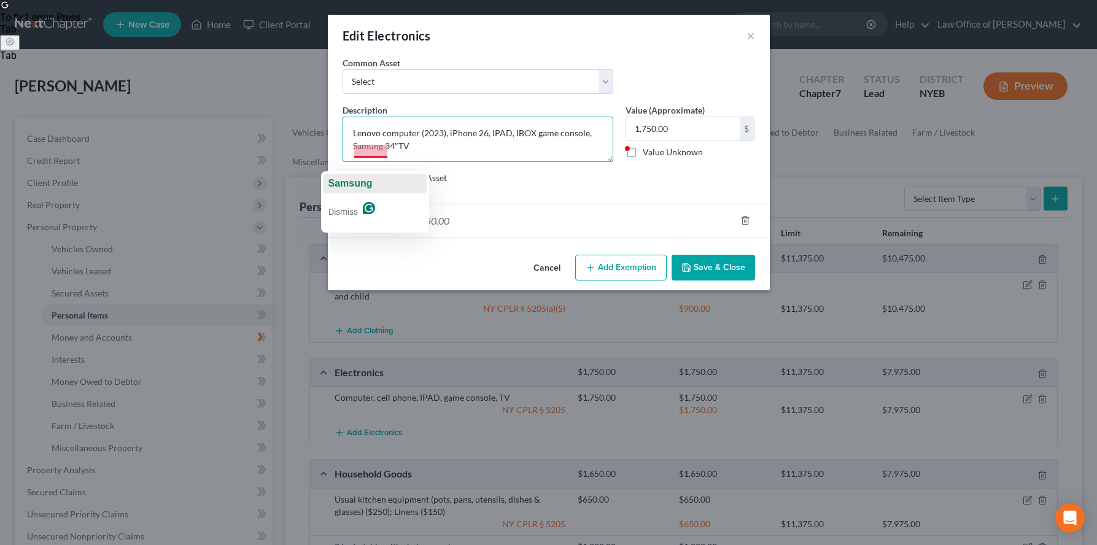
click at [351, 181] on span "Samsung" at bounding box center [350, 183] width 44 height 10
type textarea "Lenovo computer (2023), iPhone 26, IPAD, IBOX game console, Samsung 34"TV"
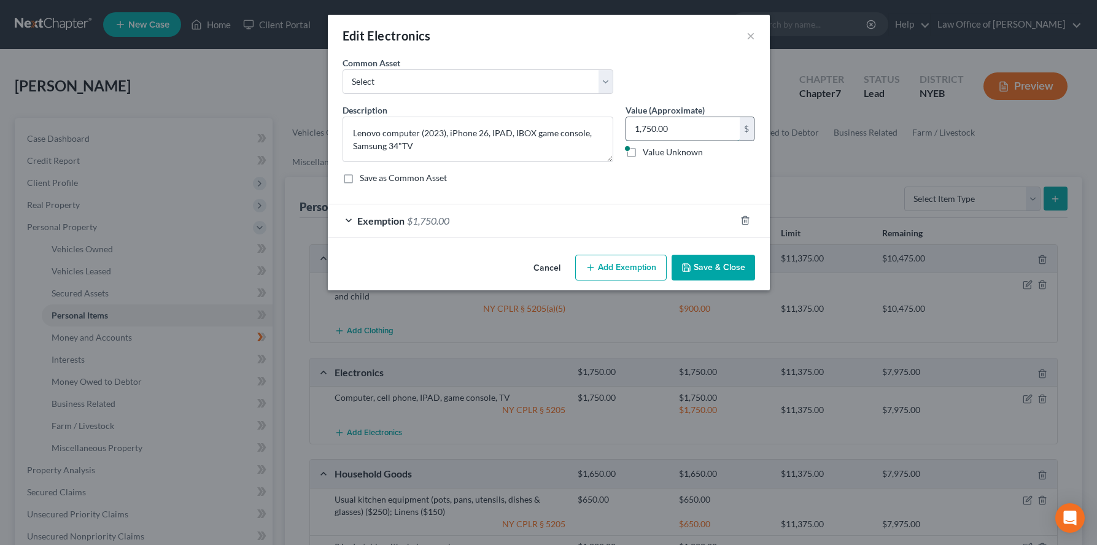
click at [658, 141] on input "1,750.00" at bounding box center [683, 128] width 114 height 23
type input "1,950"
click at [416, 227] on span "$1,750.00" at bounding box center [428, 221] width 42 height 12
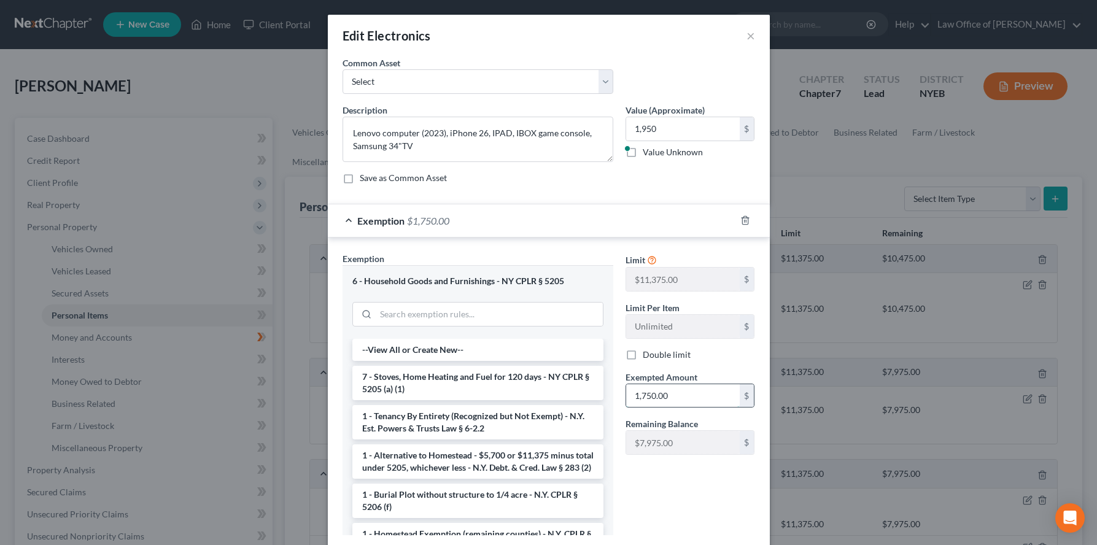
click at [651, 408] on input "1,750.00" at bounding box center [683, 395] width 114 height 23
click at [663, 408] on input "1,750.00" at bounding box center [683, 395] width 114 height 23
click at [655, 408] on input "1,750.00" at bounding box center [683, 395] width 114 height 23
drag, startPoint x: 647, startPoint y: 446, endPoint x: 653, endPoint y: 454, distance: 10.5
click at [647, 408] on input "150.00" at bounding box center [683, 395] width 114 height 23
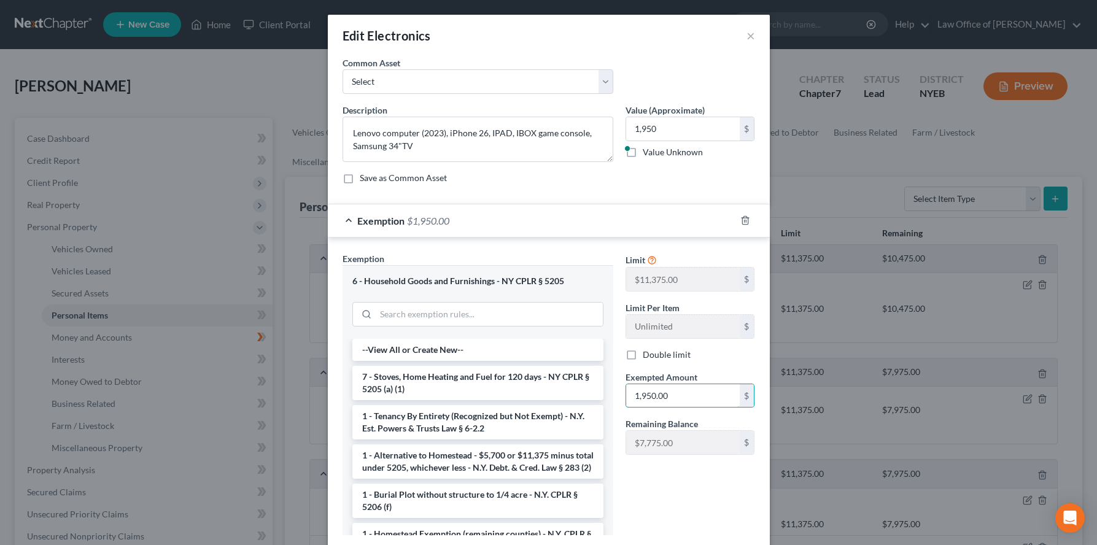
type input "1,950.00"
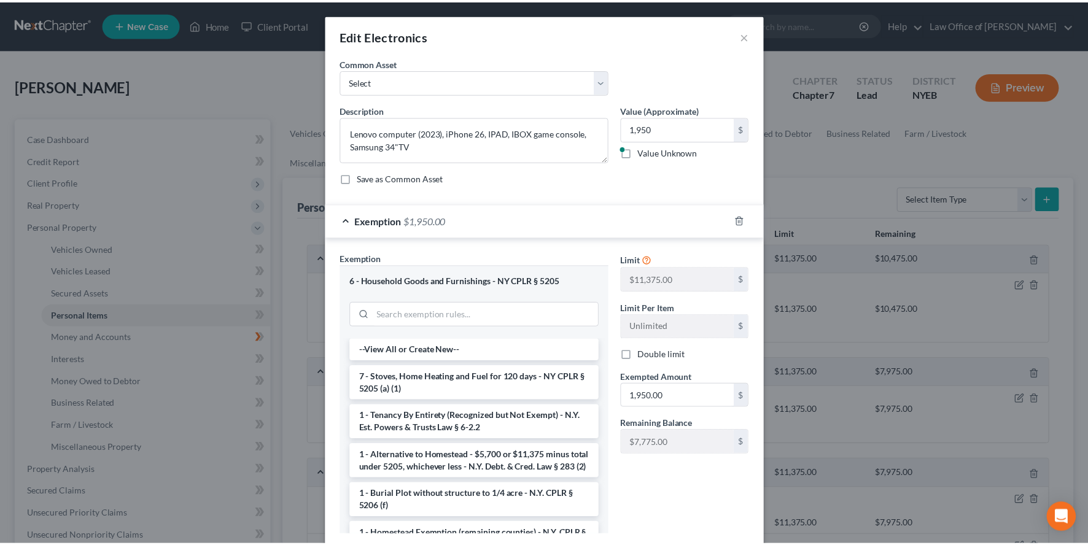
scroll to position [154, 0]
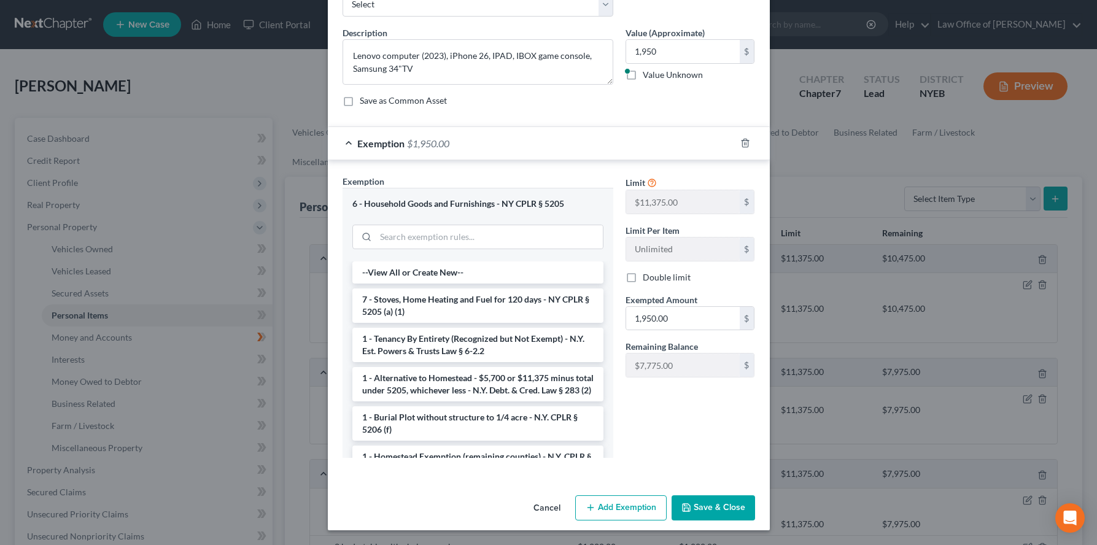
click at [709, 506] on button "Save & Close" at bounding box center [714, 509] width 84 height 26
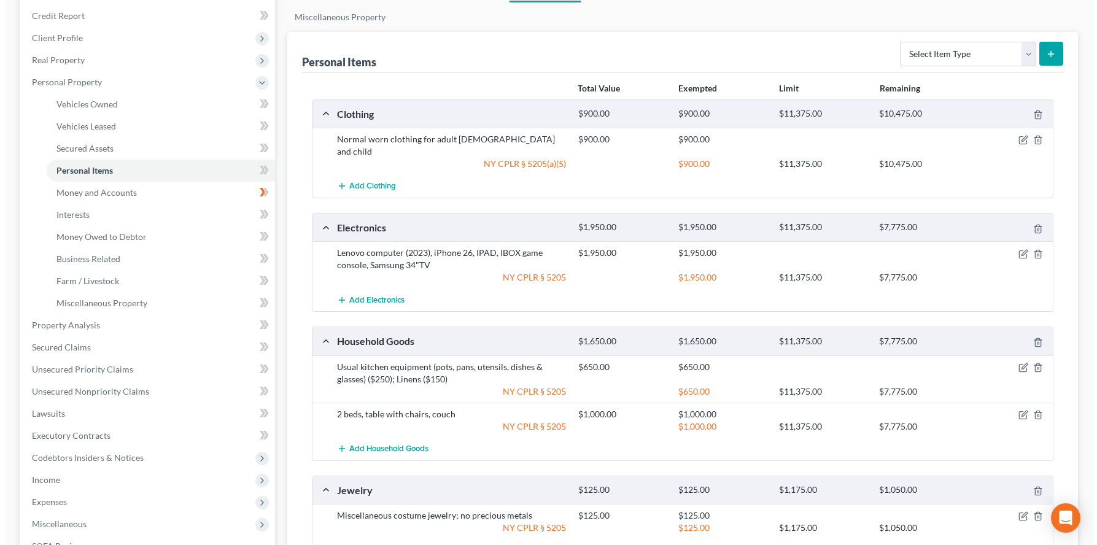
scroll to position [141, 0]
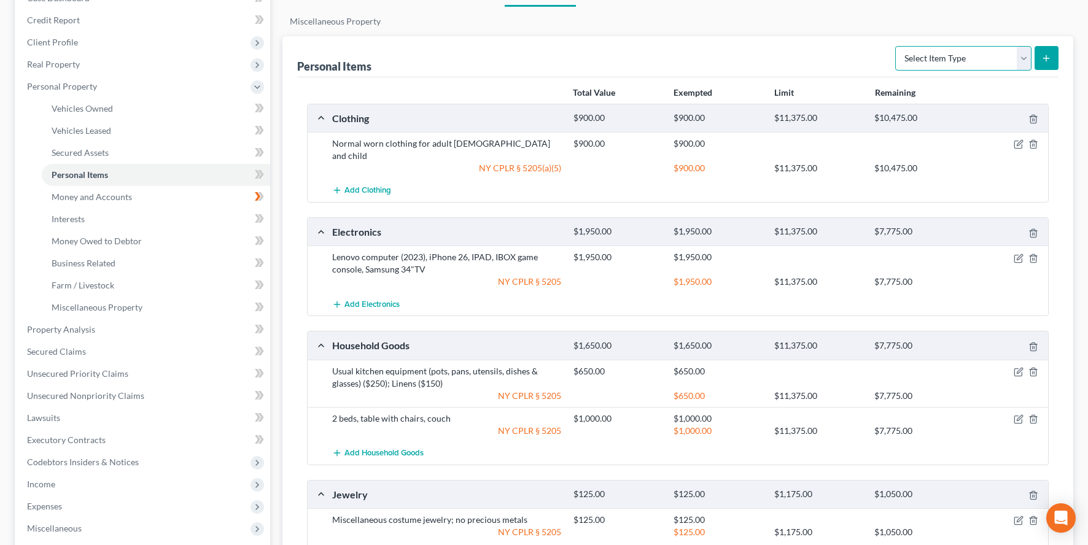
click at [1014, 71] on select "Select Item Type Clothing Collectibles Of Value Electronics Firearms Household …" at bounding box center [963, 58] width 136 height 25
select select "other"
click at [895, 67] on select "Select Item Type Clothing Collectibles Of Value Electronics Firearms Household …" at bounding box center [963, 58] width 136 height 25
click at [1016, 71] on select "Select Item Type Clothing Collectibles Of Value Electronics Firearms Household …" at bounding box center [963, 58] width 136 height 25
click at [895, 67] on select "Select Item Type Clothing Collectibles Of Value Electronics Firearms Household …" at bounding box center [963, 58] width 136 height 25
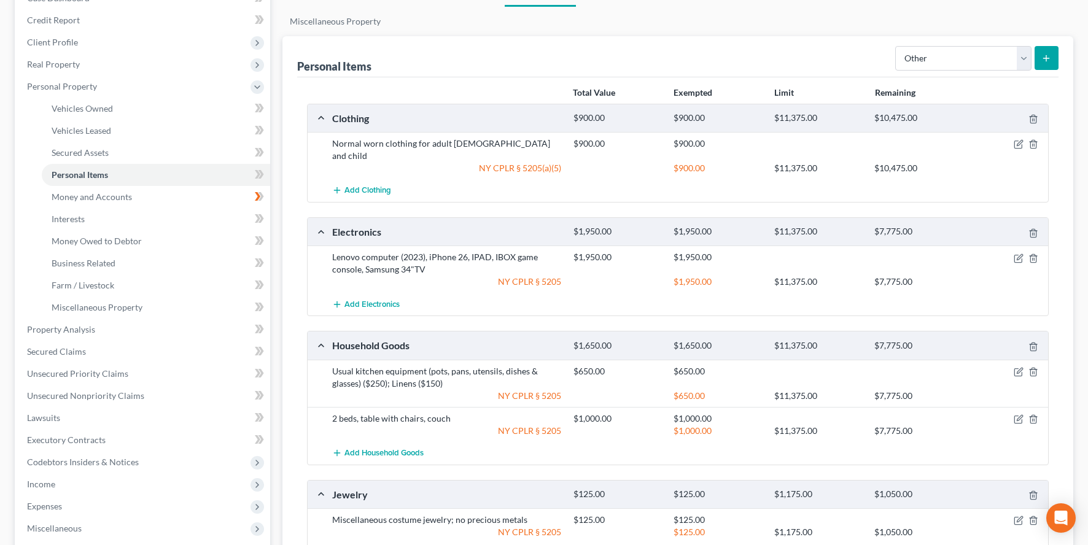
click at [1041, 63] on icon "submit" at bounding box center [1046, 58] width 10 height 10
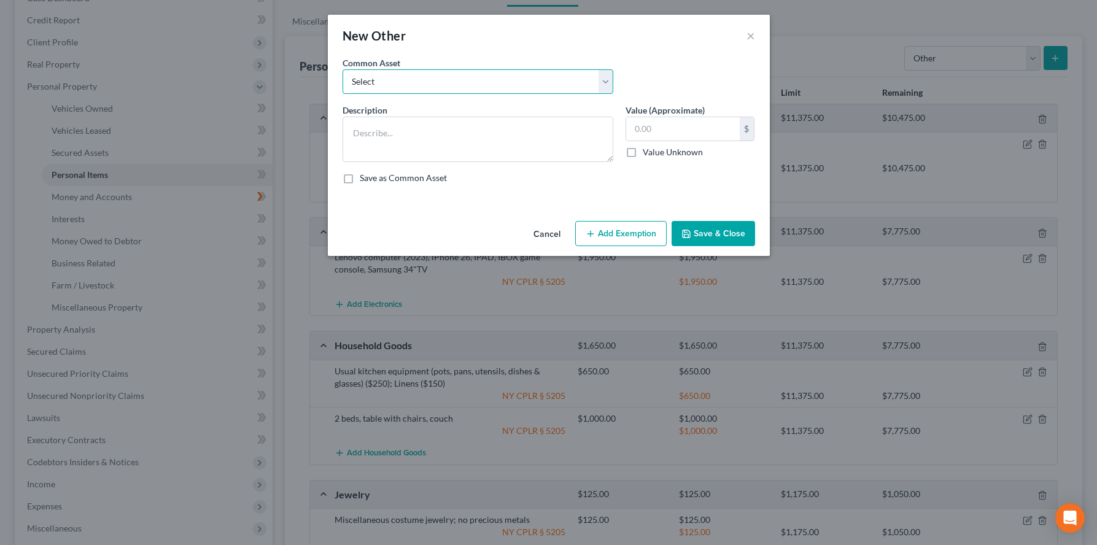
click at [613, 93] on select "Select Tools for work" at bounding box center [478, 81] width 271 height 25
click at [464, 150] on textarea at bounding box center [478, 139] width 271 height 45
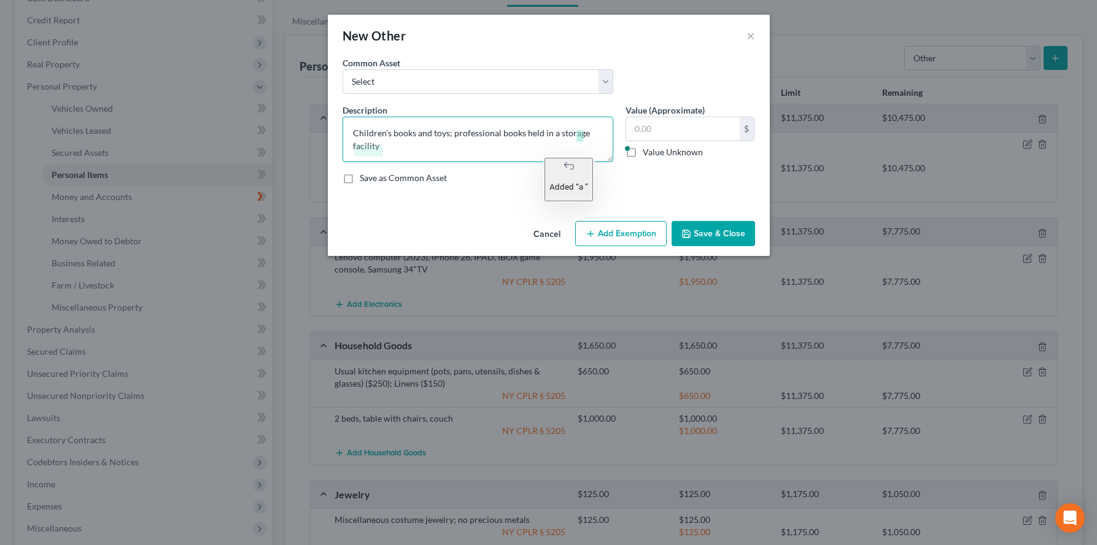
click at [557, 150] on textarea "Children's books and toys; professional books held in a storage facility" at bounding box center [478, 139] width 271 height 45
click at [509, 162] on textarea "Children's books and toys; professional books held in a storage facility" at bounding box center [478, 139] width 271 height 45
click at [555, 149] on textarea "Children's books and toys; professional books held in a storage facility" at bounding box center [478, 139] width 271 height 45
type textarea "Children's books and toys; professional books held in storage facility"
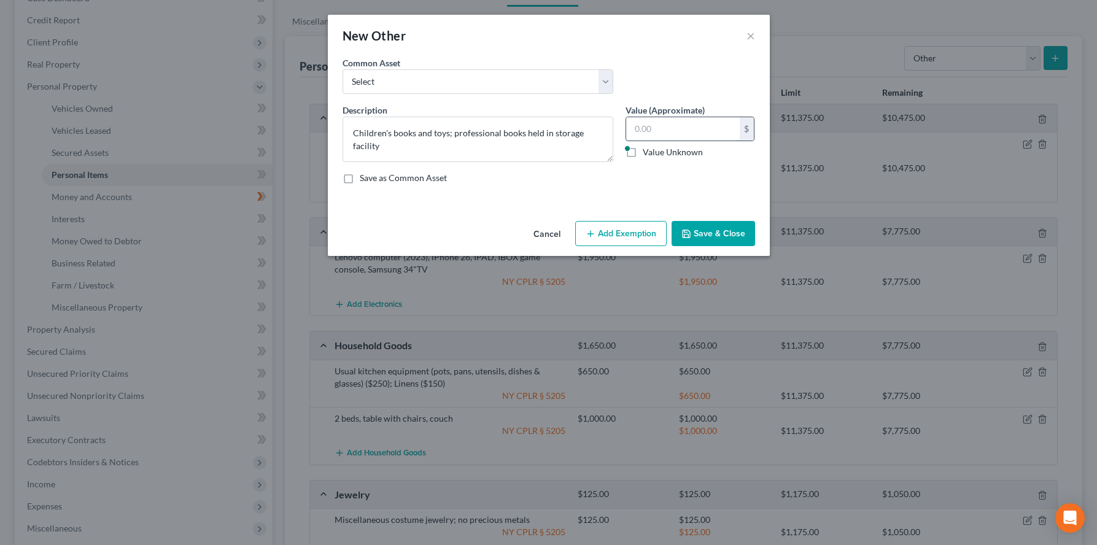
click at [704, 141] on input "text" at bounding box center [683, 128] width 114 height 23
type input "700"
click at [640, 247] on button "Add Exemption" at bounding box center [620, 234] width 91 height 26
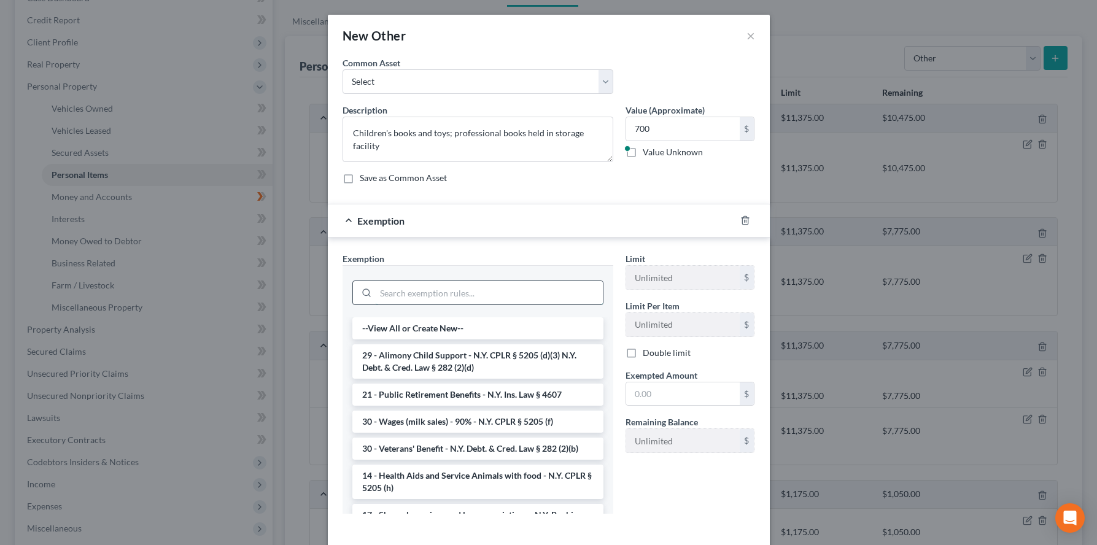
click at [480, 305] on input "search" at bounding box center [489, 292] width 227 height 23
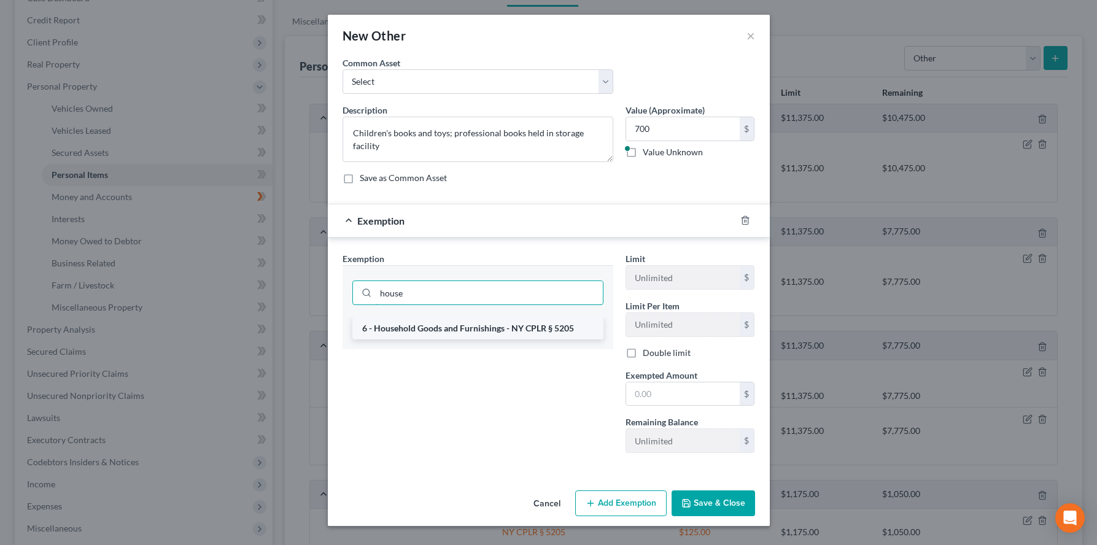
type input "house"
click at [496, 340] on li "6 - Household Goods and Furnishings - NY CPLR § 5205" at bounding box center [477, 328] width 251 height 22
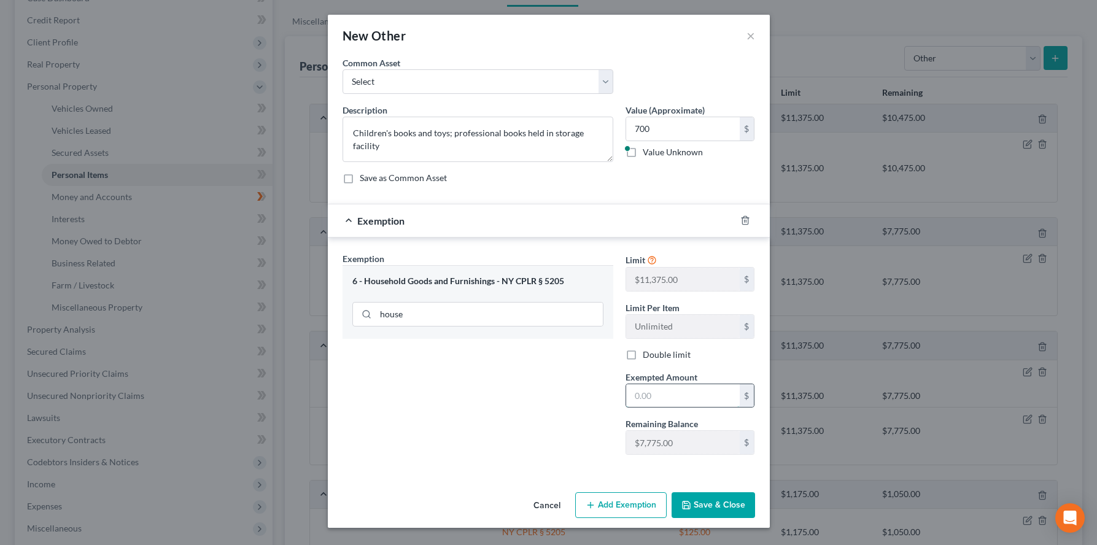
click at [663, 408] on input "text" at bounding box center [683, 395] width 114 height 23
type input "7"
type input "0"
type input "700."
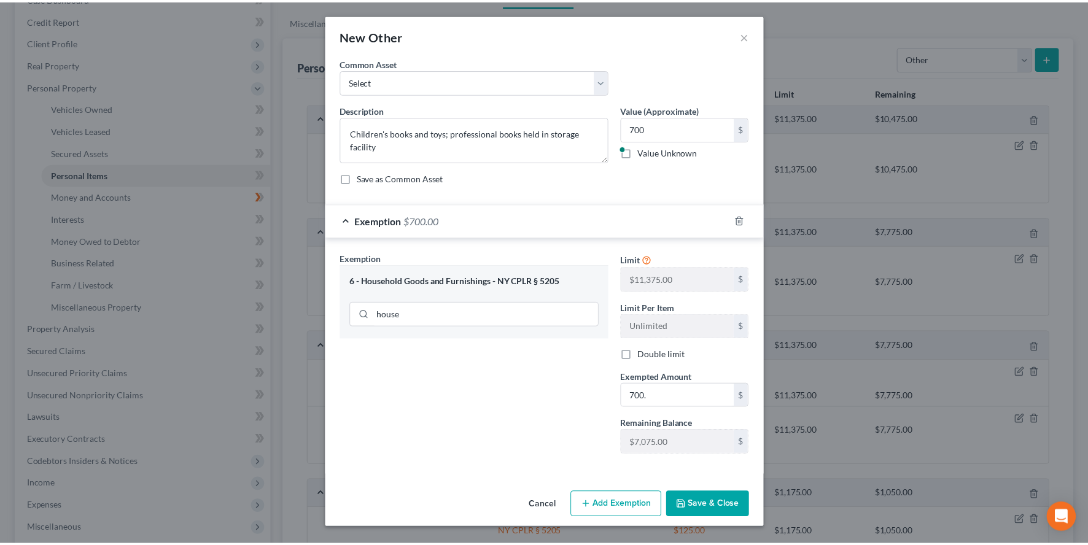
scroll to position [56, 0]
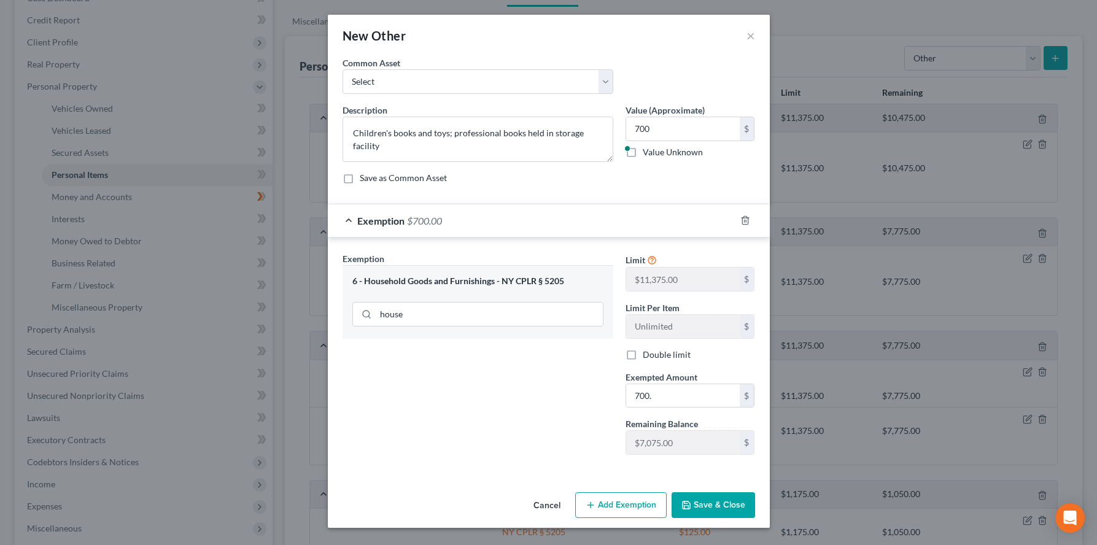
click at [725, 511] on button "Save & Close" at bounding box center [714, 505] width 84 height 26
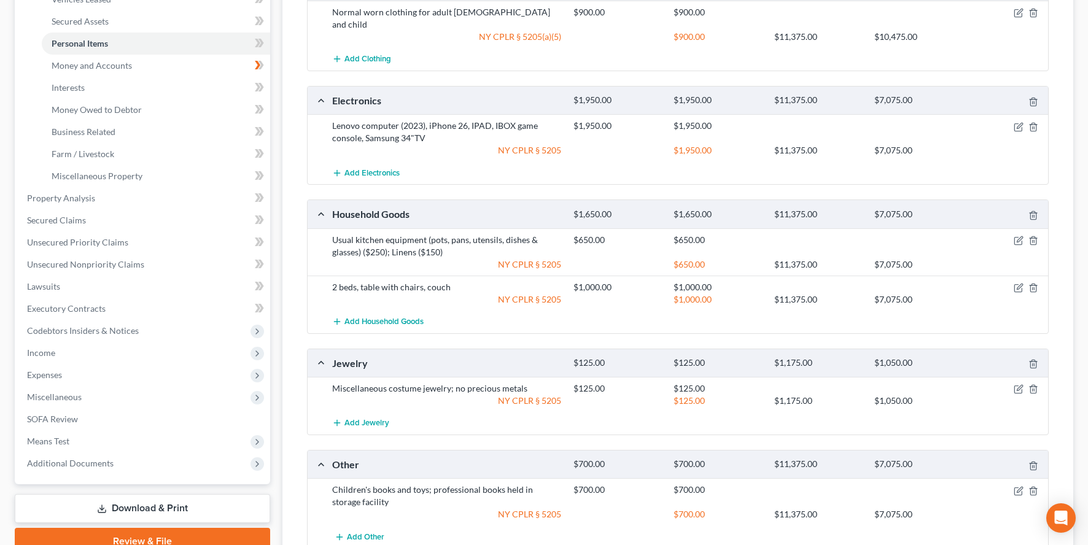
scroll to position [0, 0]
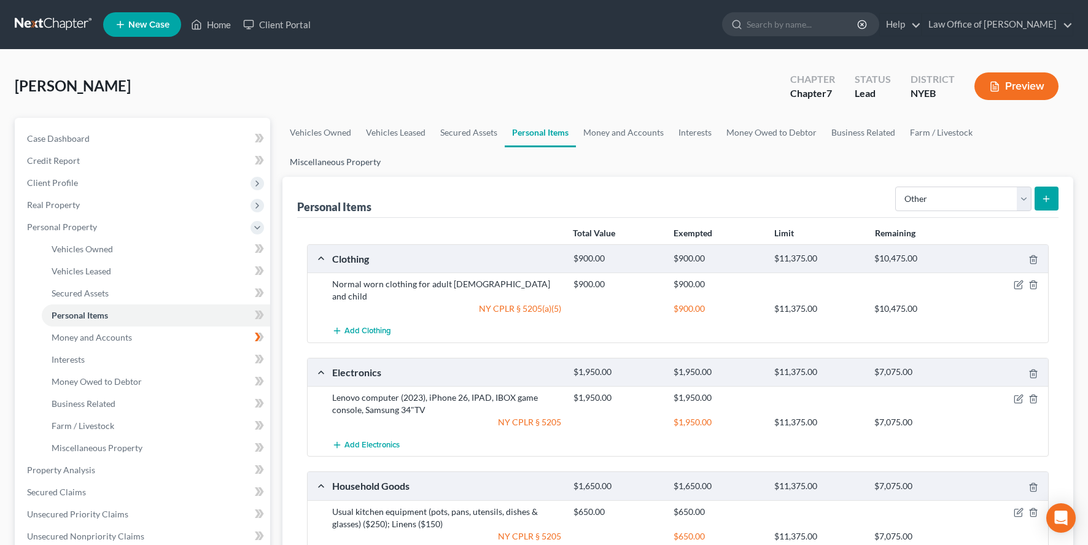
click at [367, 177] on link "Miscellaneous Property" at bounding box center [335, 161] width 106 height 29
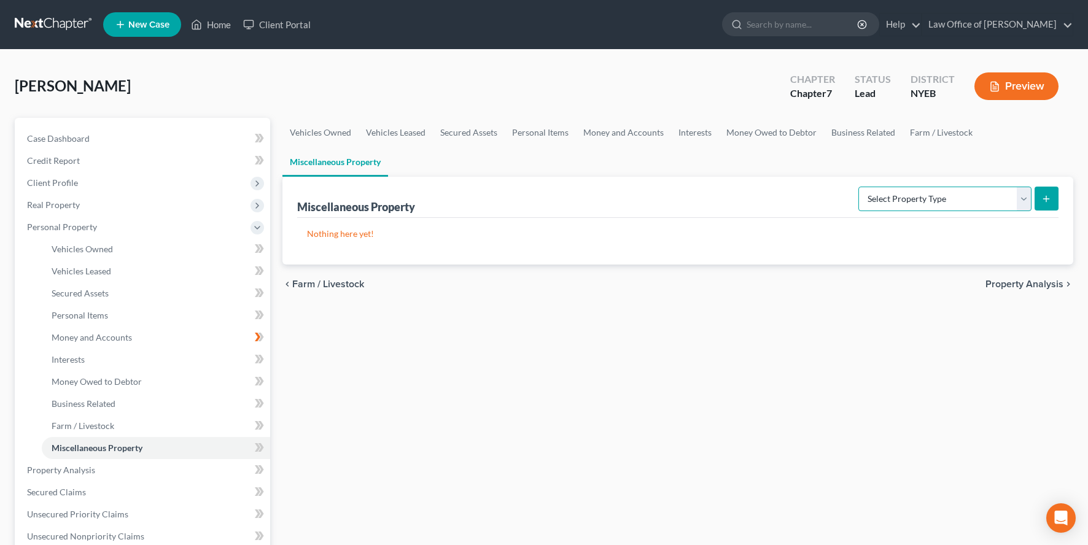
click at [959, 211] on select "Select Property Type Assigned for Creditor Benefit [DATE] Holding for Another N…" at bounding box center [944, 199] width 173 height 25
drag, startPoint x: 489, startPoint y: 109, endPoint x: 28, endPoint y: 66, distance: 463.1
click at [488, 108] on div "[PERSON_NAME] Upgraded Chapter Chapter 7 Status Lead District NYEB Preview" at bounding box center [544, 90] width 1059 height 53
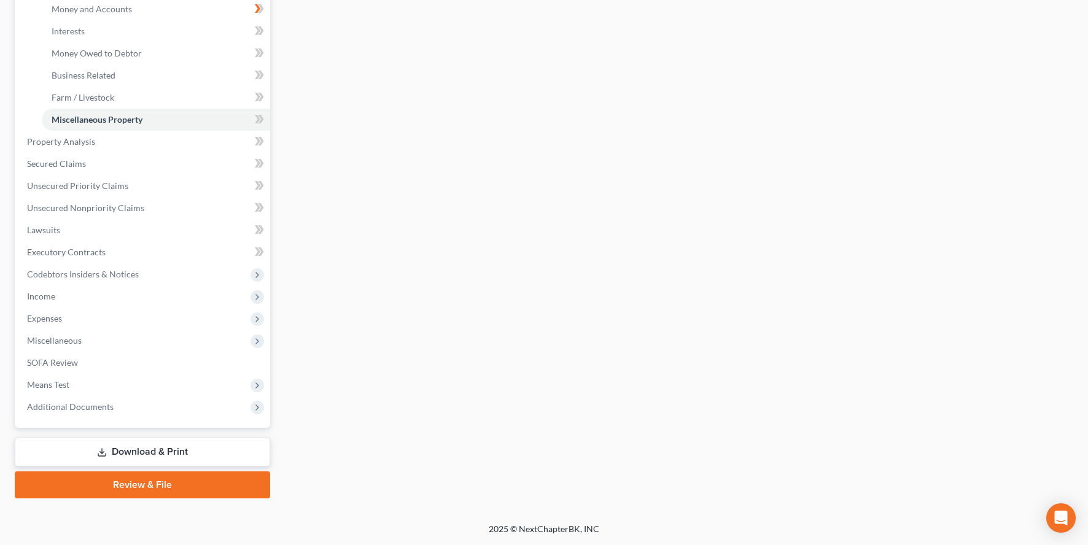
scroll to position [351, 0]
click at [169, 467] on link "Download & Print" at bounding box center [142, 452] width 255 height 29
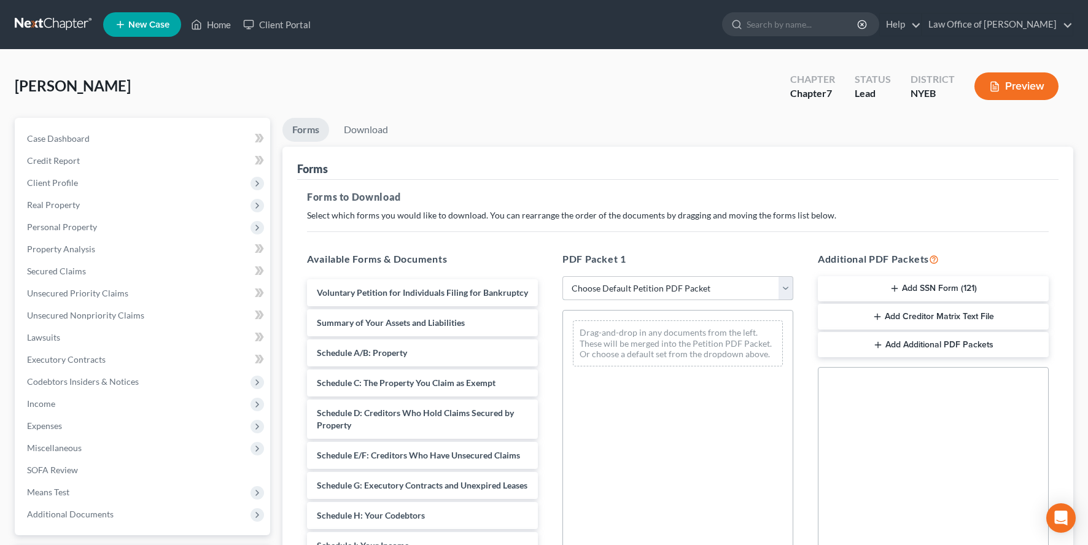
click at [672, 301] on select "Choose Default Petition PDF Packet Complete Bankruptcy Petition (all forms and …" at bounding box center [677, 288] width 231 height 25
select select "0"
click at [563, 301] on select "Choose Default Petition PDF Packet Complete Bankruptcy Petition (all forms and …" at bounding box center [677, 288] width 231 height 25
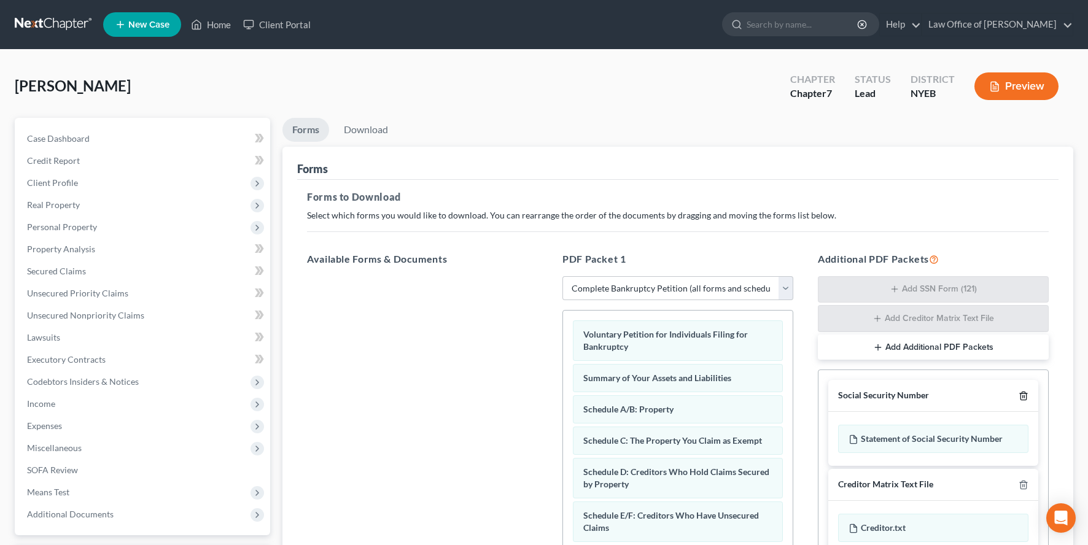
click at [1019, 401] on icon "button" at bounding box center [1024, 396] width 10 height 10
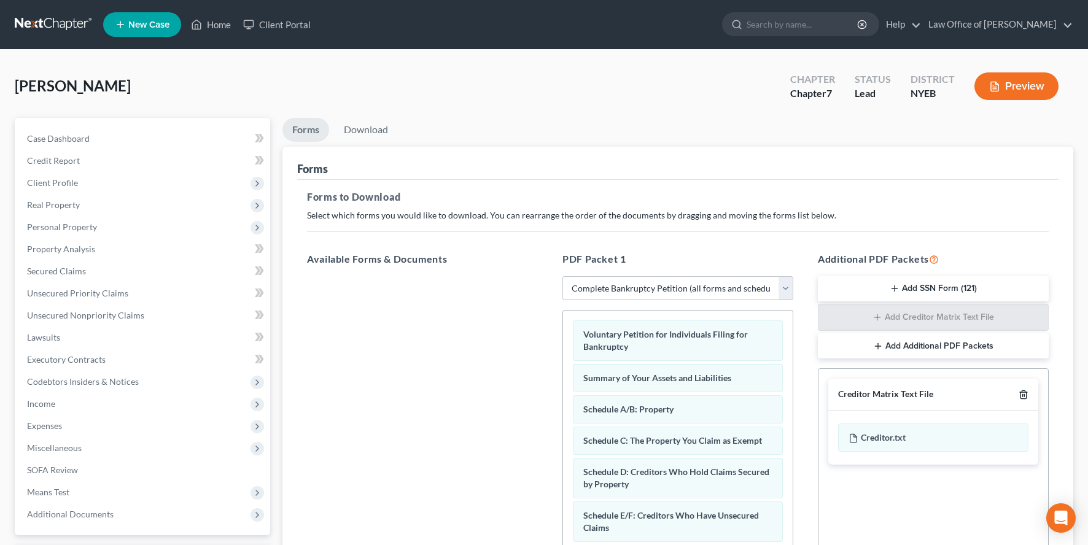
click at [1019, 400] on icon "button" at bounding box center [1024, 395] width 10 height 10
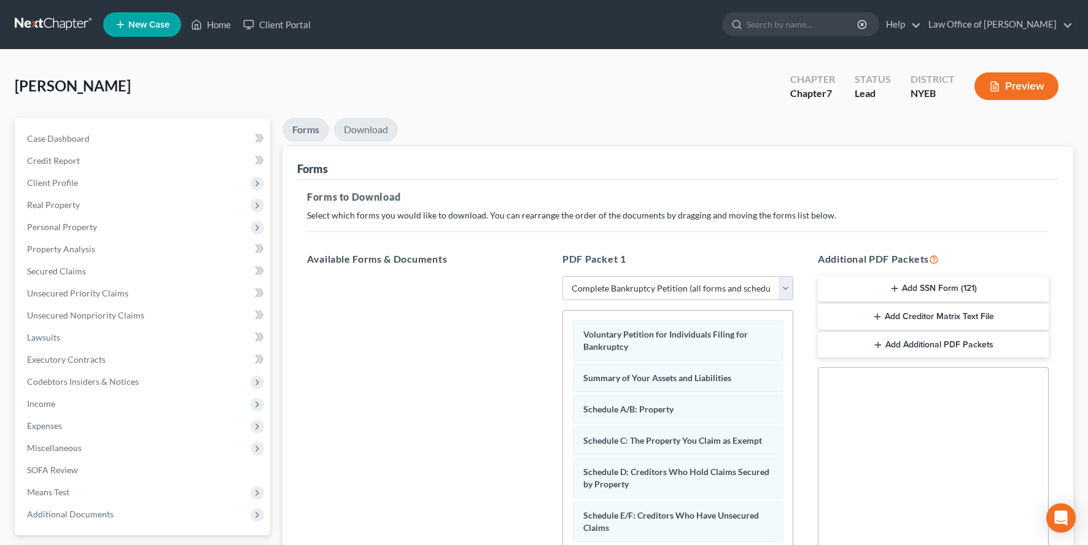
drag, startPoint x: 378, startPoint y: 146, endPoint x: 413, endPoint y: 174, distance: 44.9
click at [378, 142] on link "Download" at bounding box center [366, 130] width 64 height 24
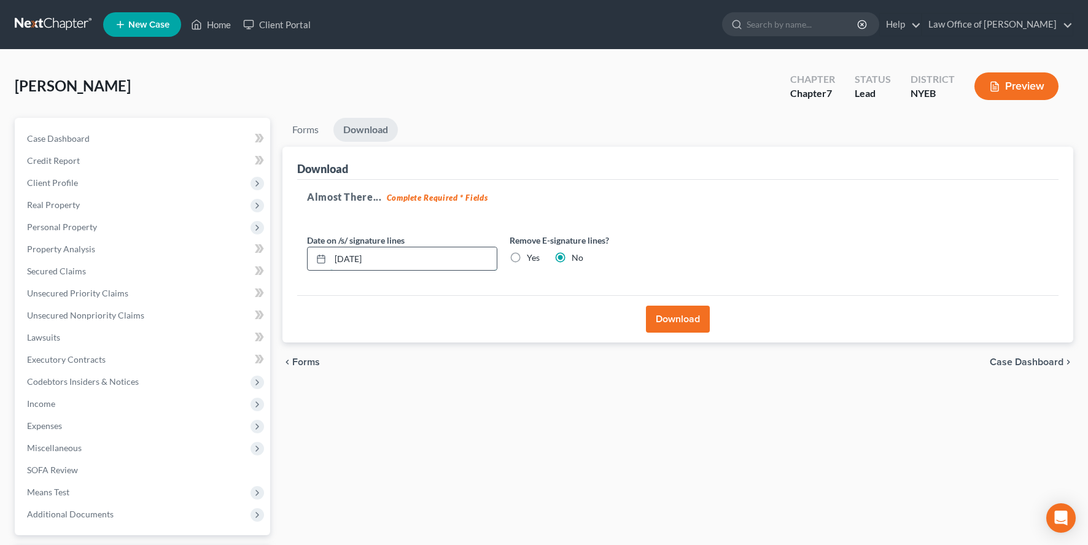
click at [363, 271] on input "[DATE]" at bounding box center [413, 258] width 166 height 23
click at [367, 271] on input "[DATE]" at bounding box center [413, 258] width 166 height 23
type input "[DATE]"
drag, startPoint x: 688, startPoint y: 362, endPoint x: 696, endPoint y: 350, distance: 15.0
click at [687, 333] on button "Download" at bounding box center [678, 319] width 64 height 27
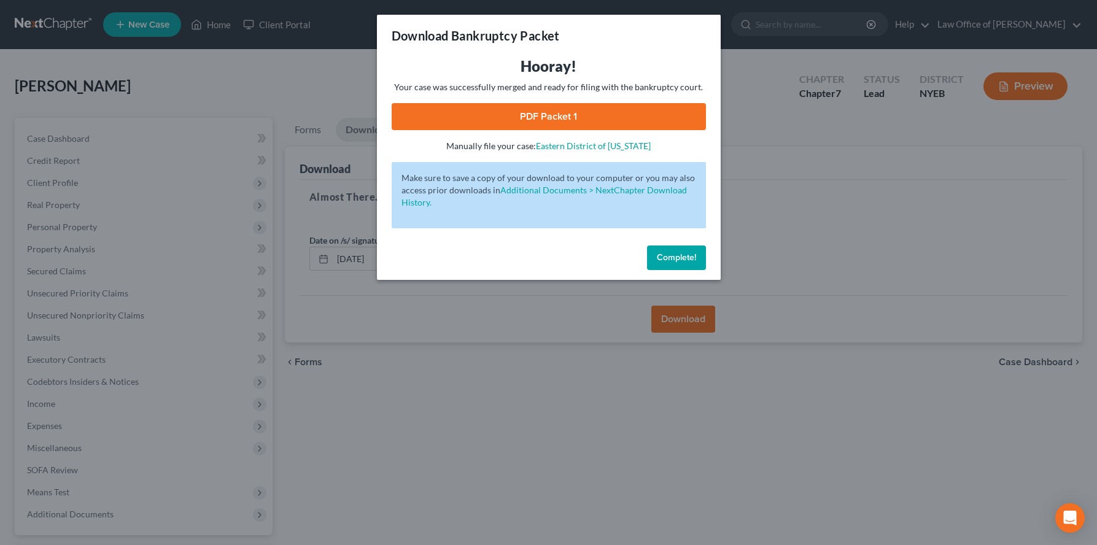
click at [566, 130] on link "PDF Packet 1" at bounding box center [549, 116] width 314 height 27
